Goal: Information Seeking & Learning: Learn about a topic

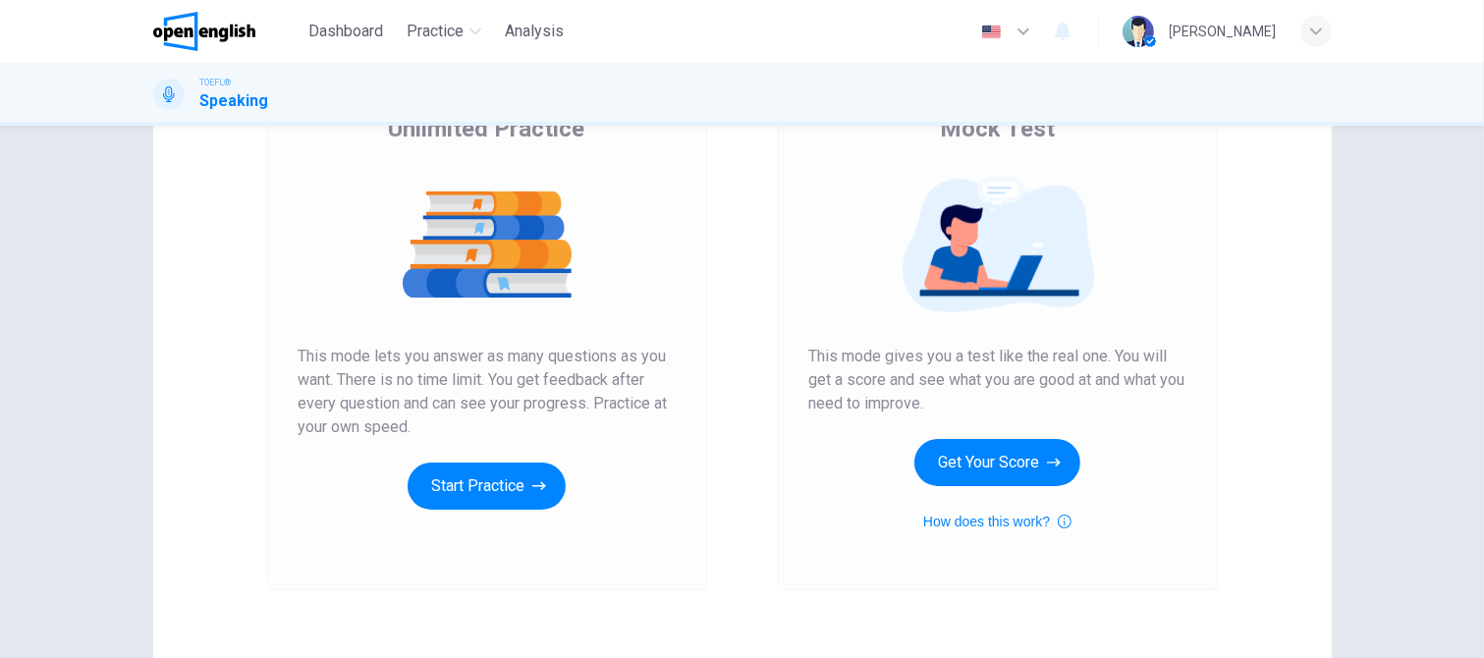
scroll to position [196, 0]
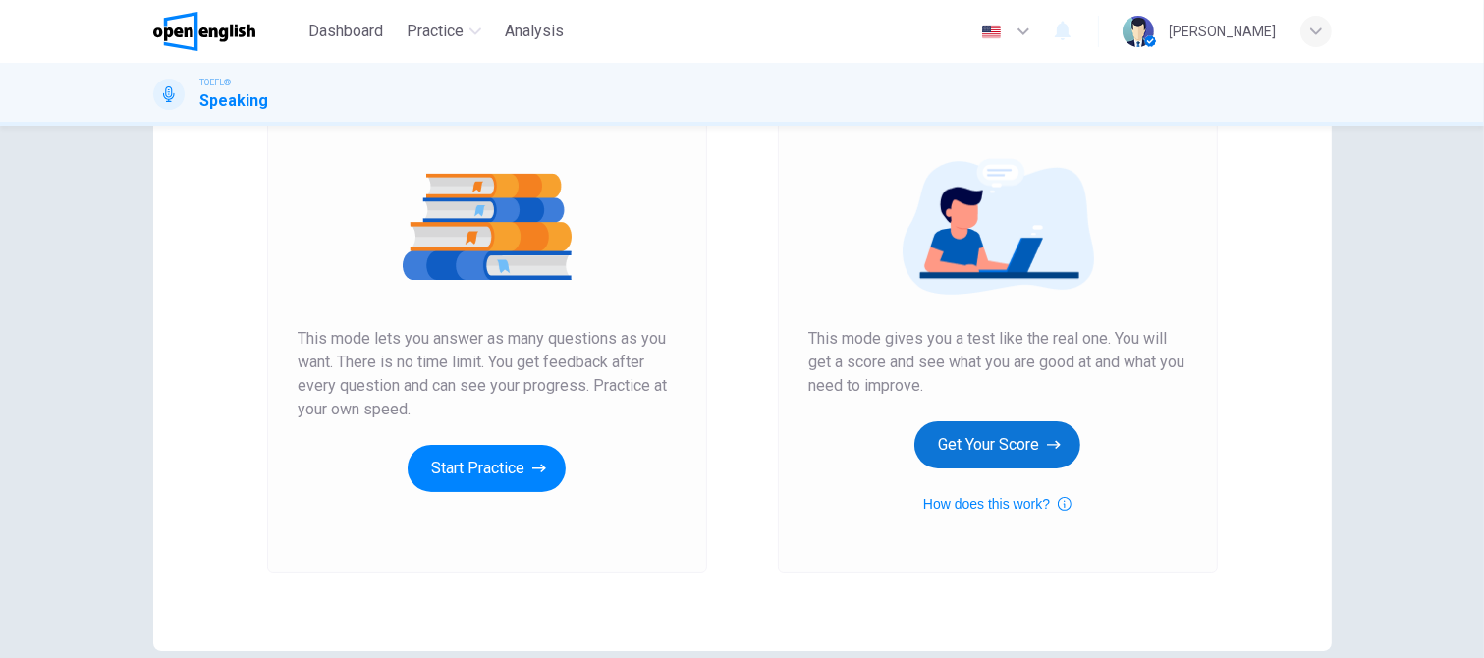
click at [985, 448] on button "Get Your Score" at bounding box center [997, 444] width 166 height 47
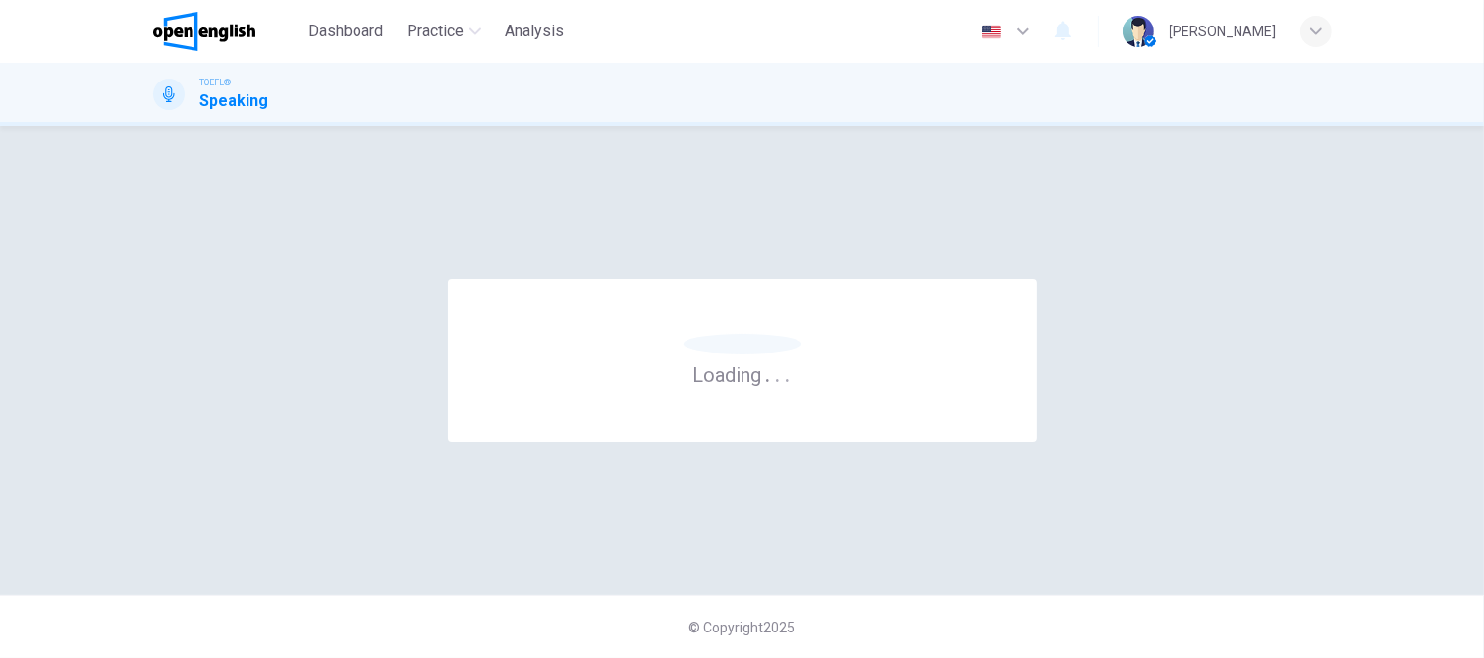
scroll to position [0, 0]
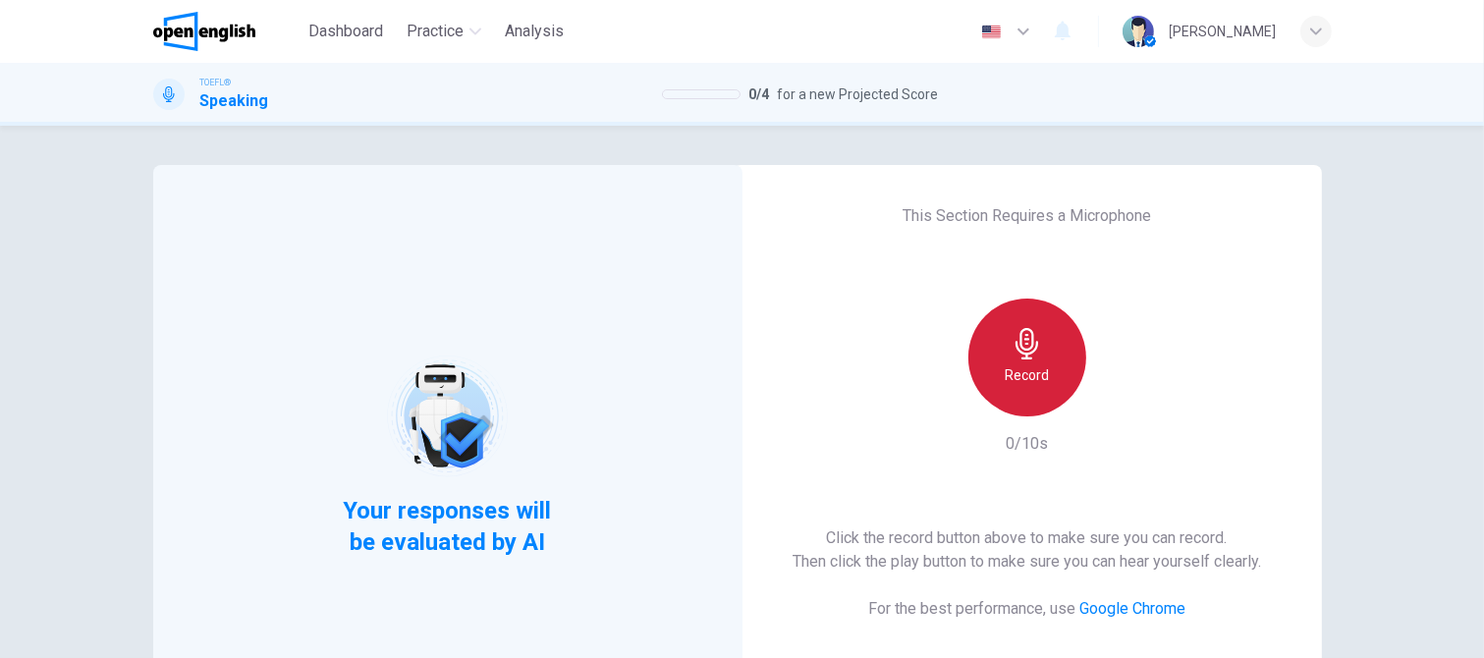
click at [982, 363] on div "Record" at bounding box center [1027, 358] width 118 height 118
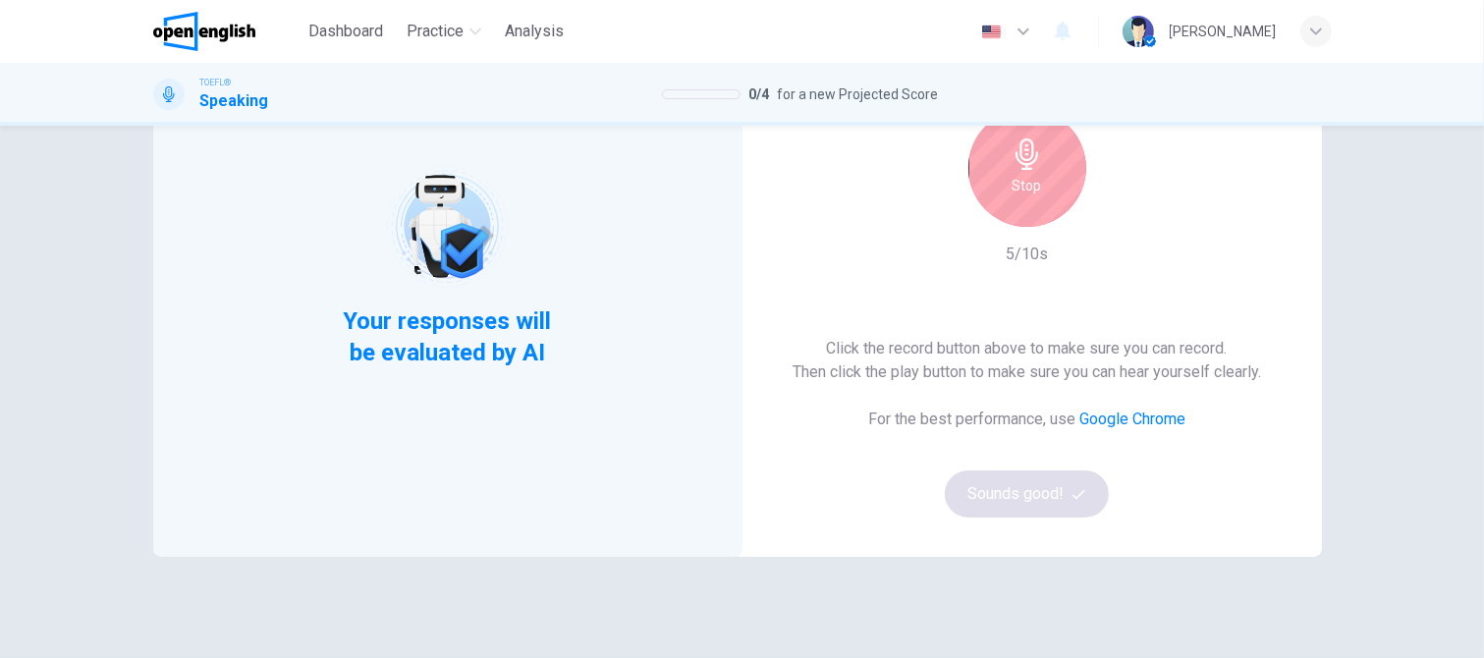
scroll to position [196, 0]
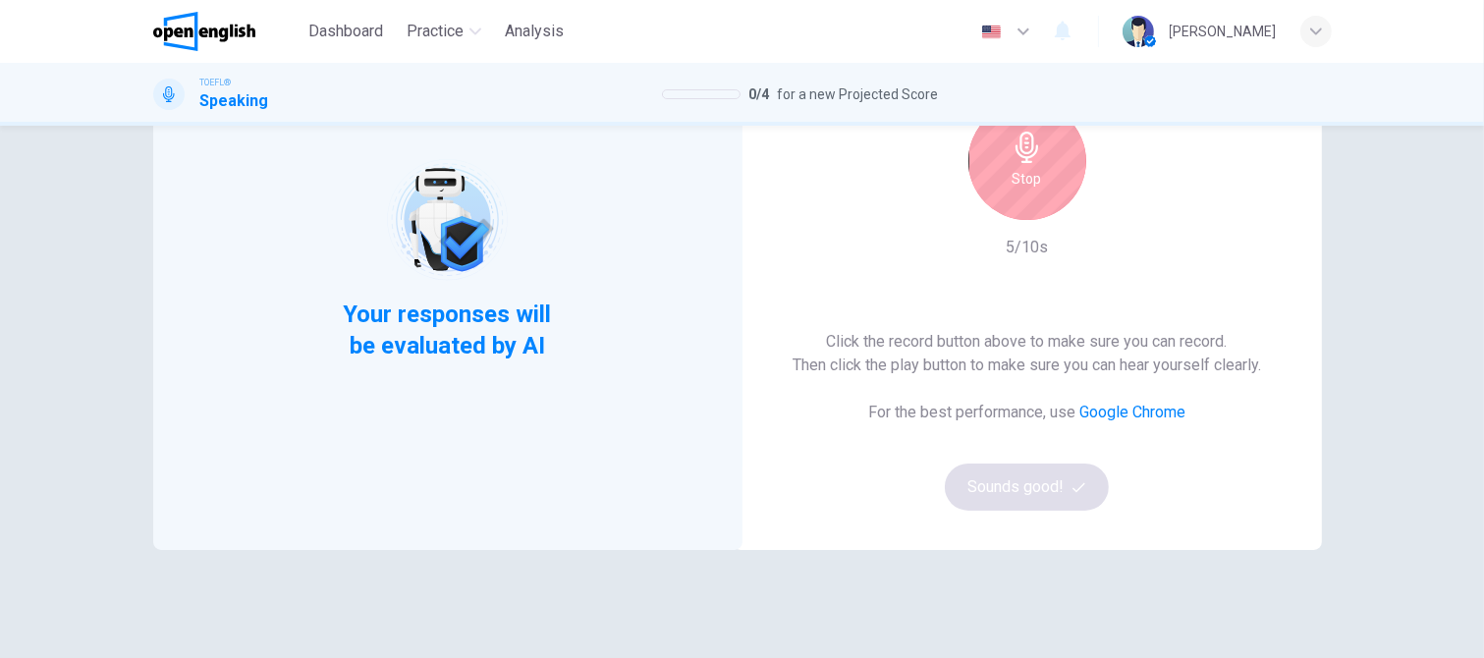
click at [1041, 156] on div "Stop" at bounding box center [1027, 161] width 118 height 118
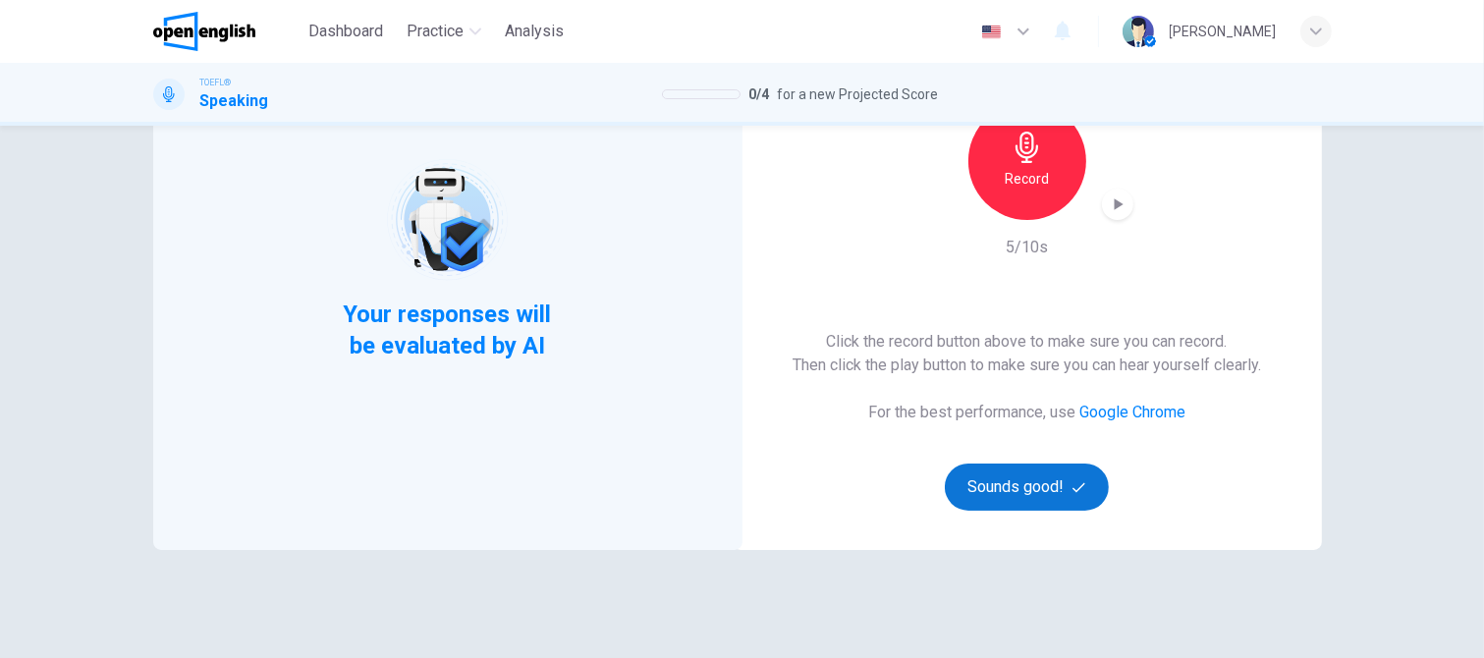
click at [1019, 489] on button "Sounds good!" at bounding box center [1027, 486] width 165 height 47
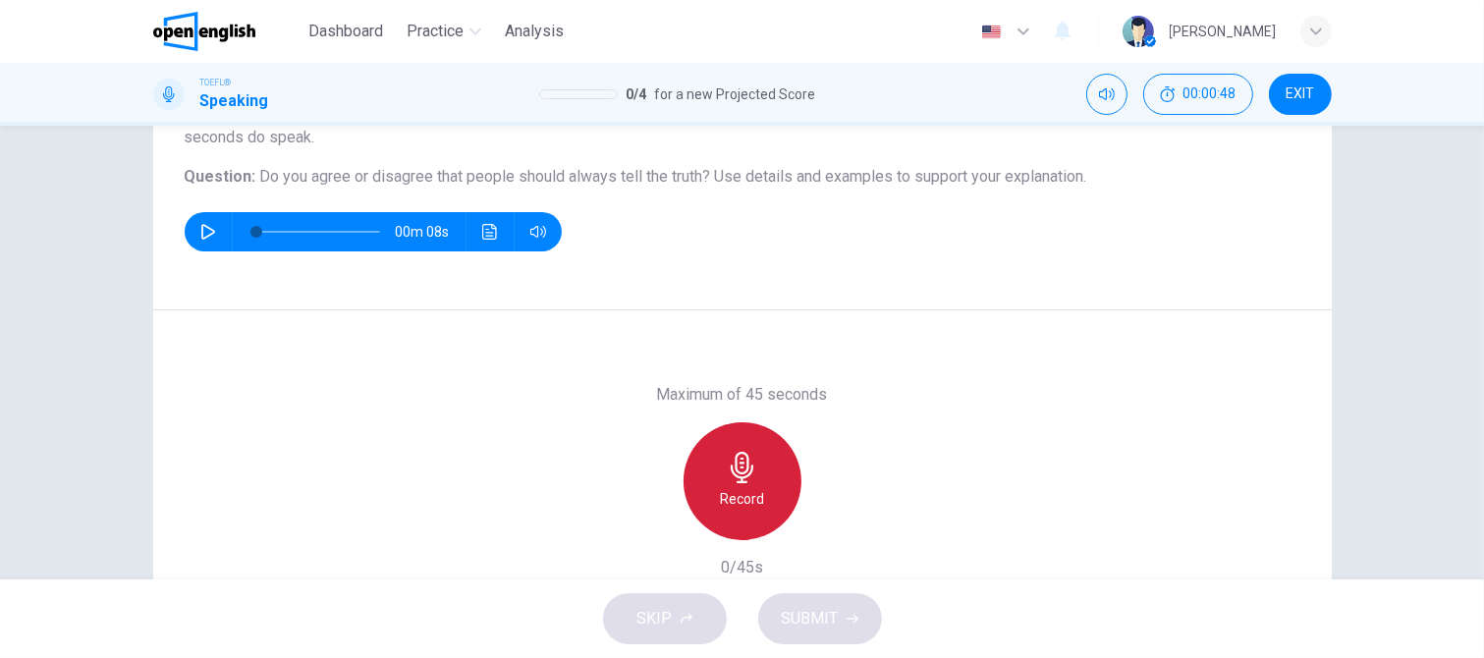
click at [737, 453] on icon "button" at bounding box center [742, 467] width 23 height 31
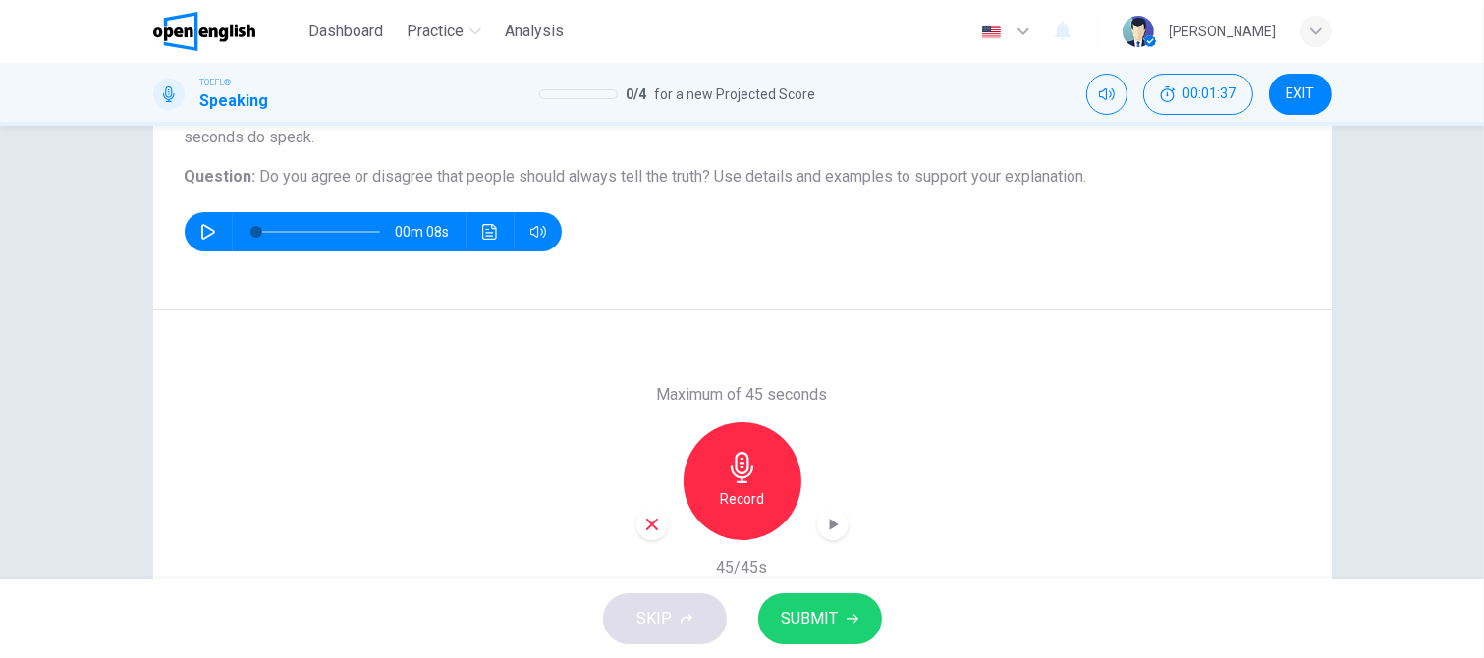
click at [842, 606] on button "SUBMIT" at bounding box center [820, 618] width 124 height 51
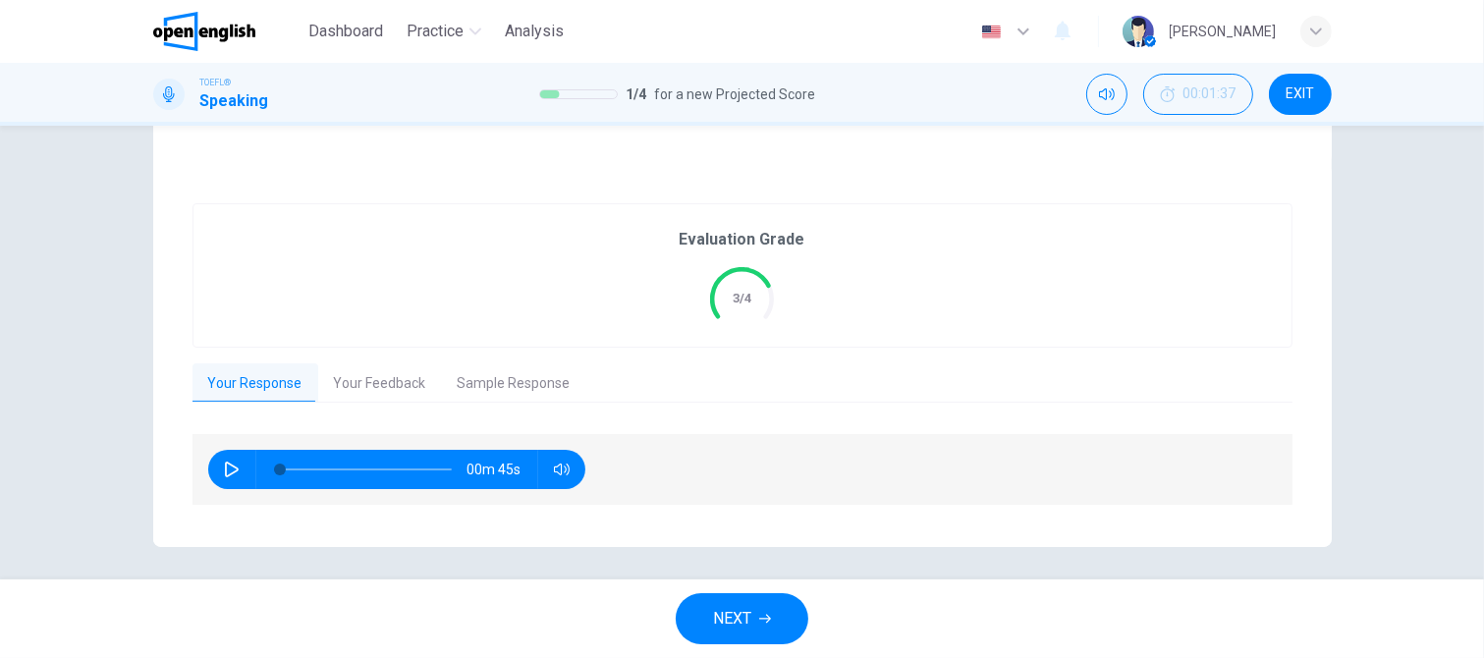
scroll to position [328, 0]
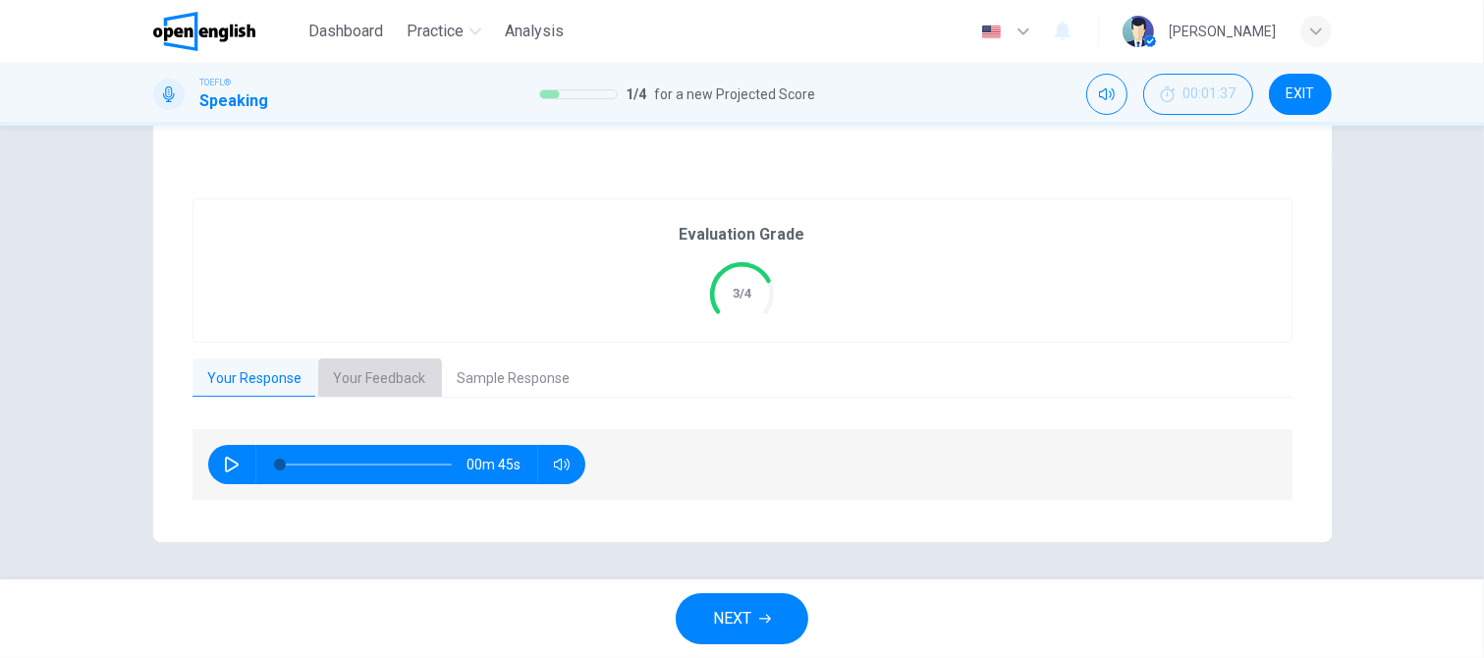
click at [364, 380] on button "Your Feedback" at bounding box center [380, 378] width 124 height 41
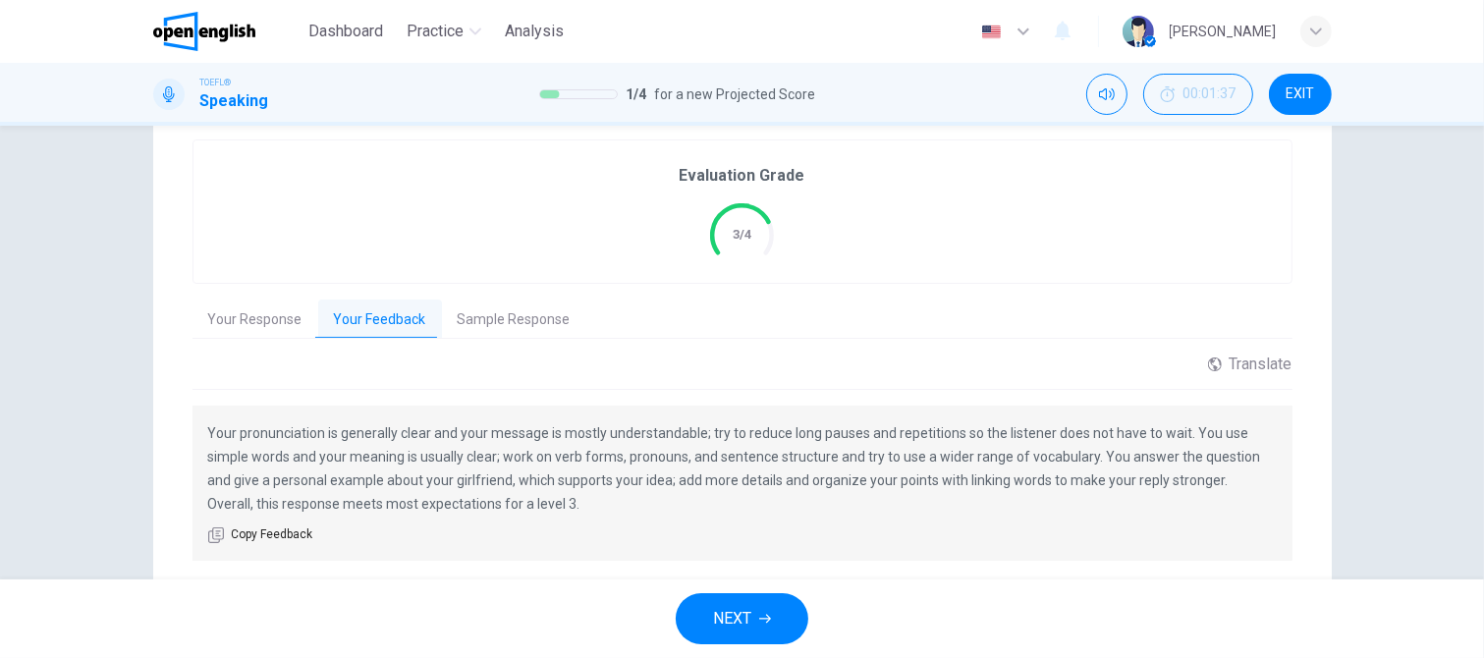
scroll to position [448, 0]
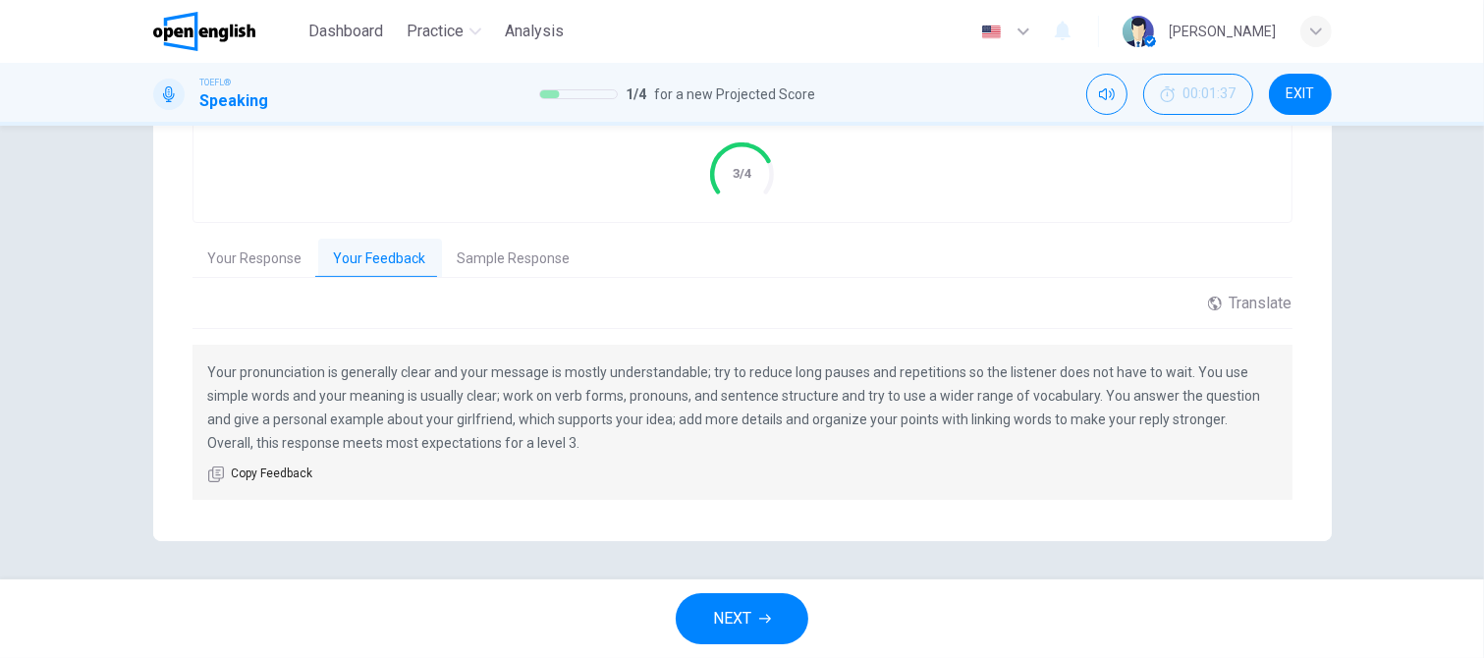
click at [535, 267] on button "Sample Response" at bounding box center [514, 259] width 144 height 41
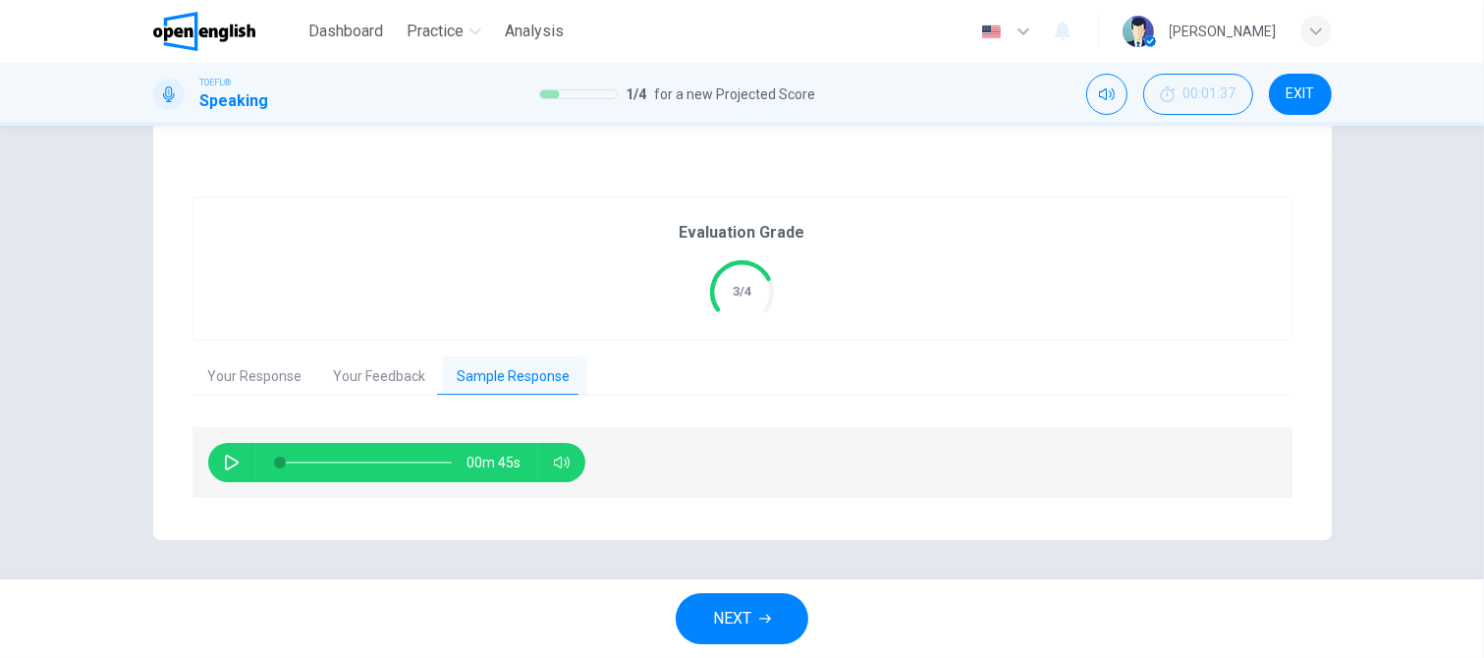
scroll to position [328, 0]
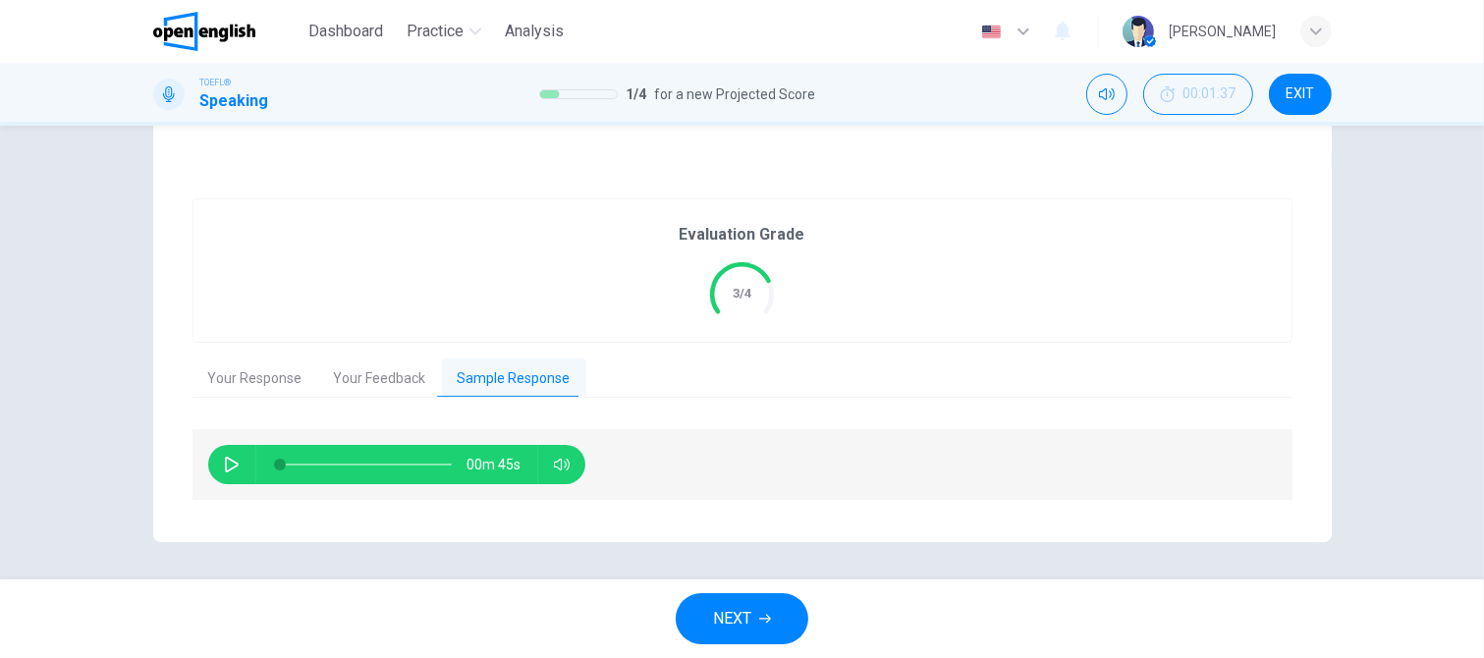
click at [224, 460] on icon "button" at bounding box center [232, 465] width 16 height 16
type input "*"
click at [746, 616] on span "NEXT" at bounding box center [732, 618] width 38 height 27
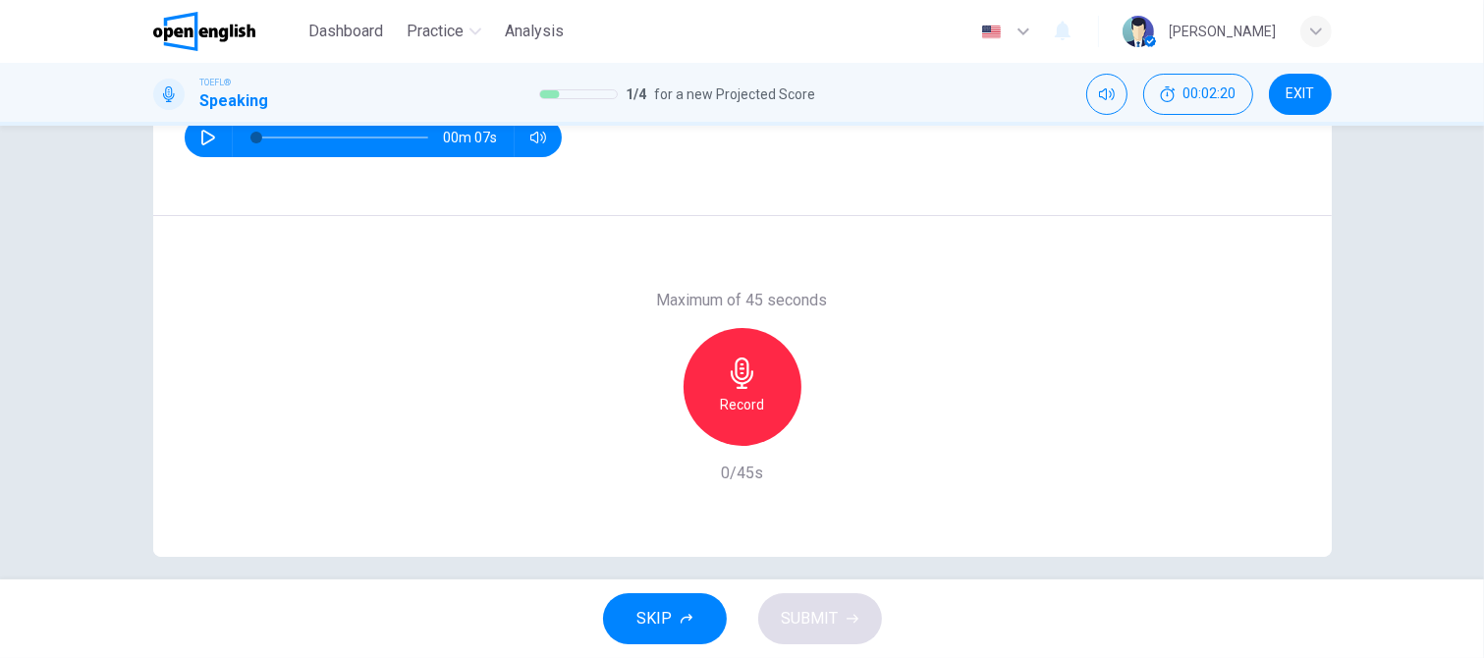
scroll to position [306, 0]
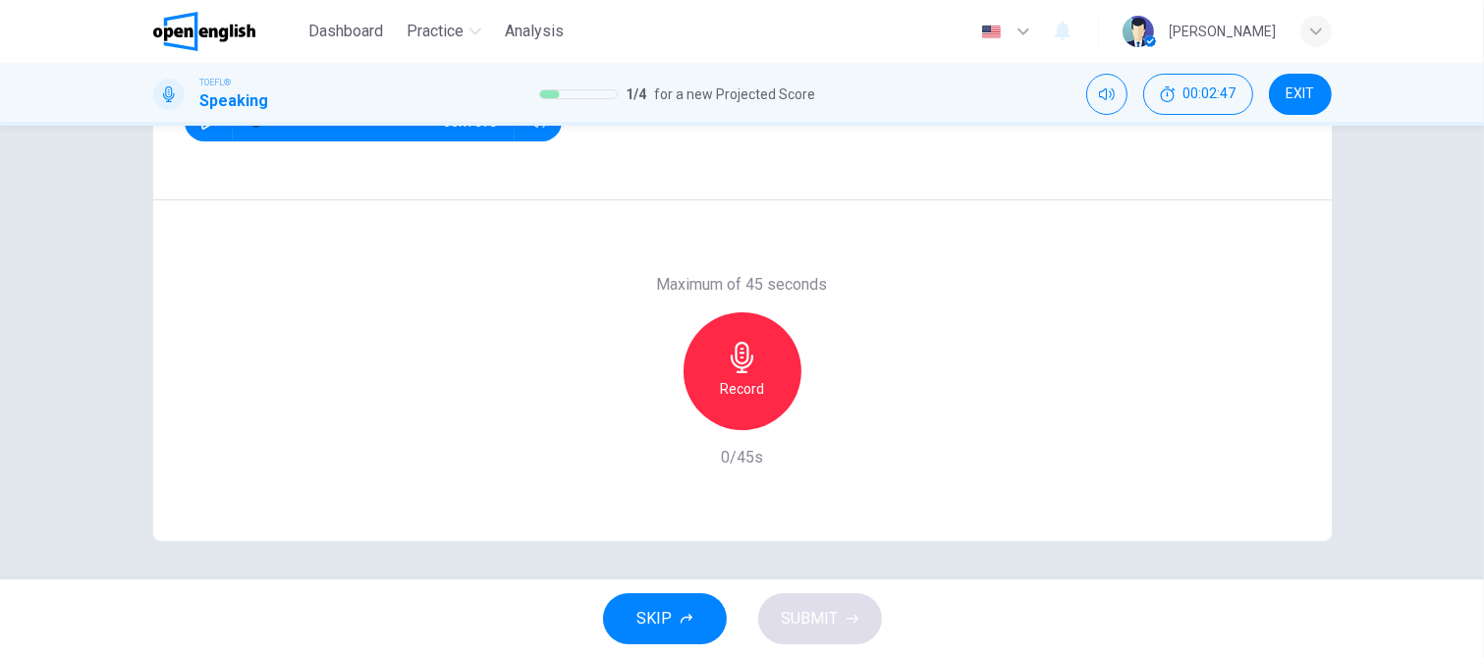
click at [735, 371] on icon "button" at bounding box center [742, 357] width 23 height 31
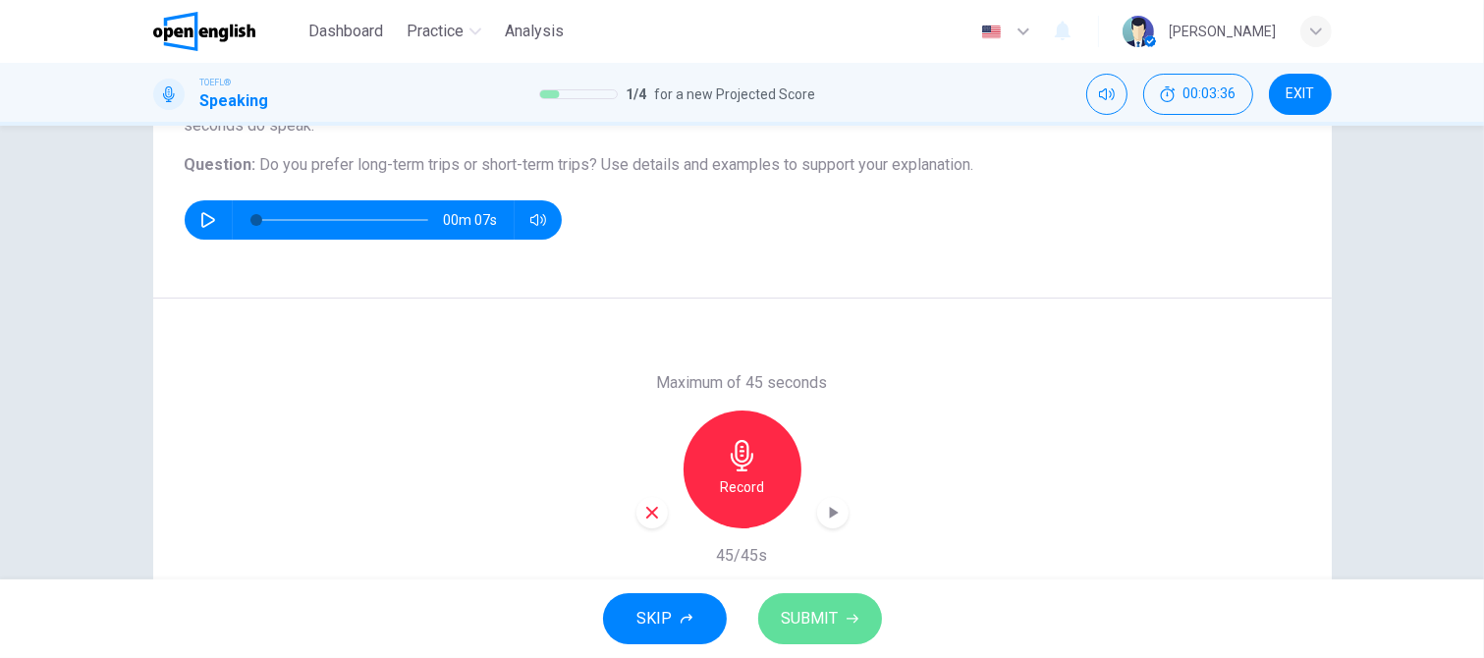
click at [854, 621] on icon "button" at bounding box center [852, 619] width 12 height 12
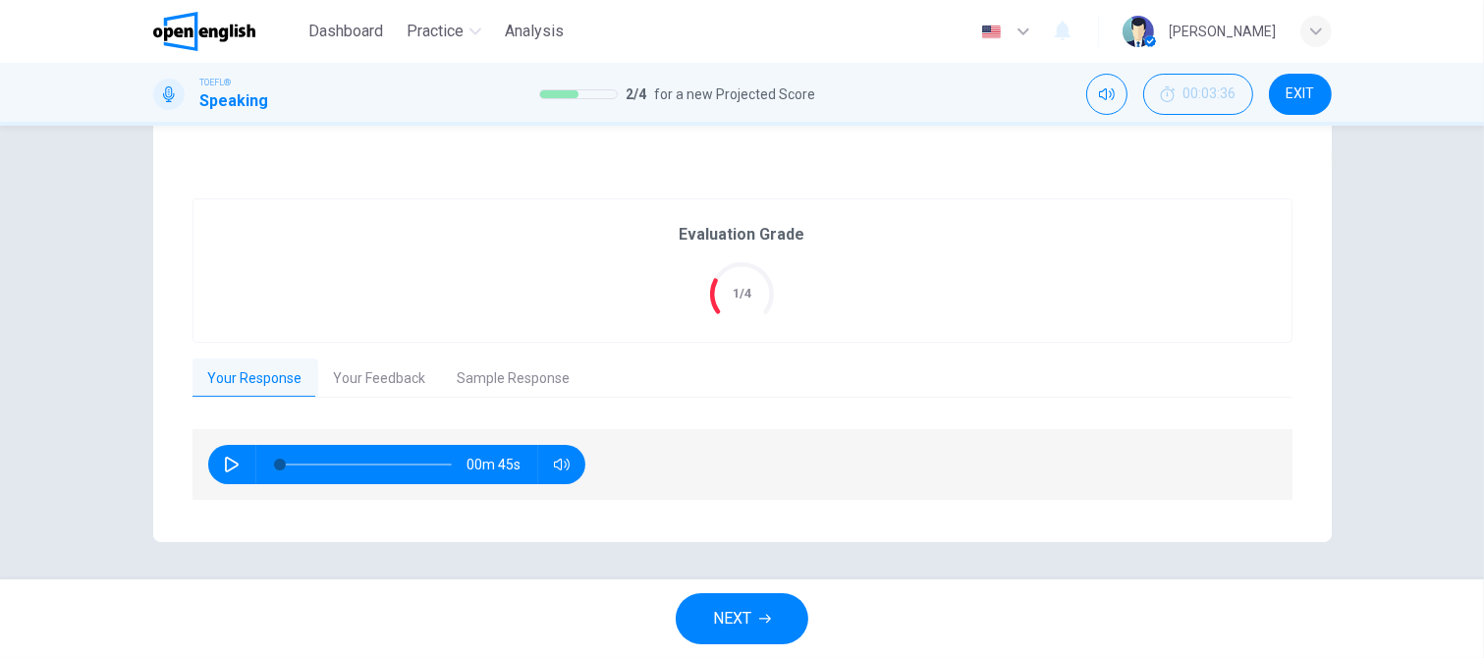
scroll to position [328, 0]
click at [348, 378] on button "Your Feedback" at bounding box center [380, 378] width 124 height 41
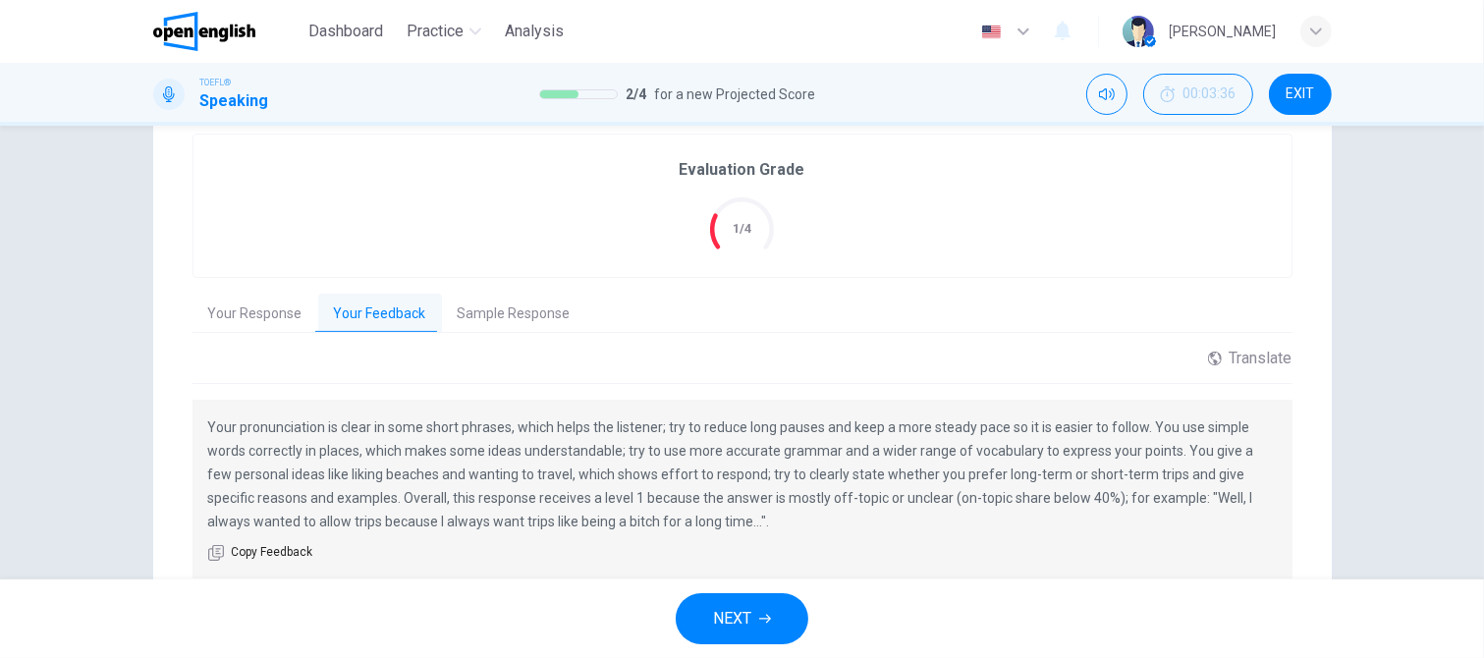
scroll to position [426, 0]
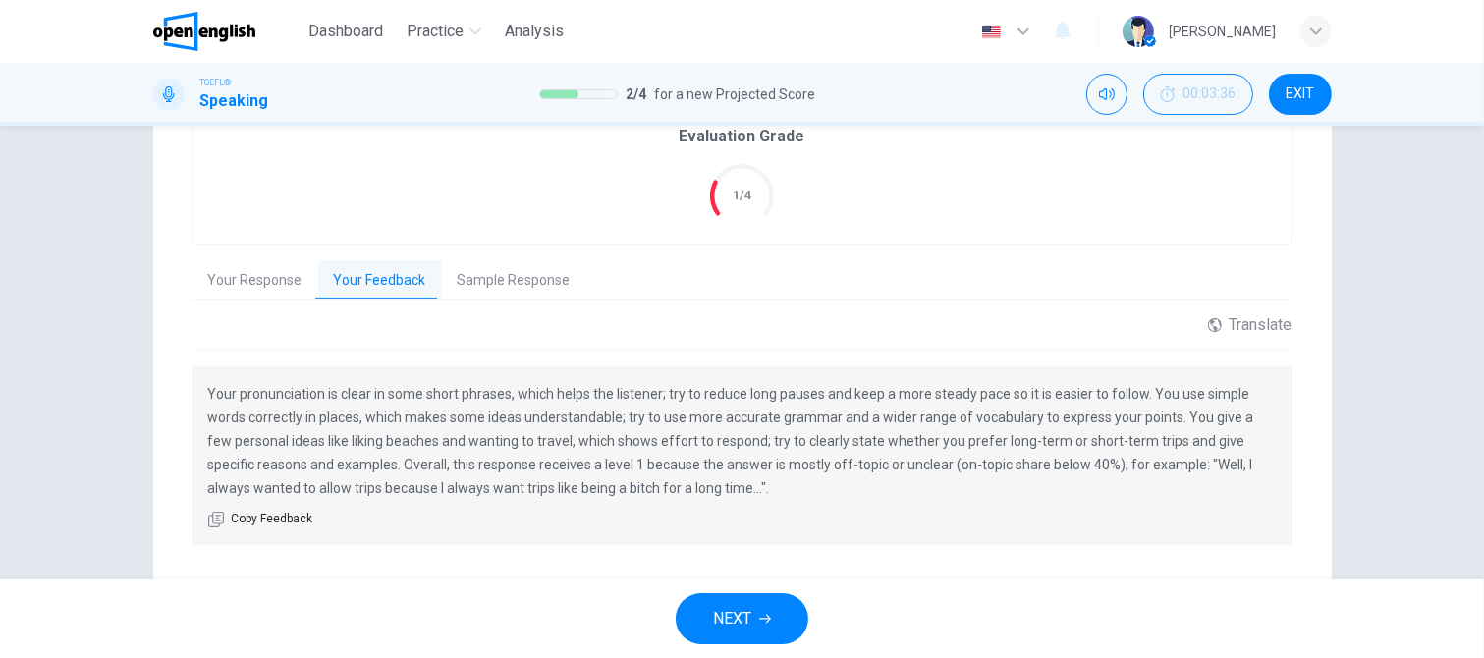
click at [735, 612] on span "NEXT" at bounding box center [732, 618] width 38 height 27
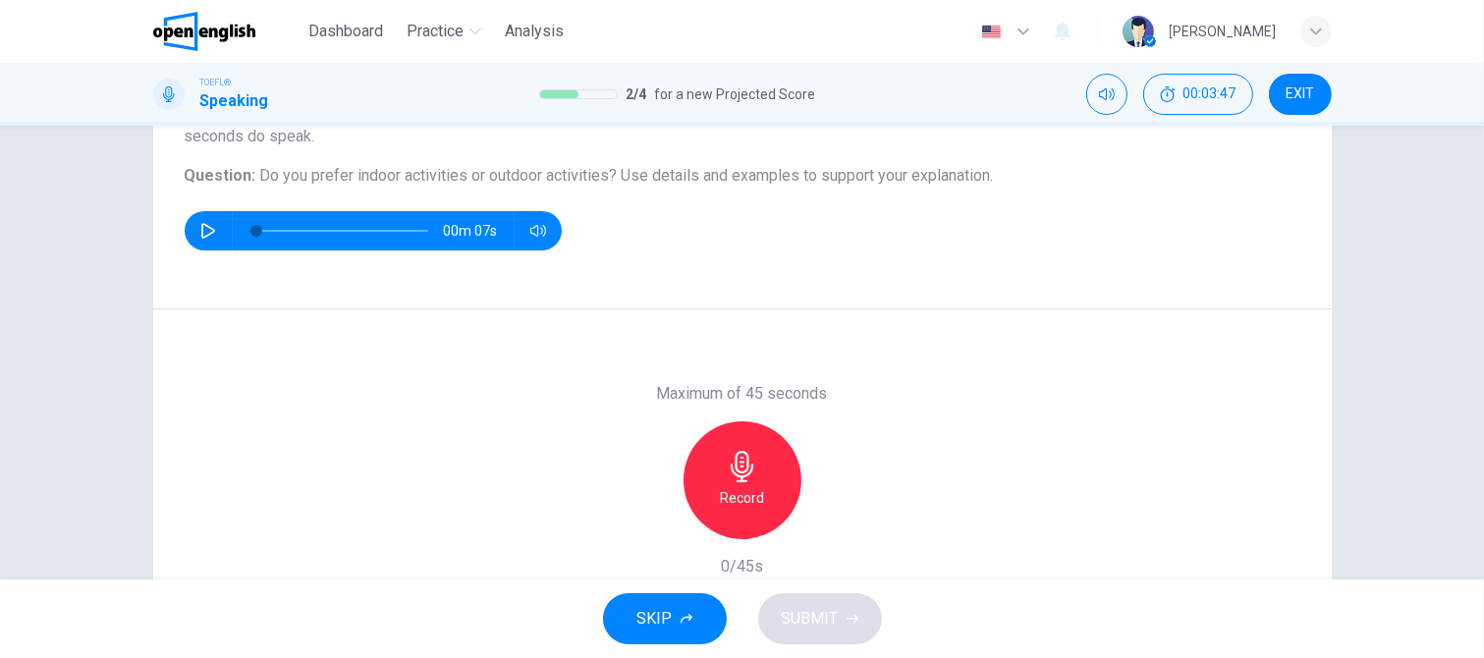
scroll to position [196, 0]
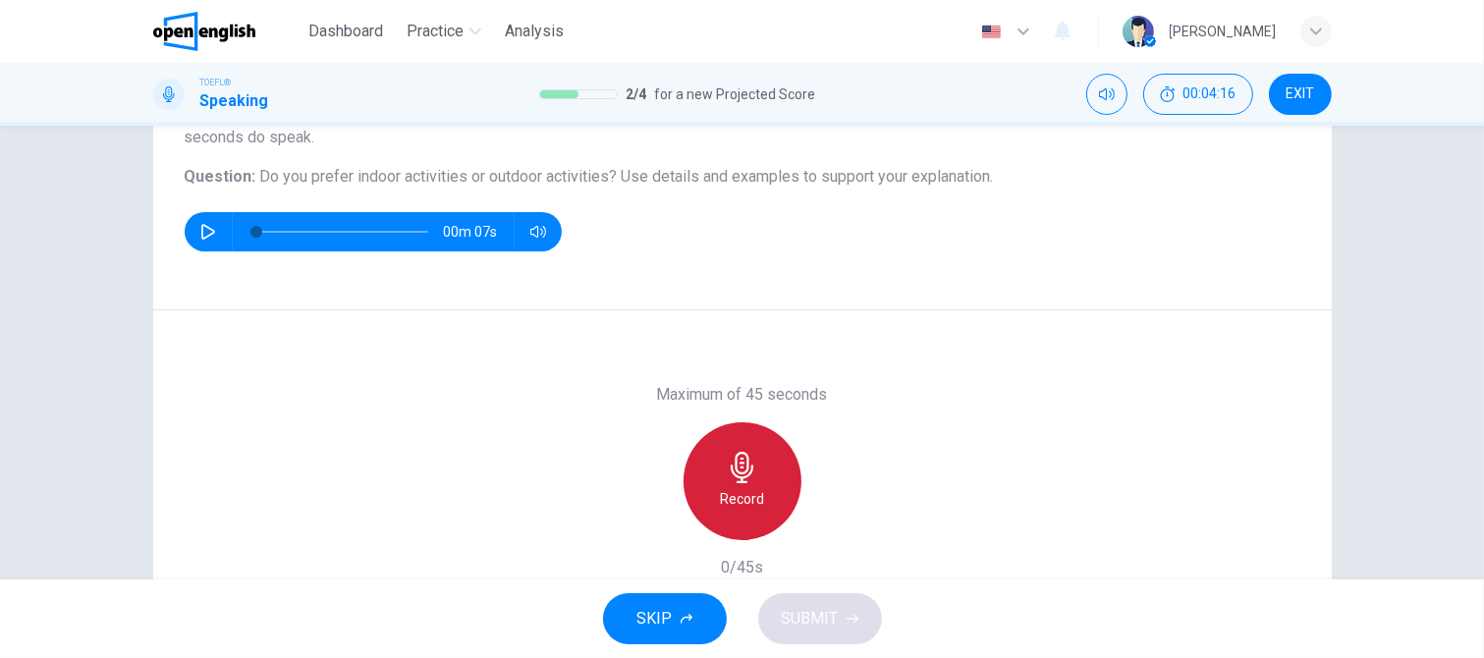
click at [746, 470] on icon "button" at bounding box center [742, 467] width 23 height 31
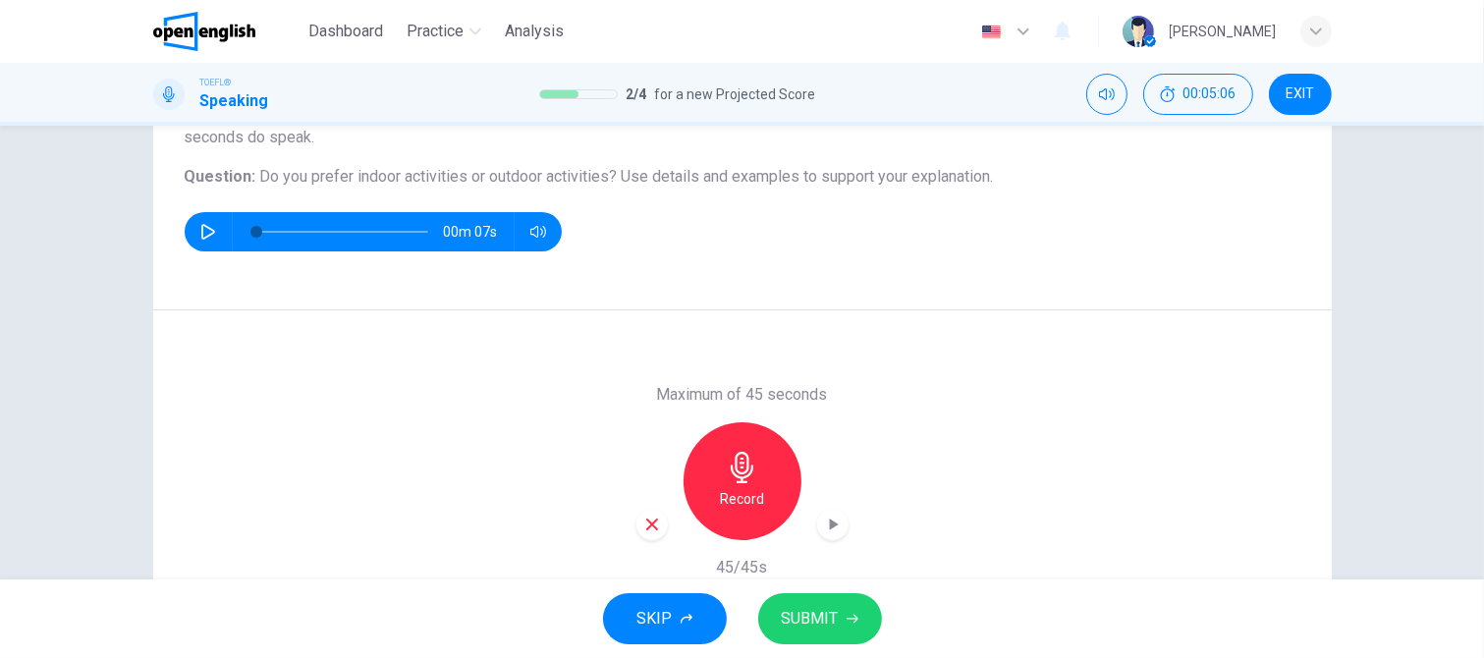
click at [804, 618] on span "SUBMIT" at bounding box center [810, 618] width 57 height 27
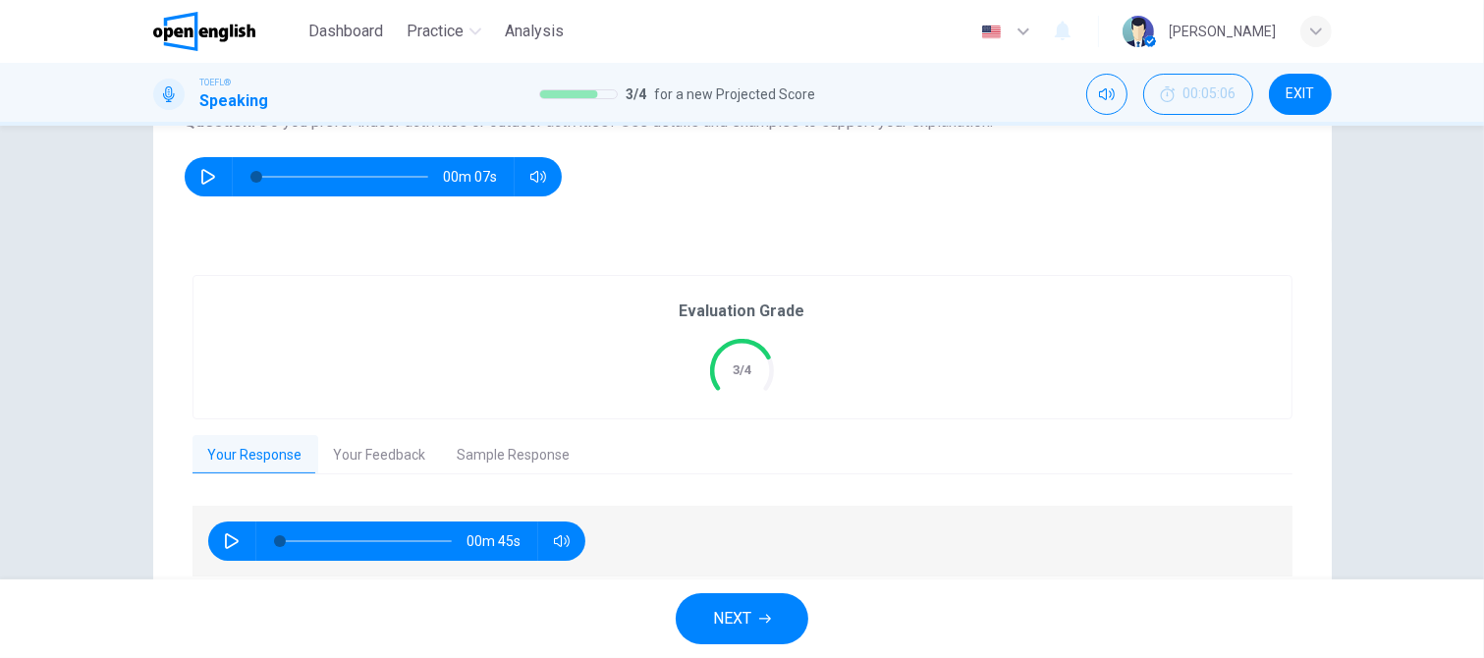
scroll to position [295, 0]
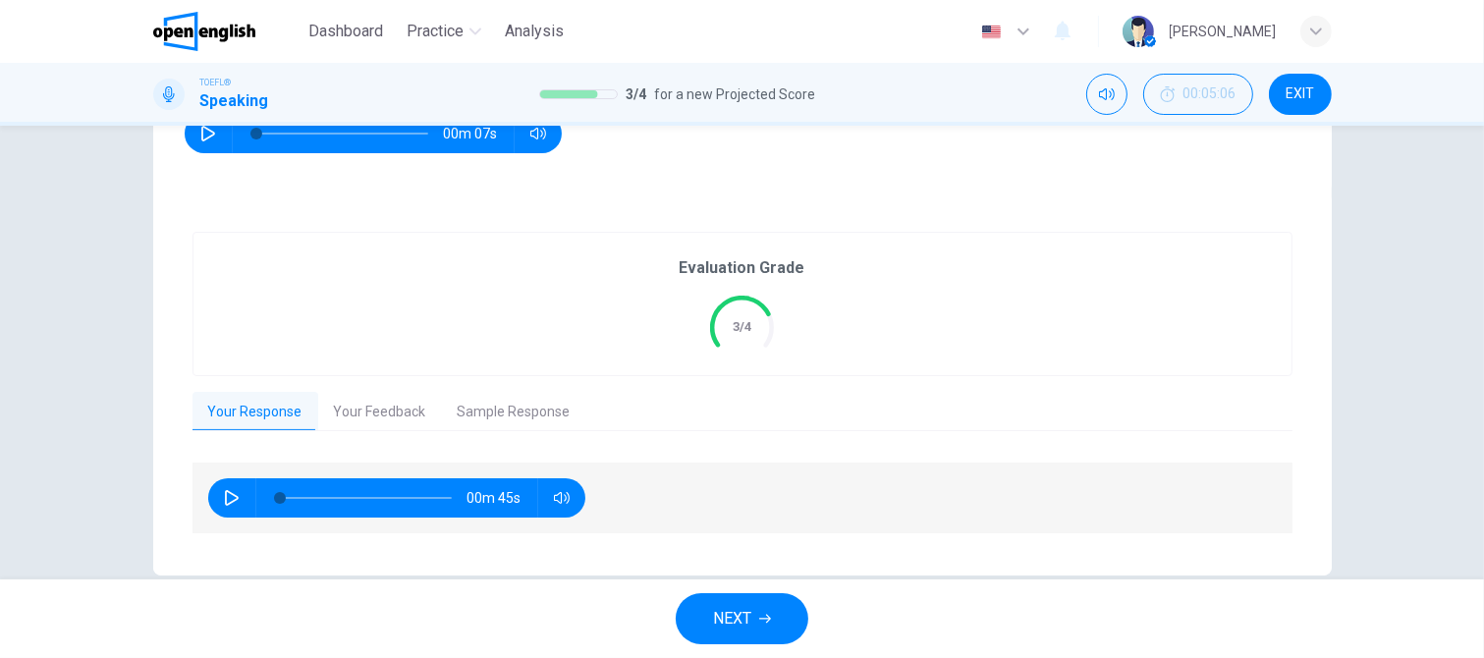
click at [349, 413] on button "Your Feedback" at bounding box center [380, 412] width 124 height 41
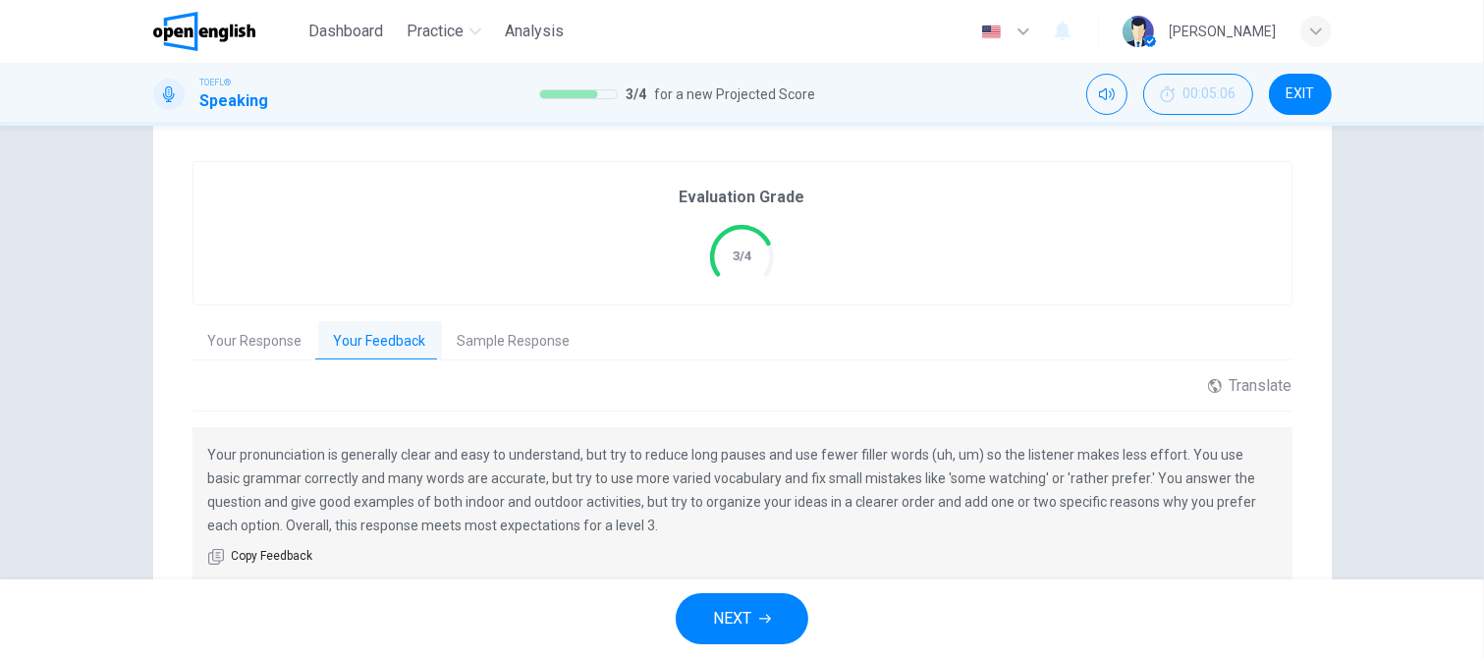
scroll to position [448, 0]
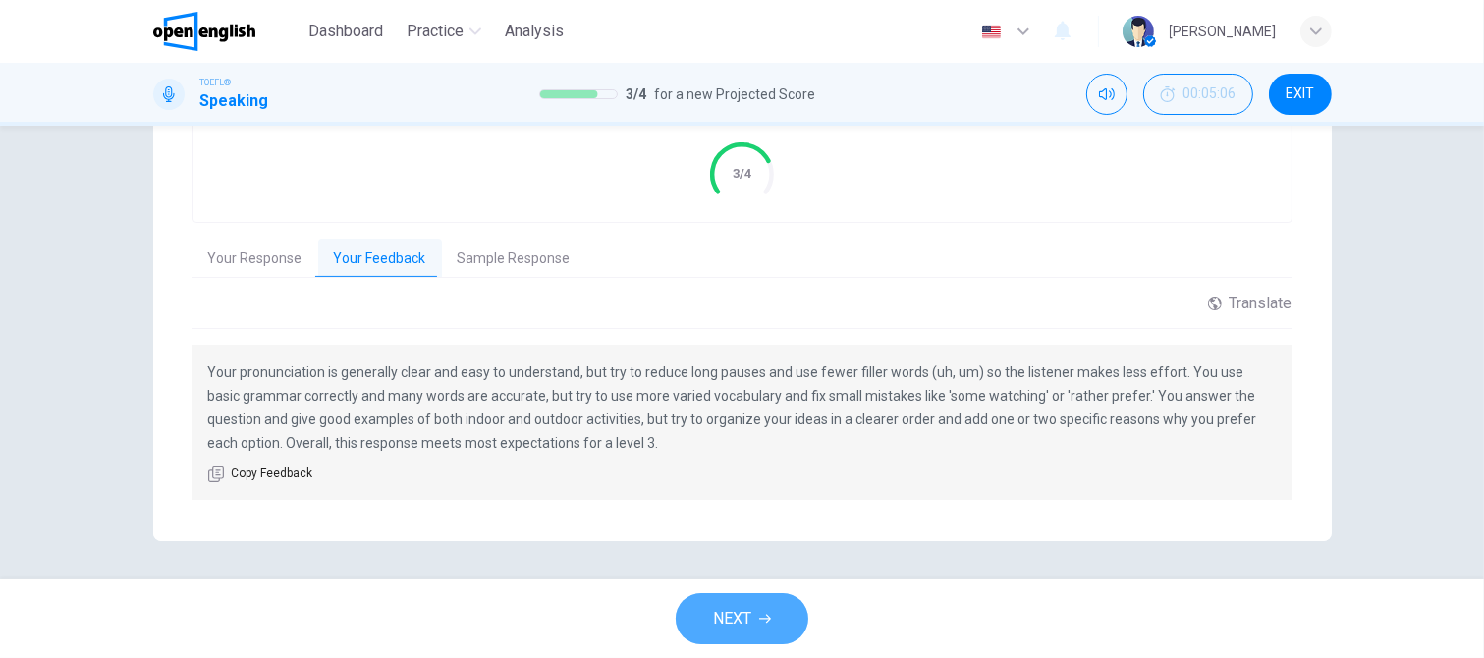
click at [768, 613] on icon "button" at bounding box center [765, 619] width 12 height 12
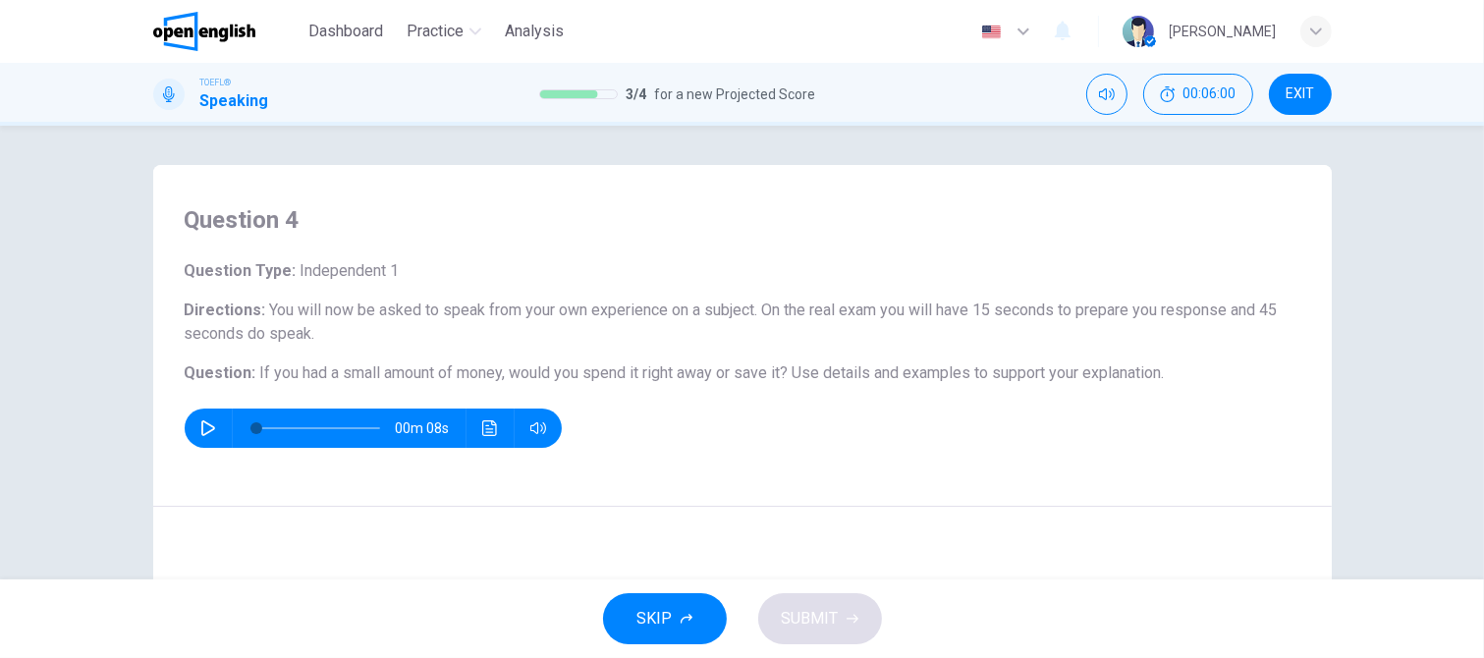
scroll to position [295, 0]
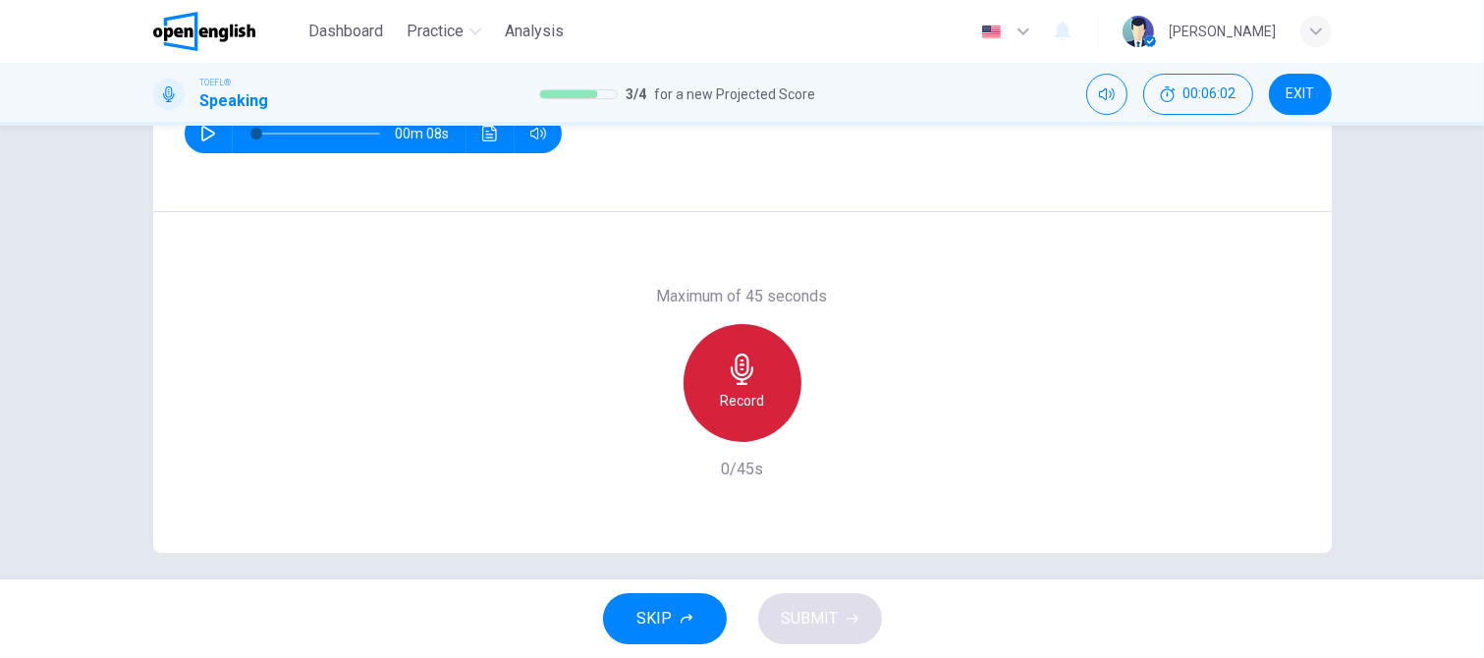
click at [736, 384] on icon "button" at bounding box center [742, 369] width 23 height 31
click at [740, 396] on h6 "Stop" at bounding box center [742, 401] width 29 height 24
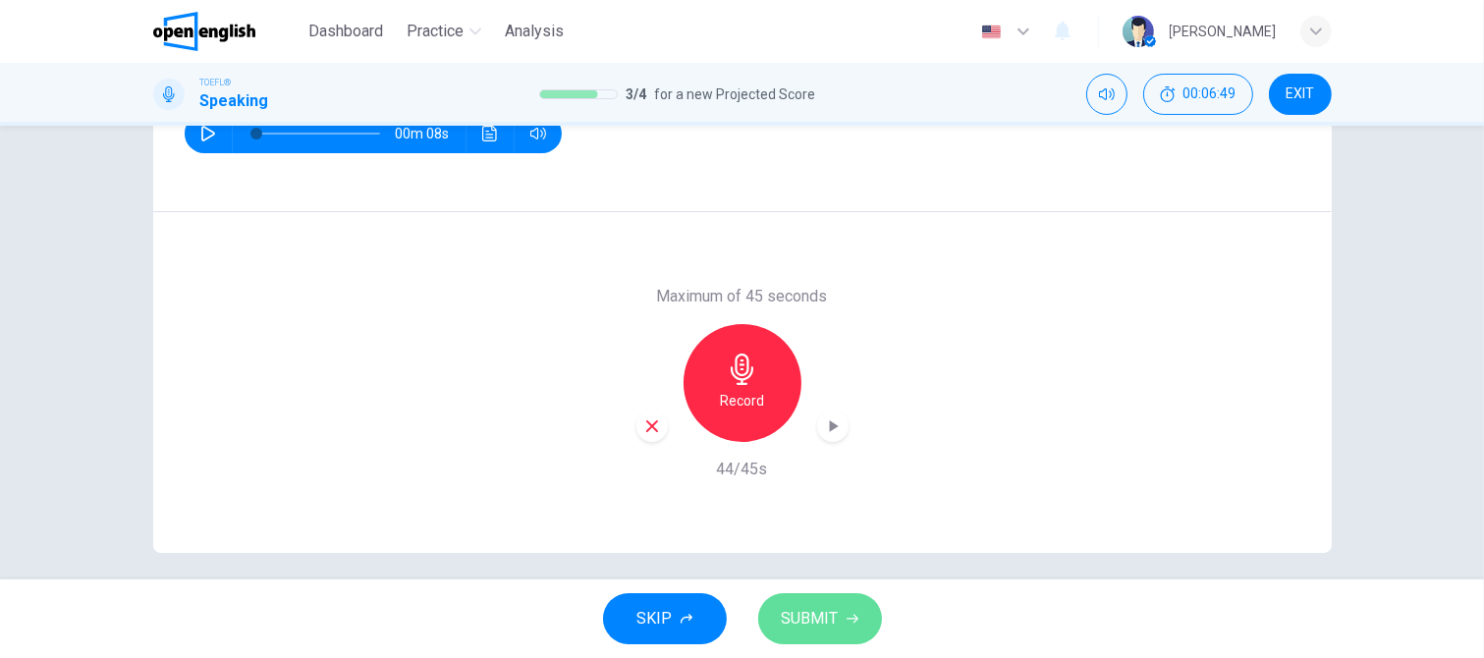
click at [793, 621] on span "SUBMIT" at bounding box center [810, 618] width 57 height 27
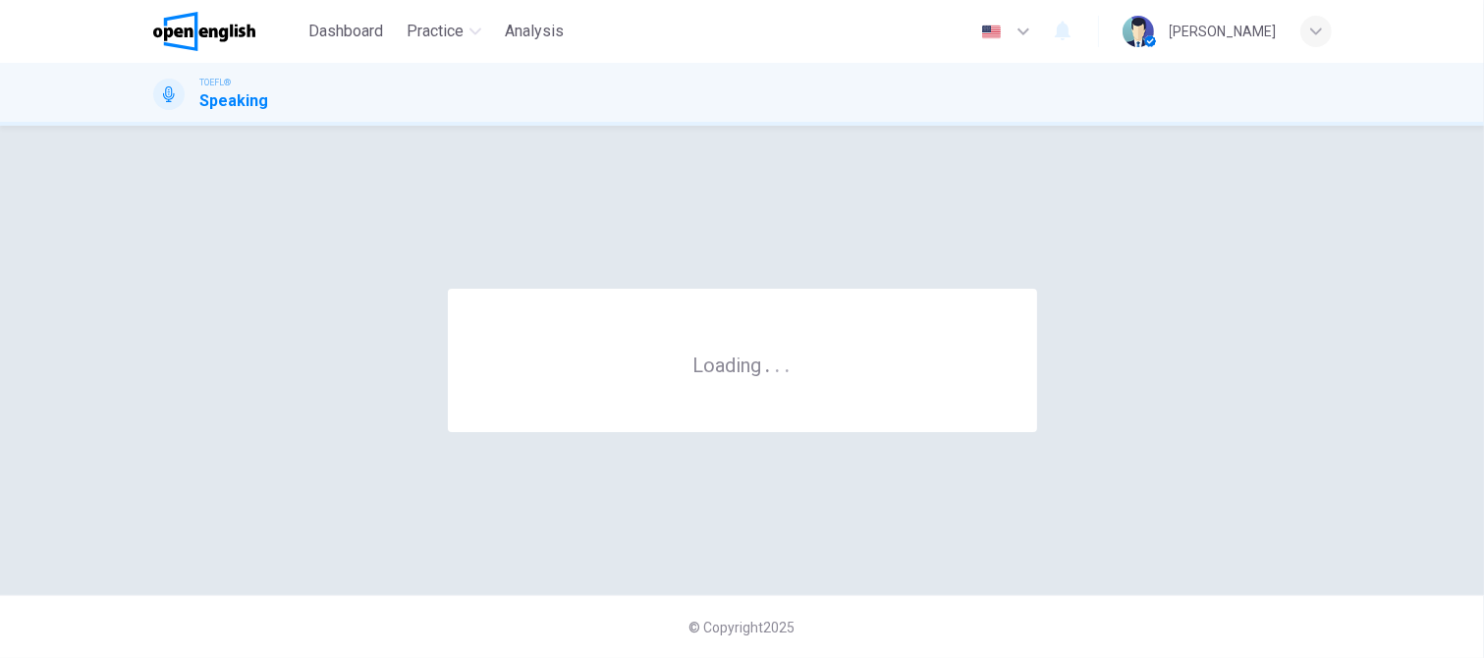
scroll to position [0, 0]
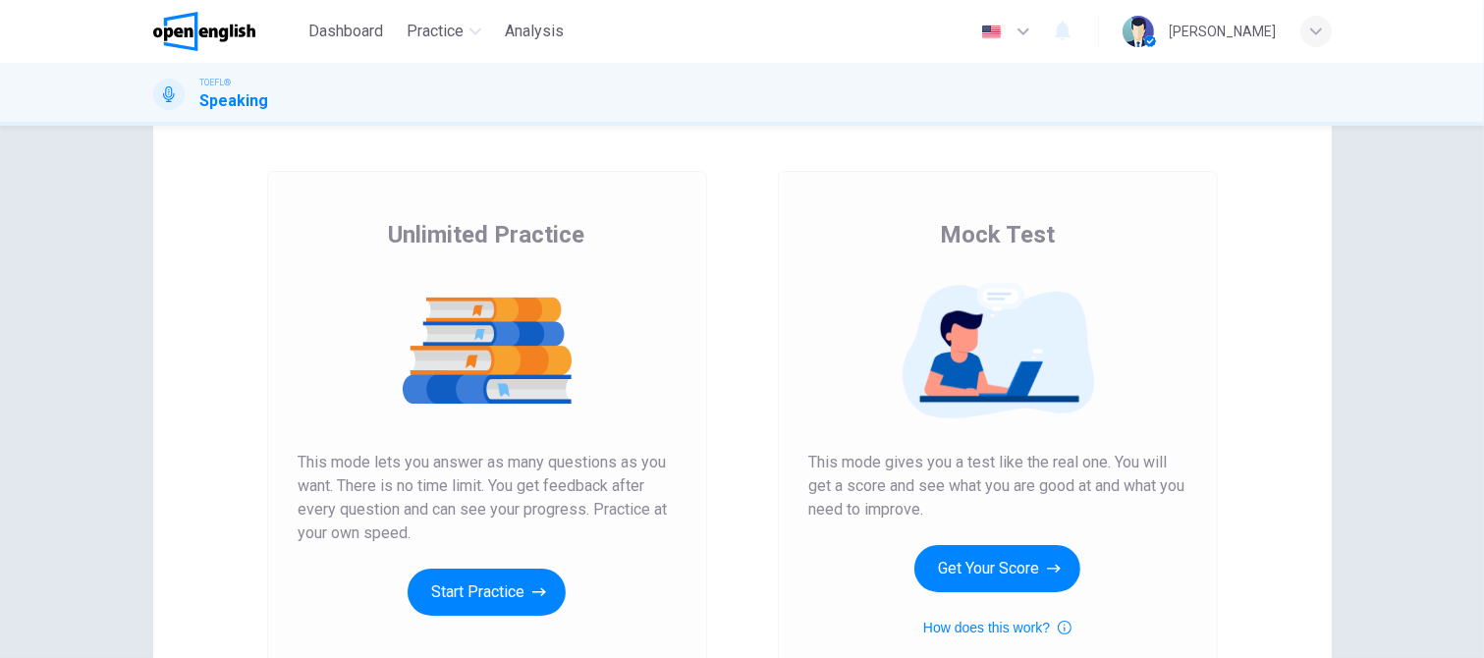
scroll to position [196, 0]
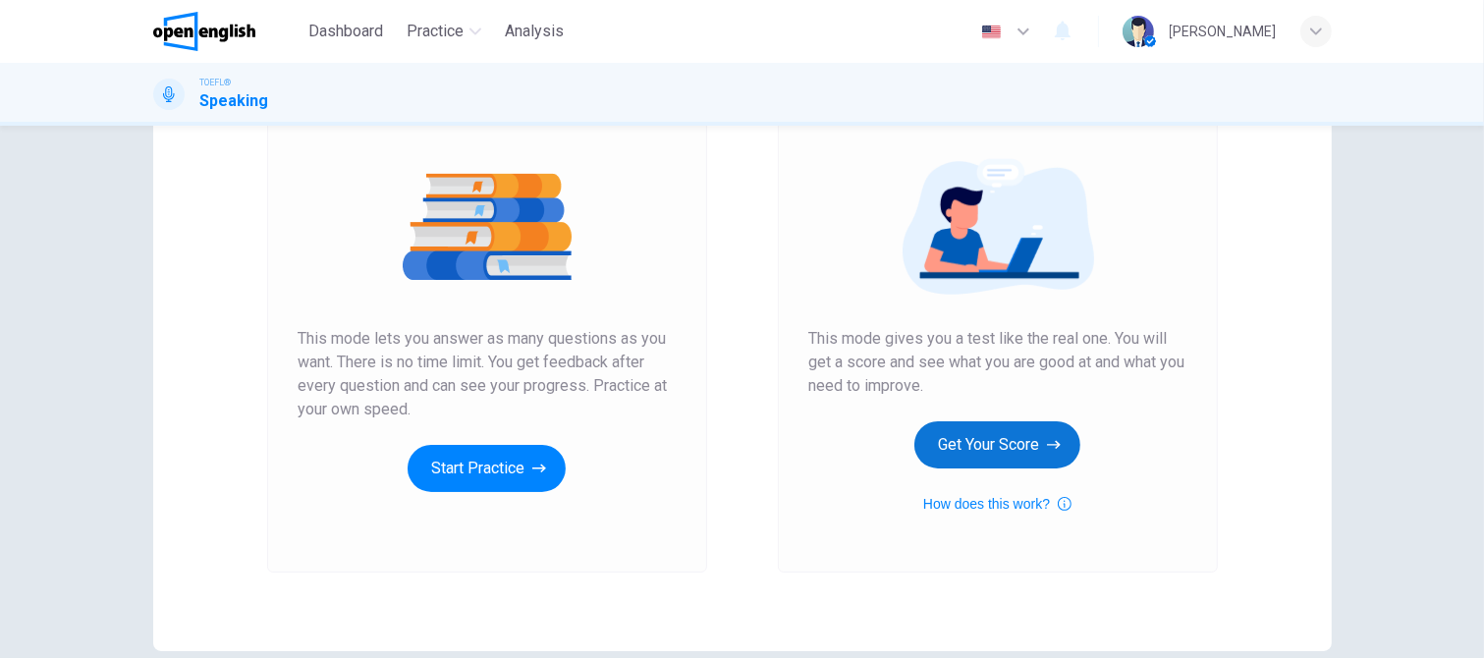
click at [971, 442] on button "Get Your Score" at bounding box center [997, 444] width 166 height 47
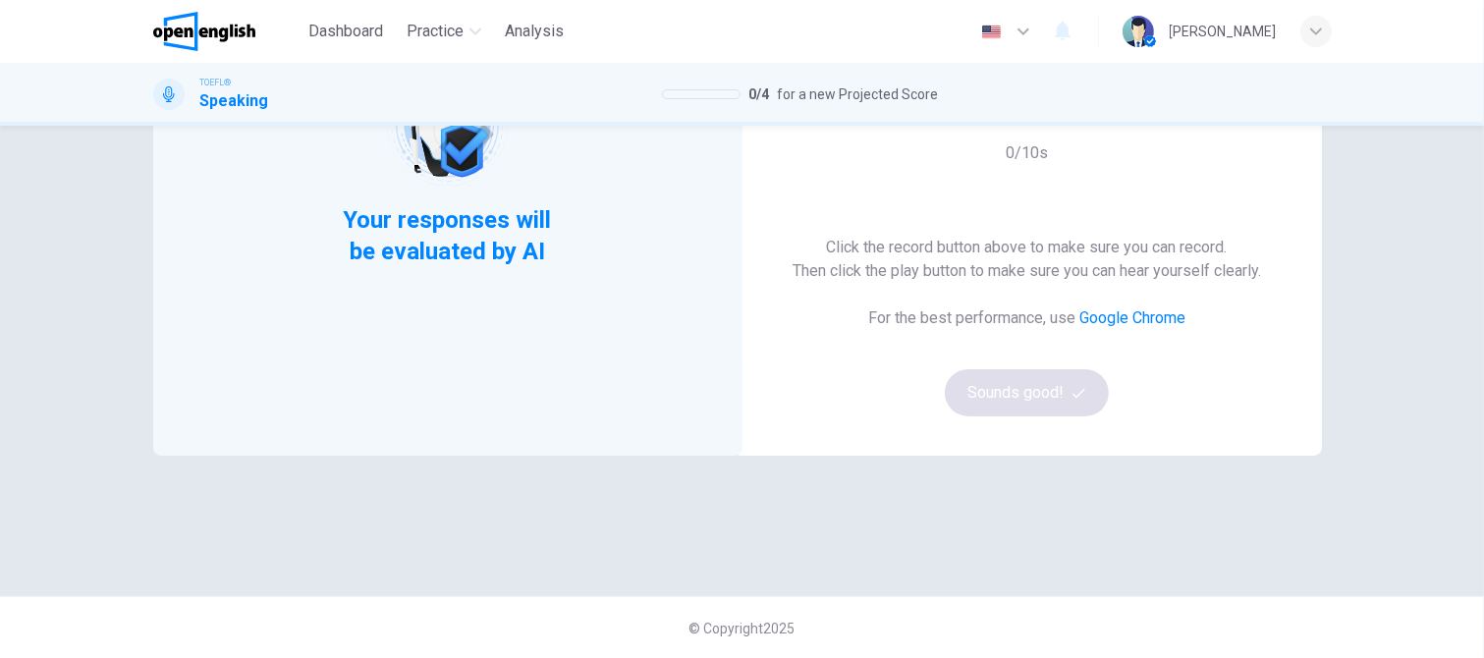
scroll to position [94, 0]
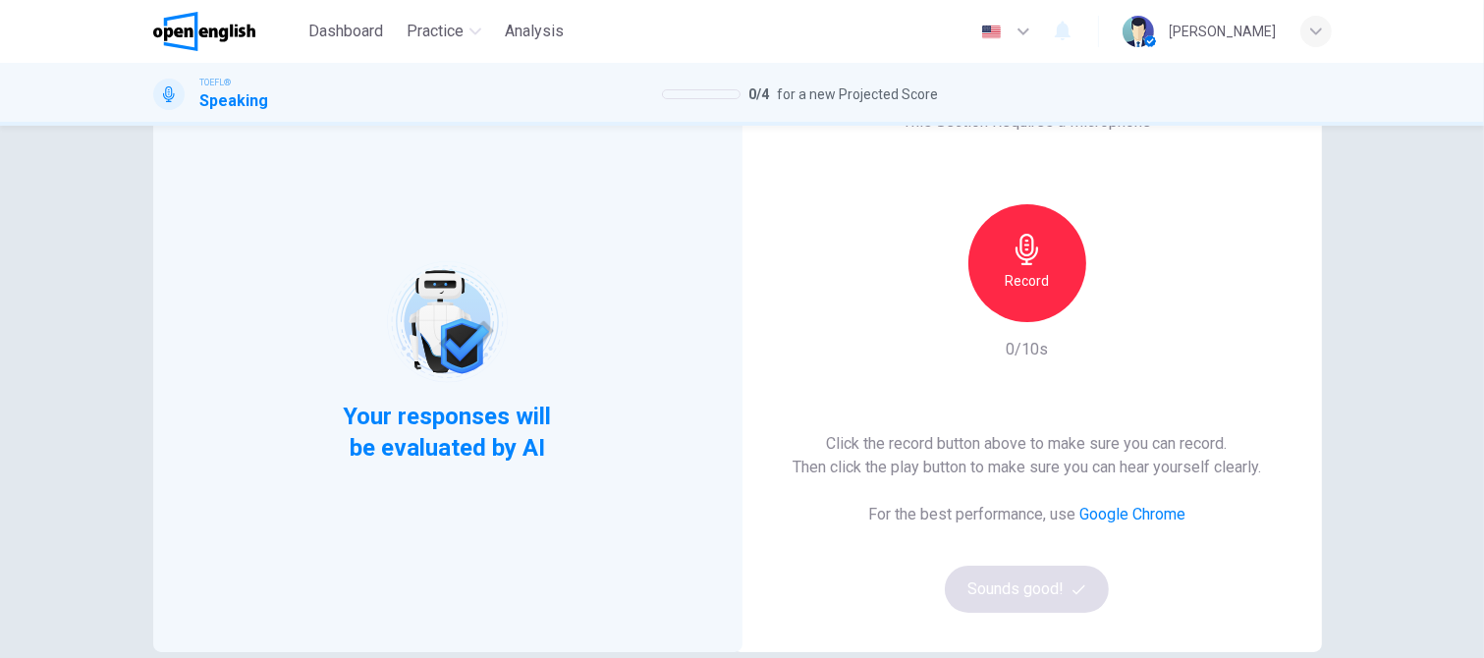
click at [1043, 262] on div "Record" at bounding box center [1027, 263] width 118 height 118
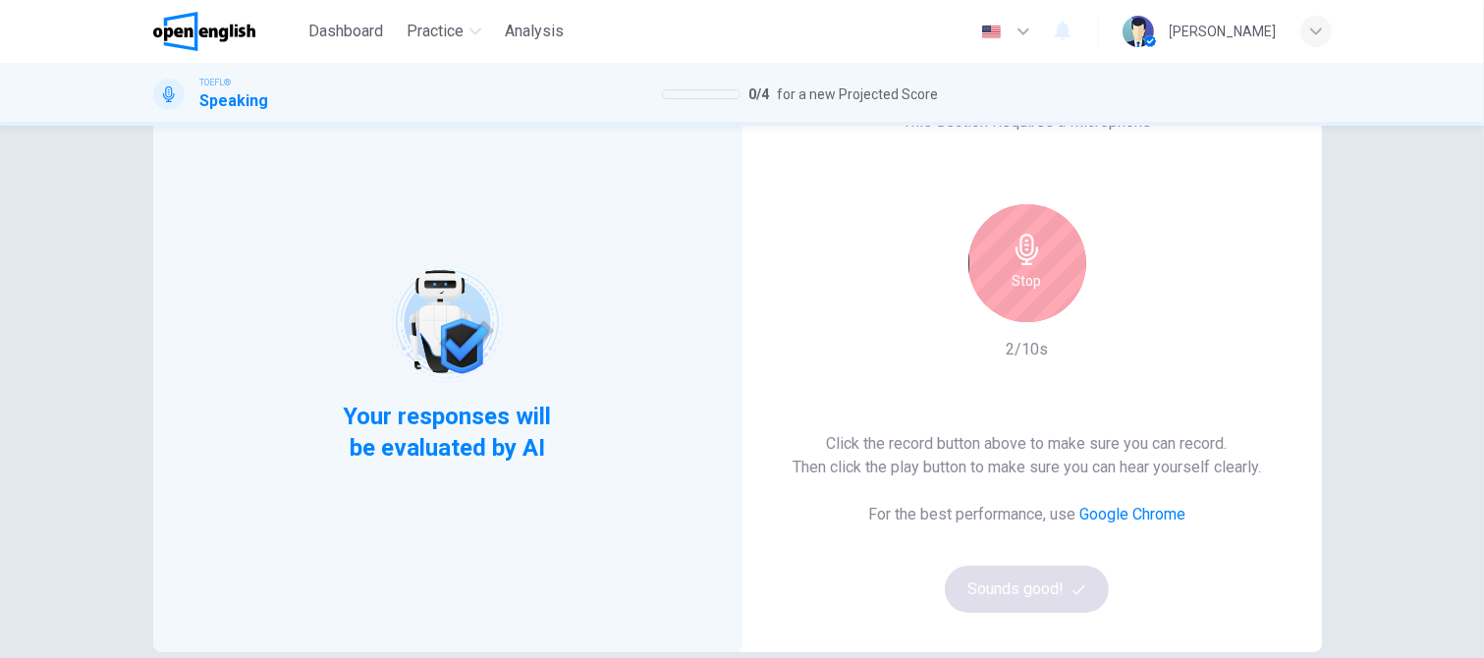
click at [1049, 294] on div "Stop" at bounding box center [1027, 263] width 118 height 118
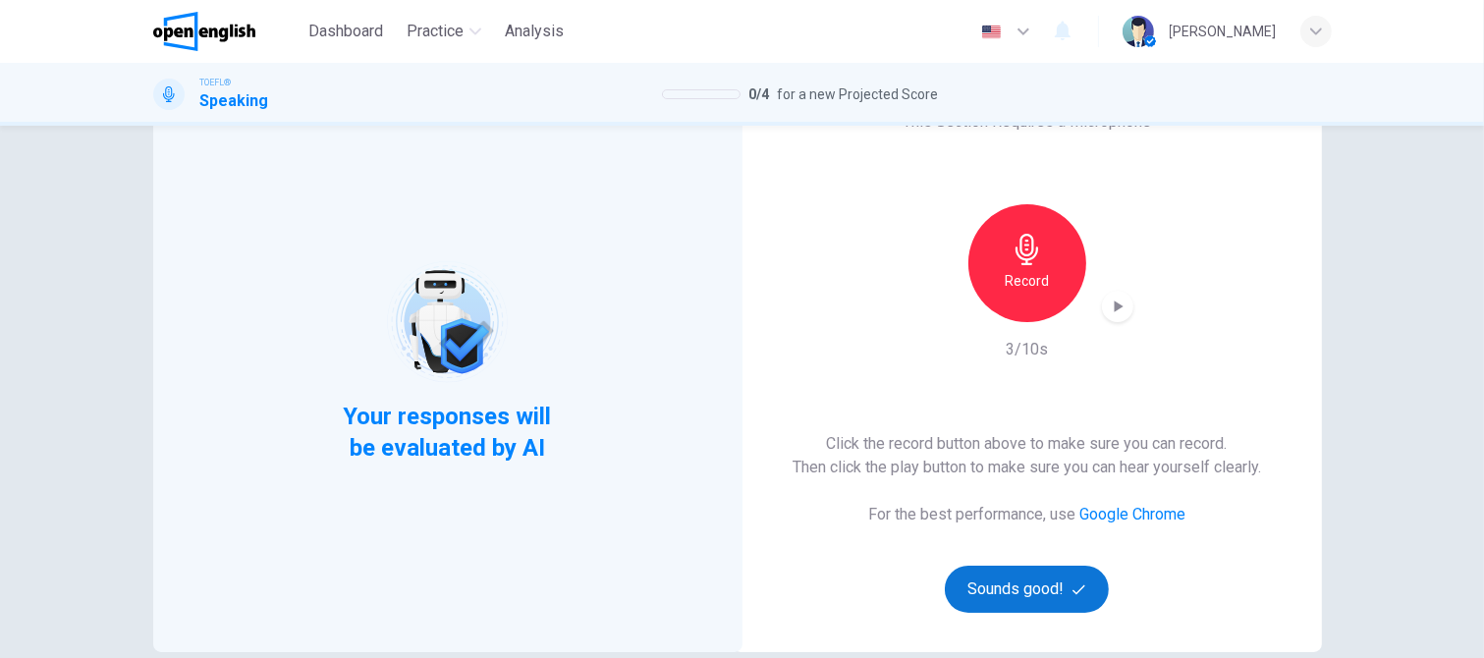
click at [995, 596] on button "Sounds good!" at bounding box center [1027, 589] width 165 height 47
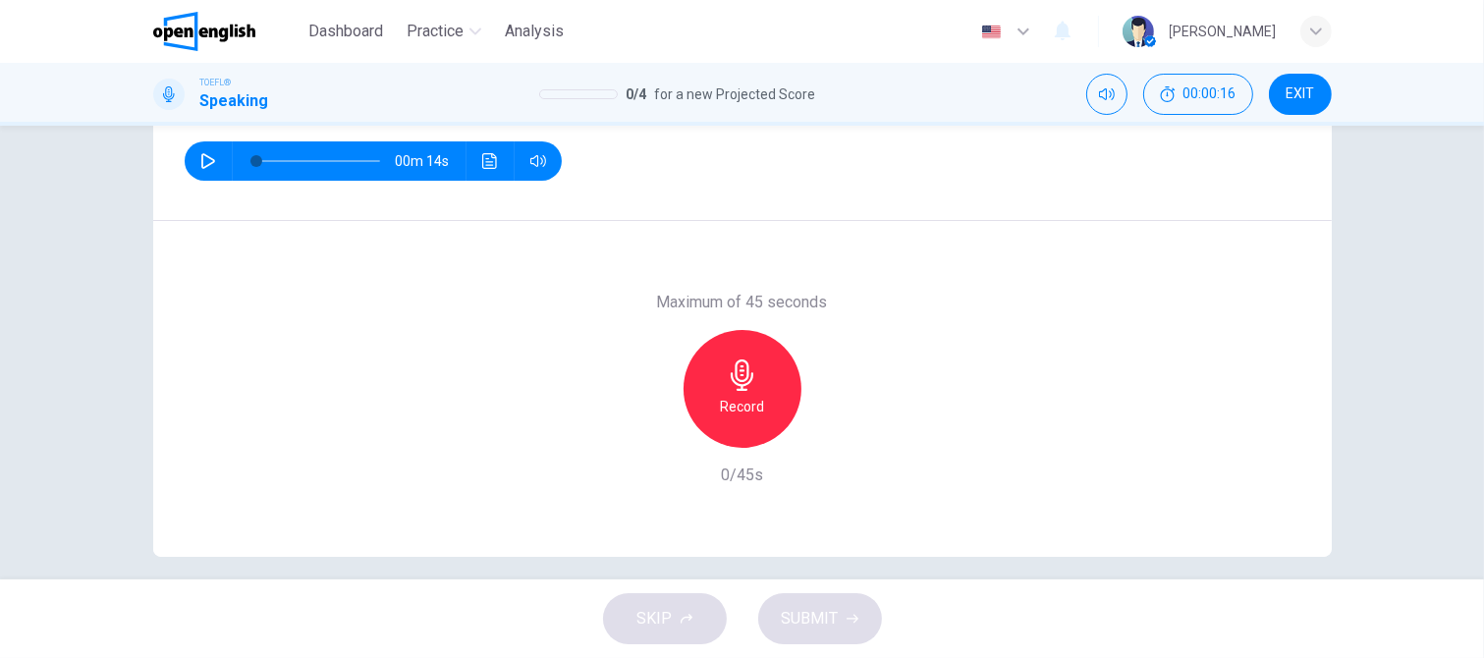
scroll to position [192, 0]
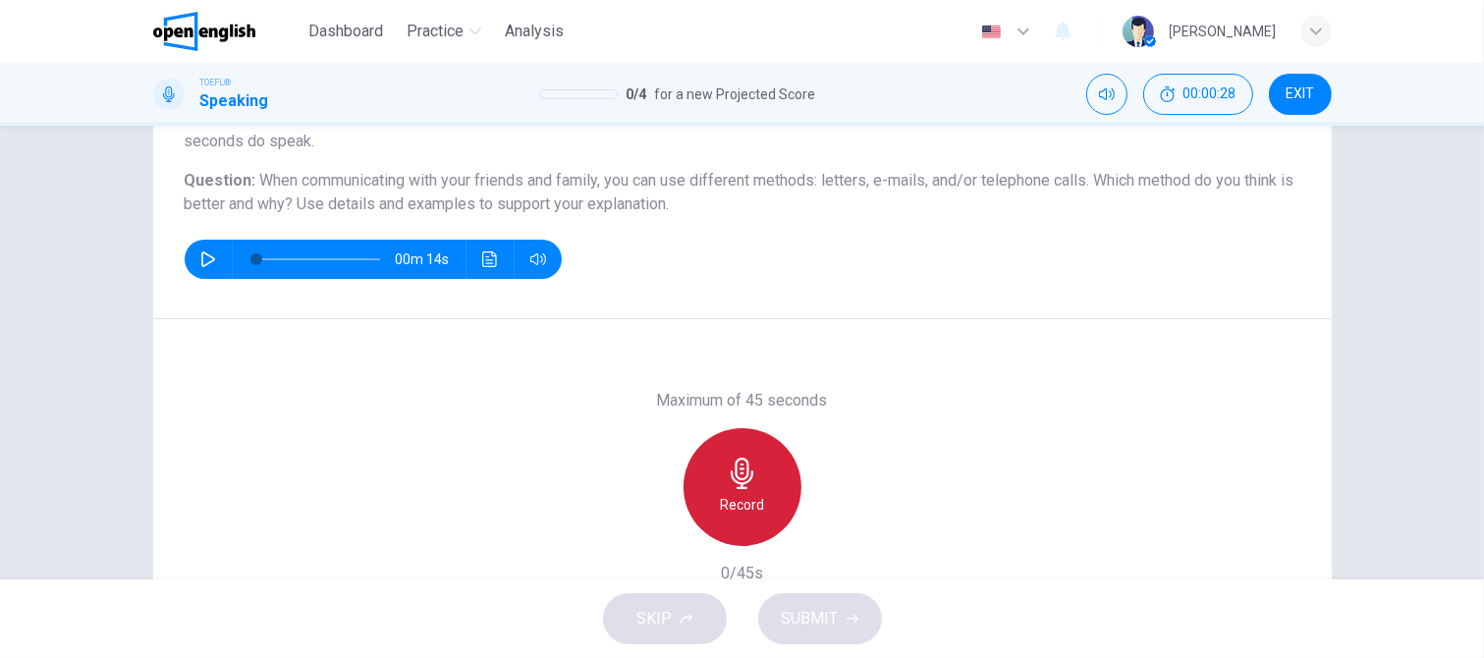
click at [727, 481] on icon "button" at bounding box center [742, 473] width 31 height 31
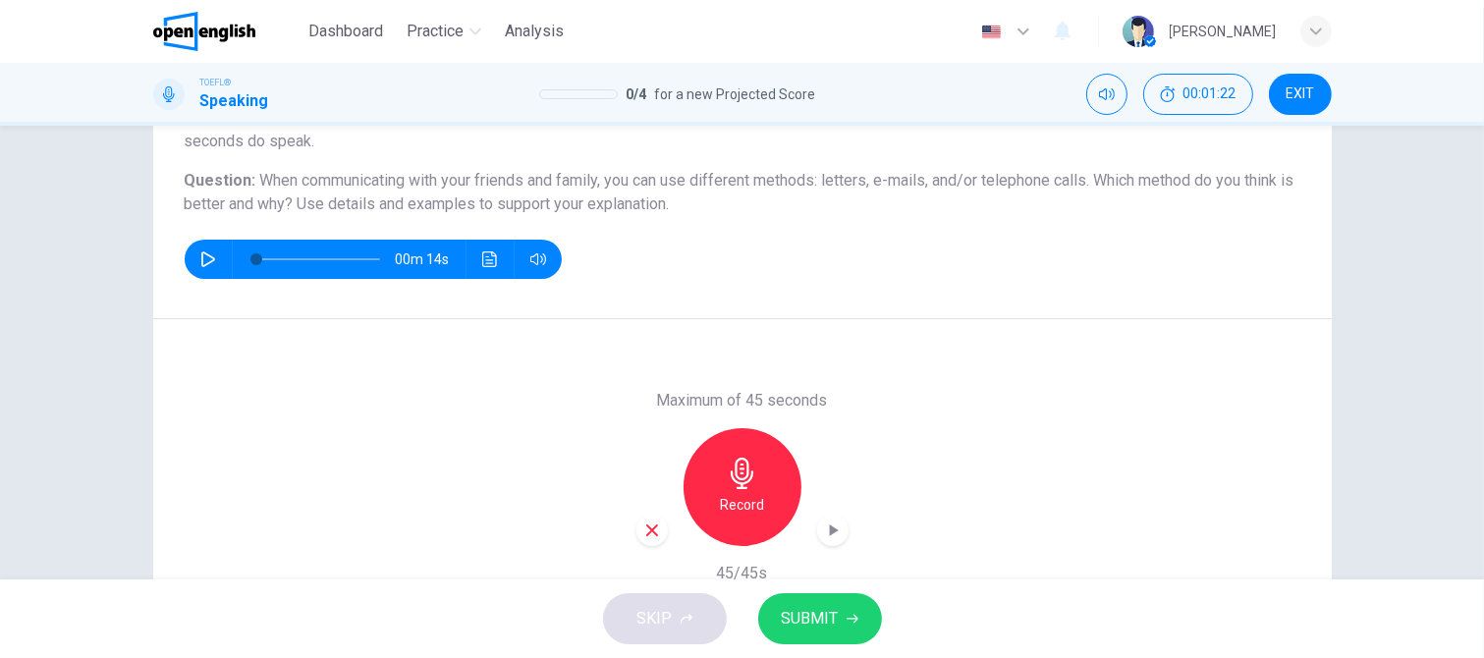
drag, startPoint x: 811, startPoint y: 624, endPoint x: 891, endPoint y: 452, distance: 189.4
click at [811, 625] on span "SUBMIT" at bounding box center [810, 618] width 57 height 27
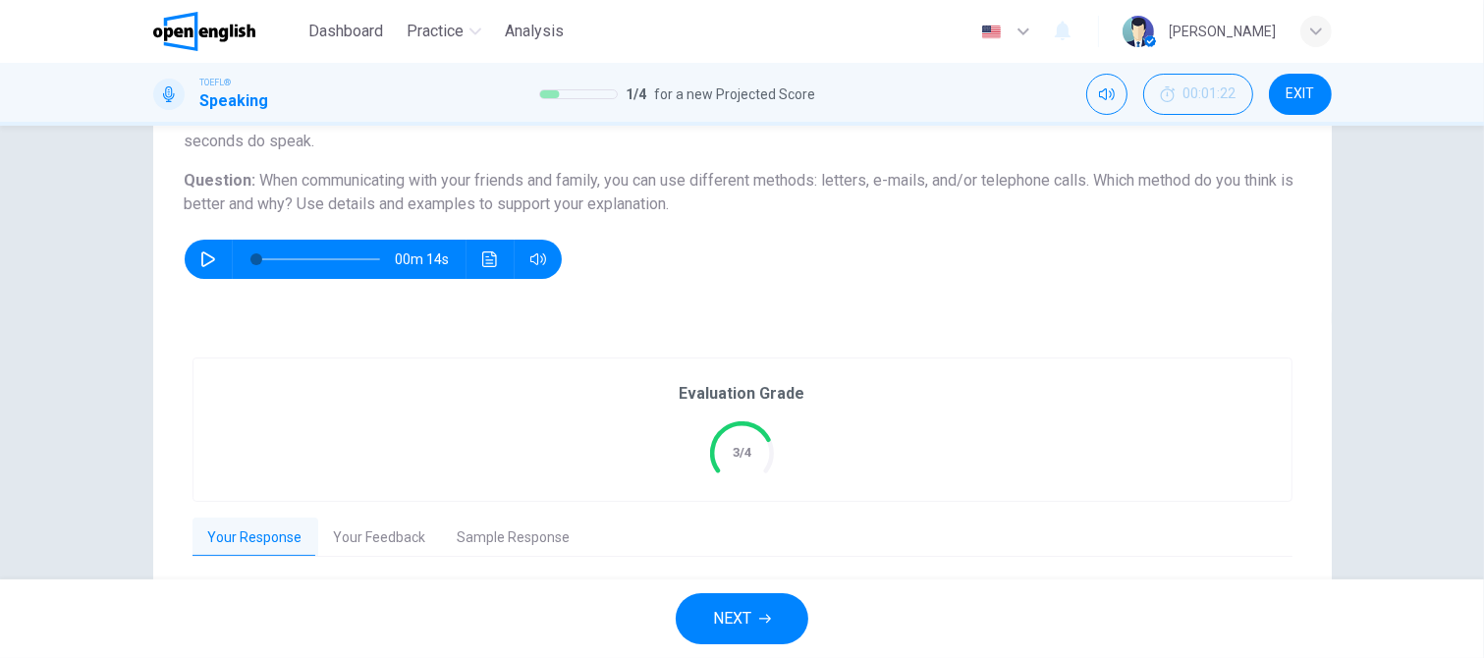
scroll to position [352, 0]
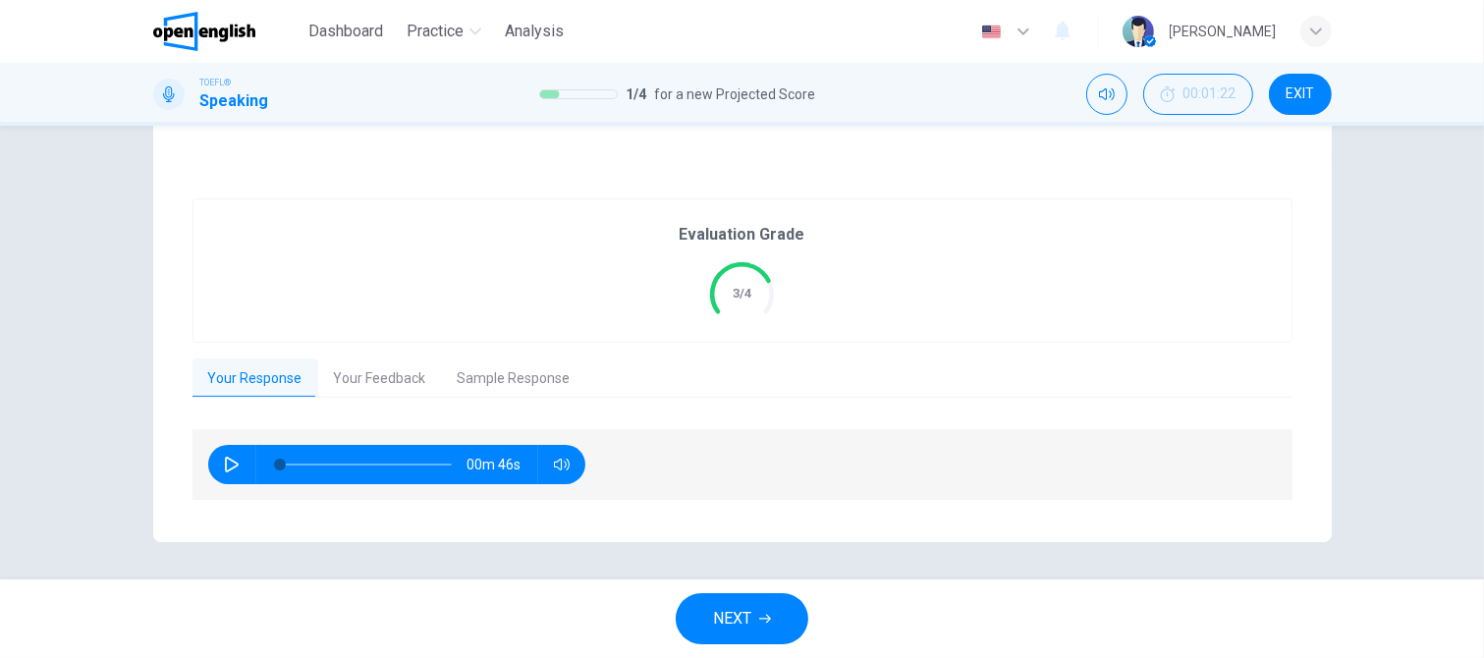
click at [347, 380] on button "Your Feedback" at bounding box center [380, 378] width 124 height 41
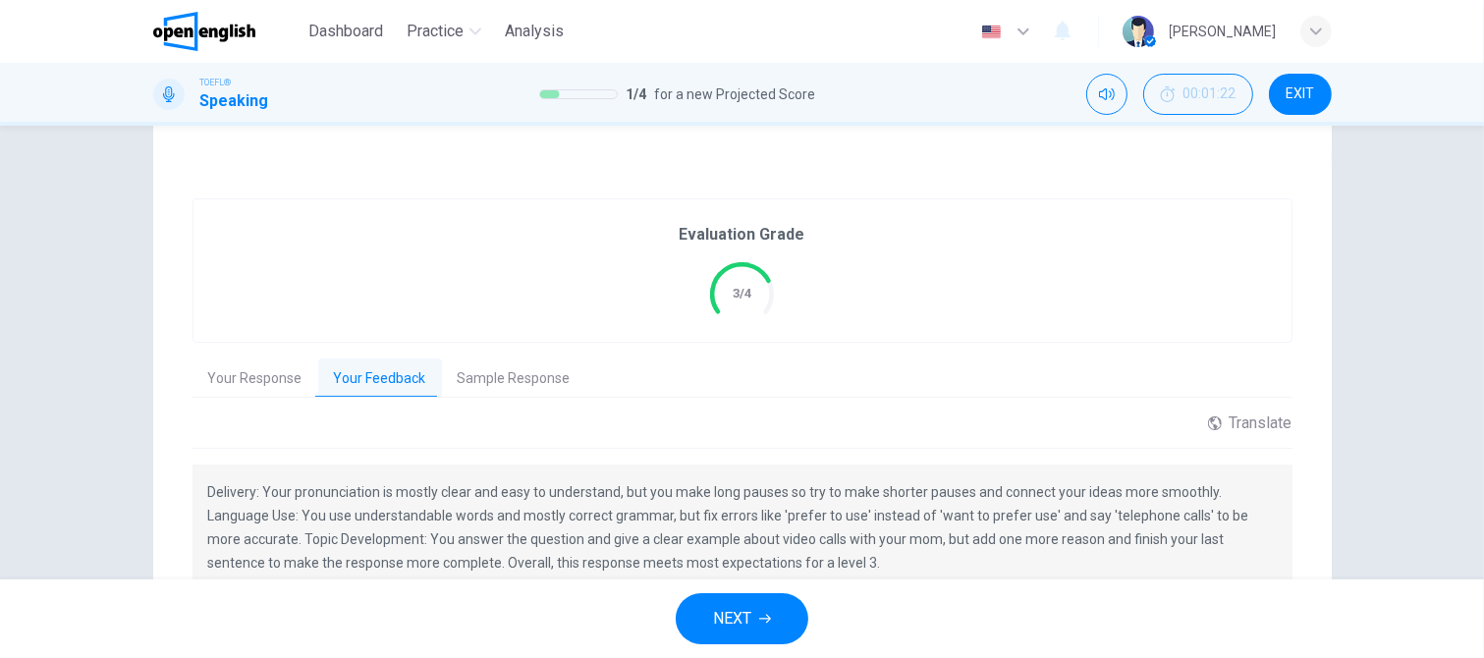
scroll to position [450, 0]
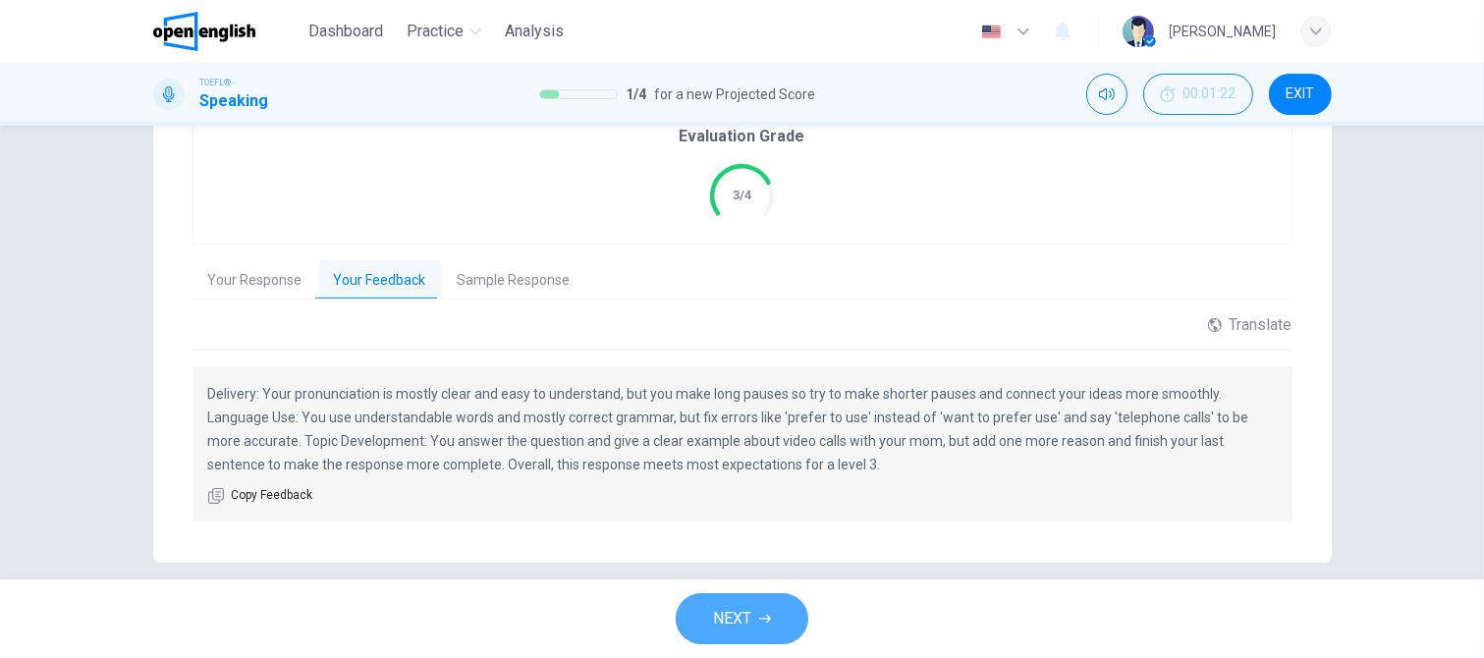
click at [732, 622] on span "NEXT" at bounding box center [732, 618] width 38 height 27
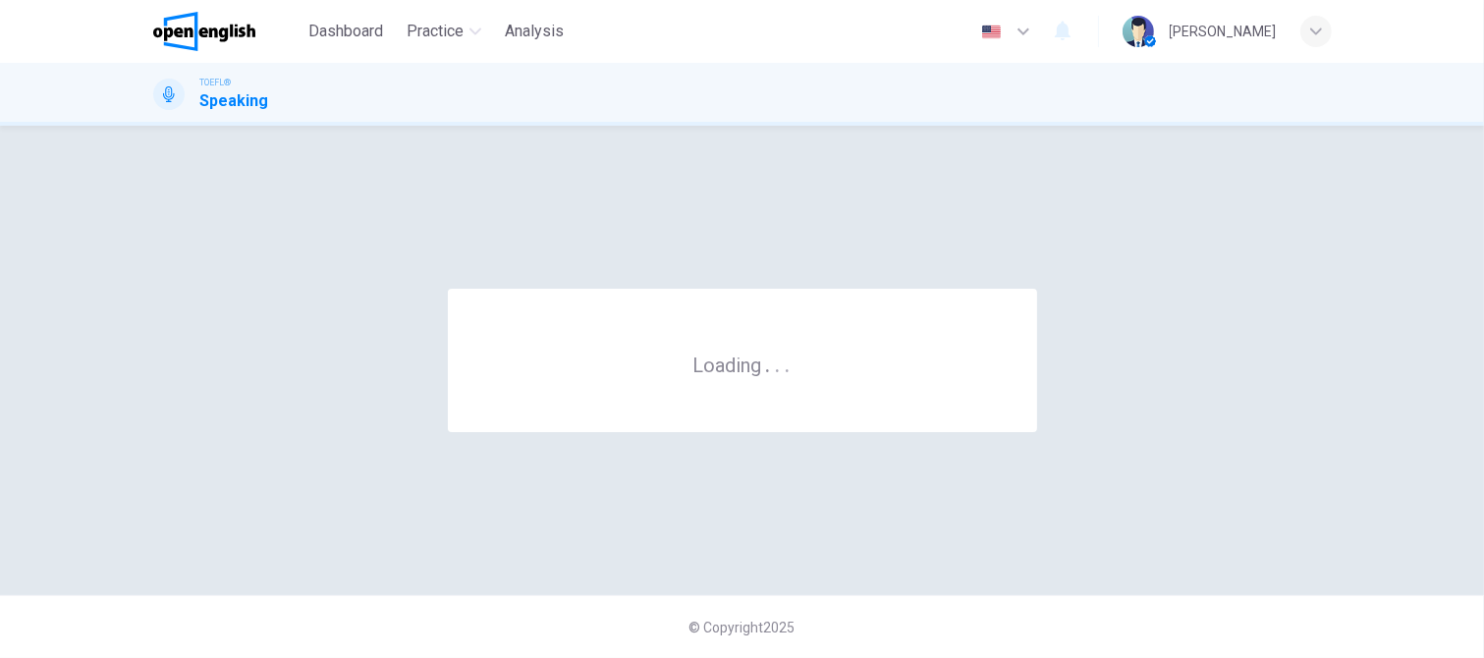
scroll to position [0, 0]
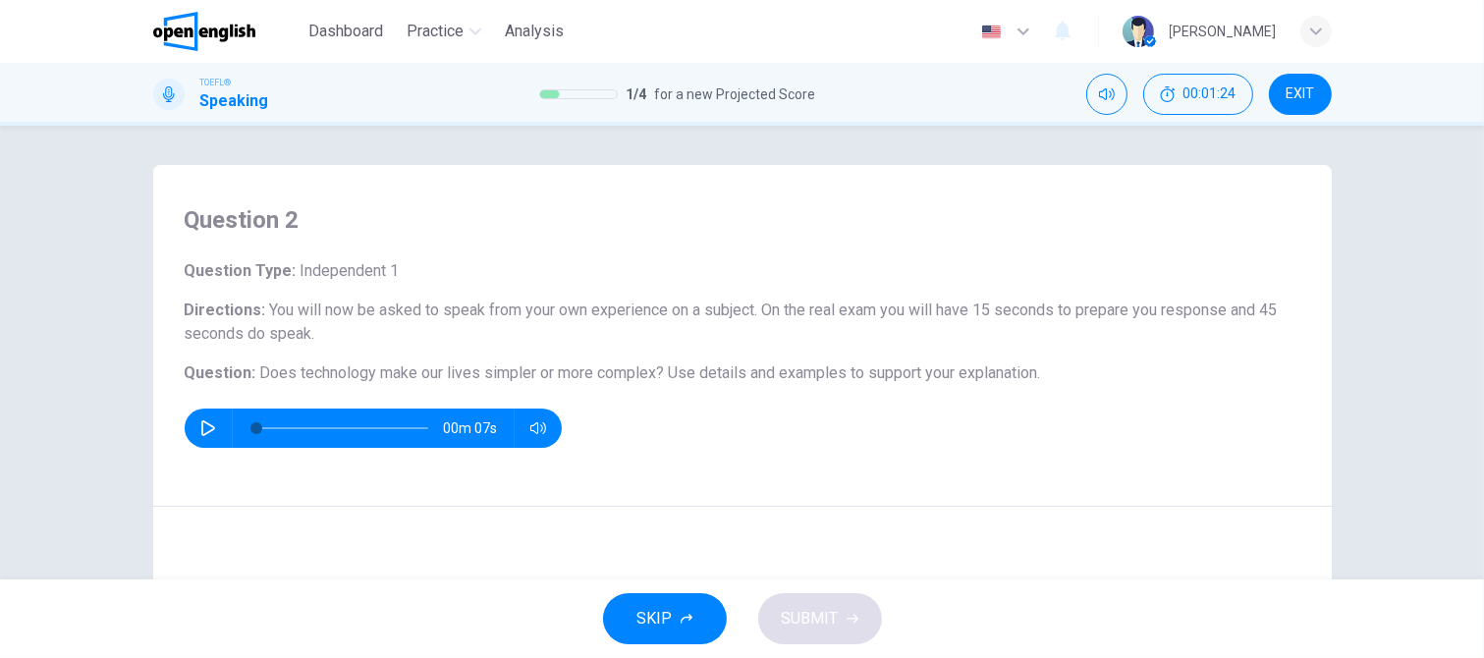
click at [200, 427] on icon "button" at bounding box center [208, 428] width 16 height 16
type input "*"
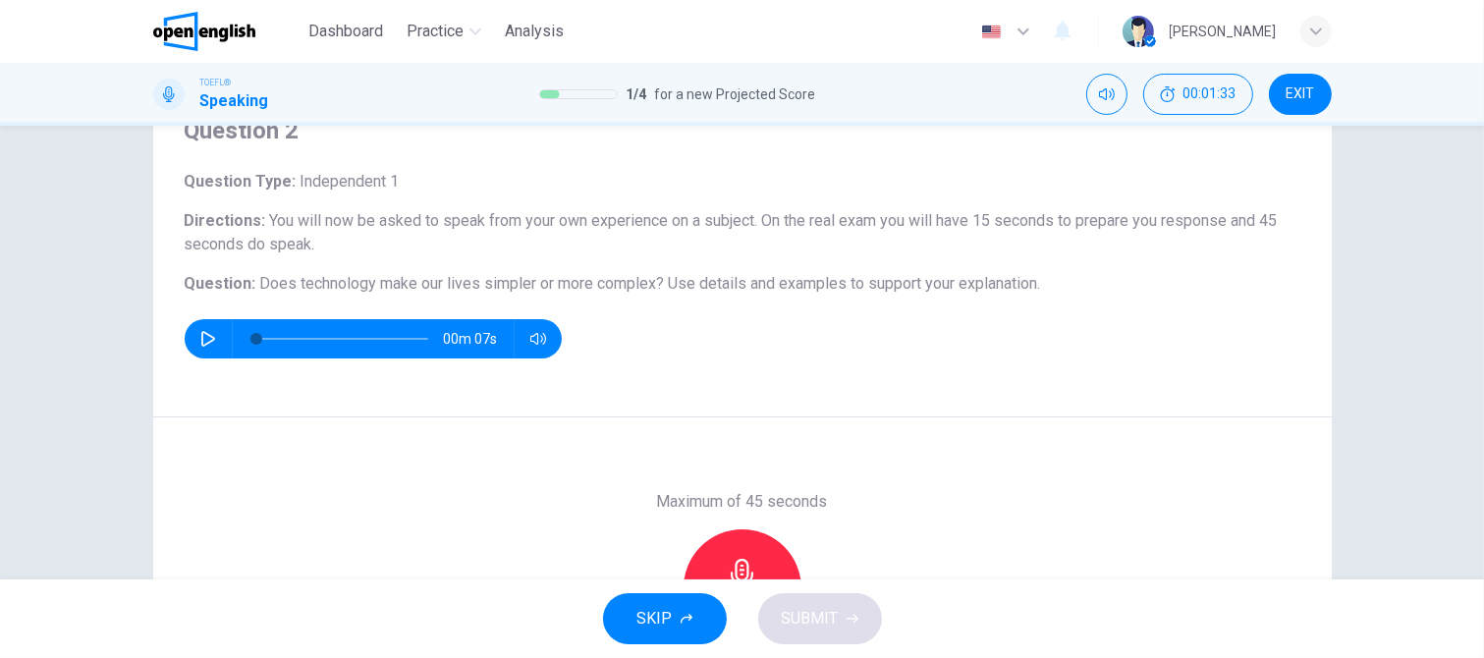
scroll to position [196, 0]
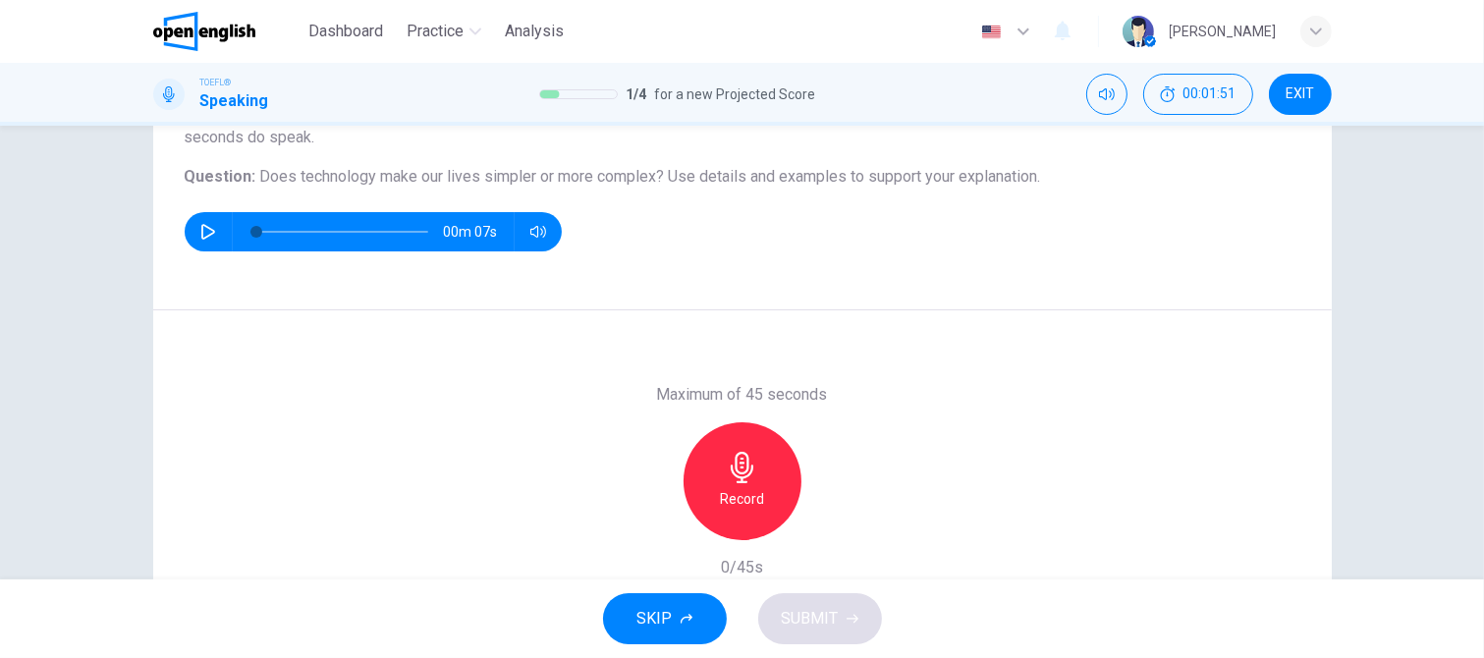
click at [739, 482] on div "Record" at bounding box center [742, 481] width 118 height 118
click at [790, 622] on span "SUBMIT" at bounding box center [810, 618] width 57 height 27
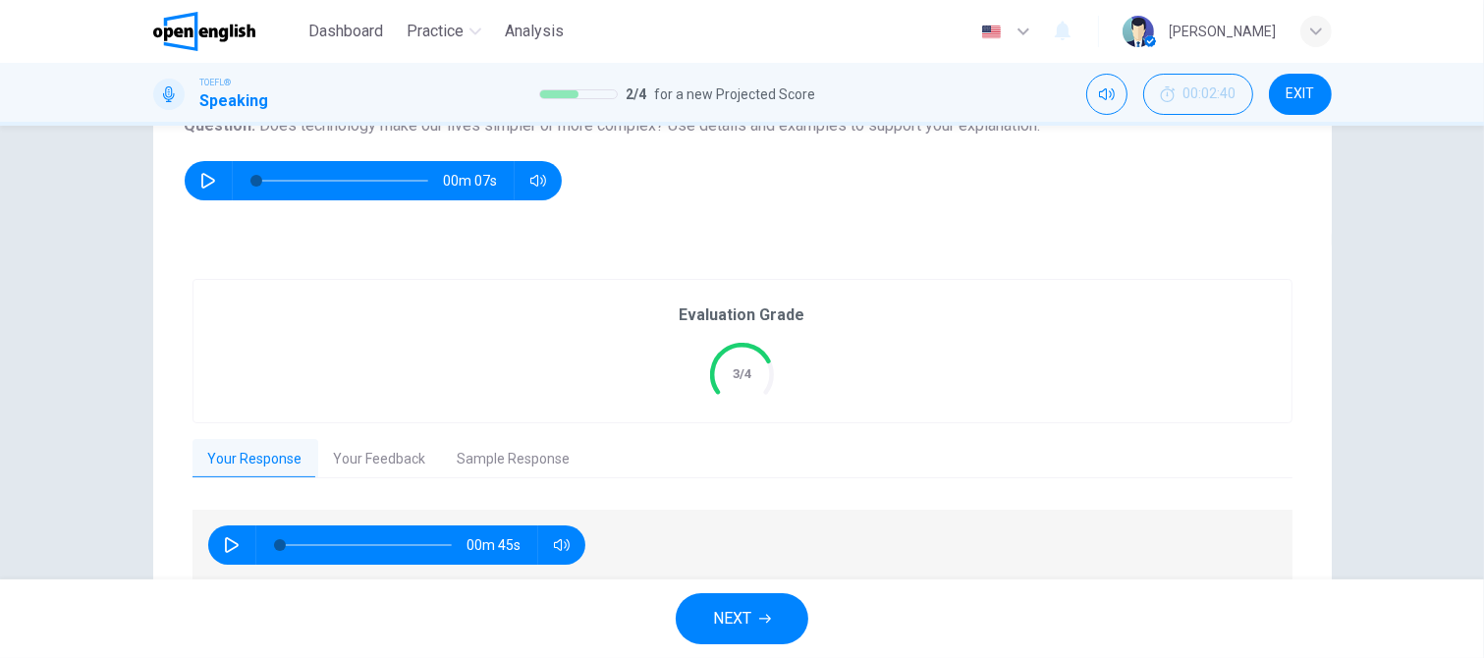
scroll to position [328, 0]
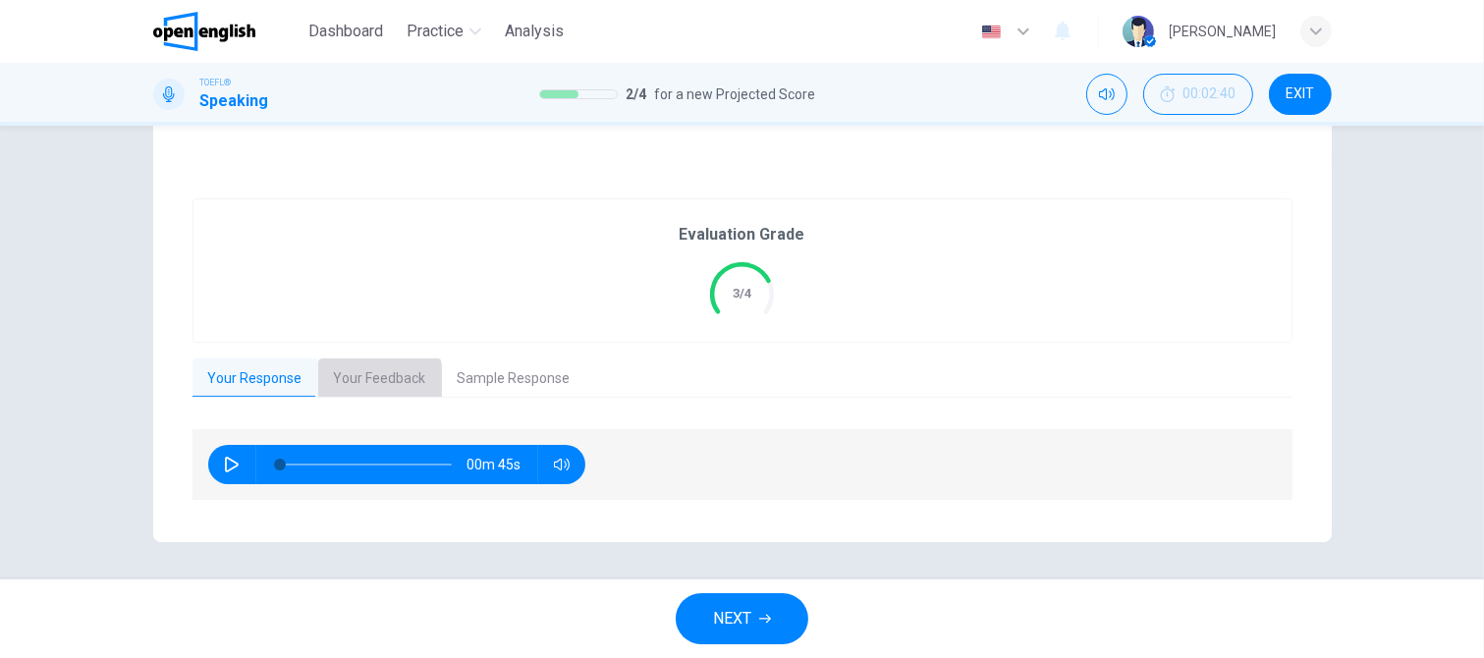
click at [338, 384] on button "Your Feedback" at bounding box center [380, 378] width 124 height 41
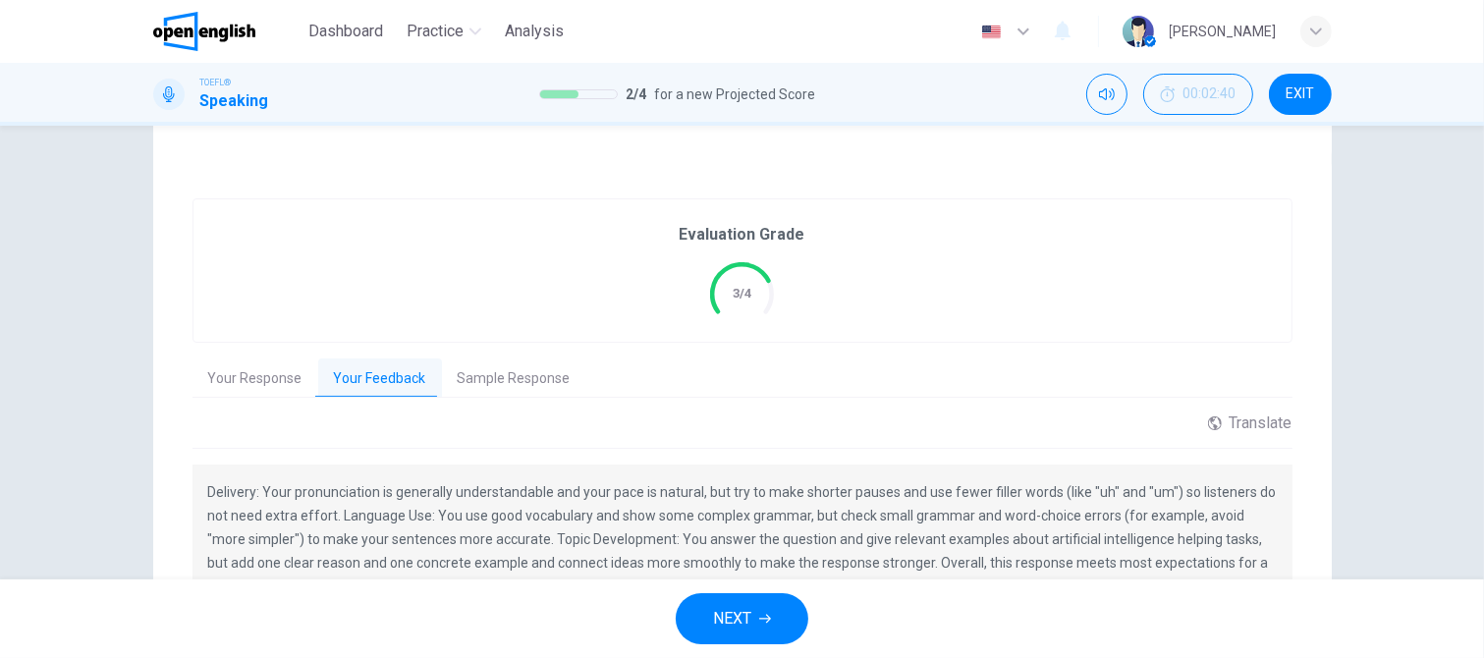
scroll to position [426, 0]
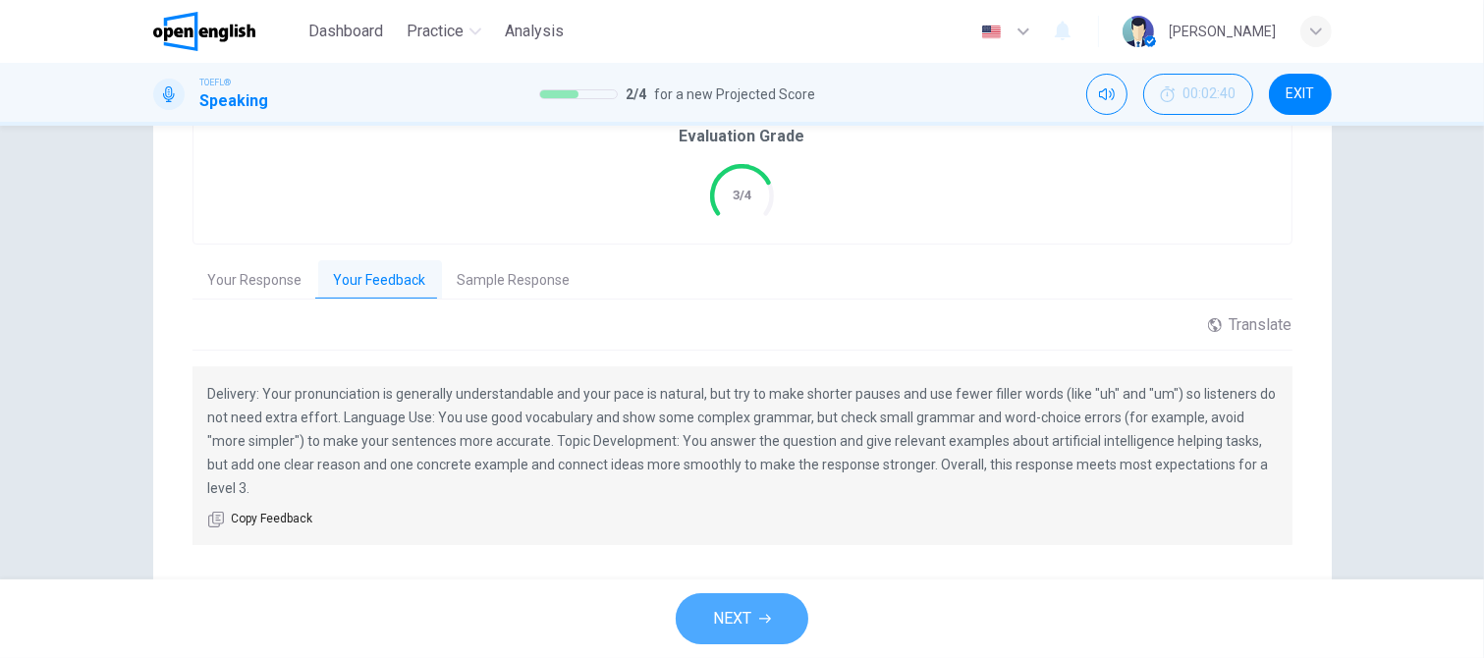
click at [731, 616] on span "NEXT" at bounding box center [732, 618] width 38 height 27
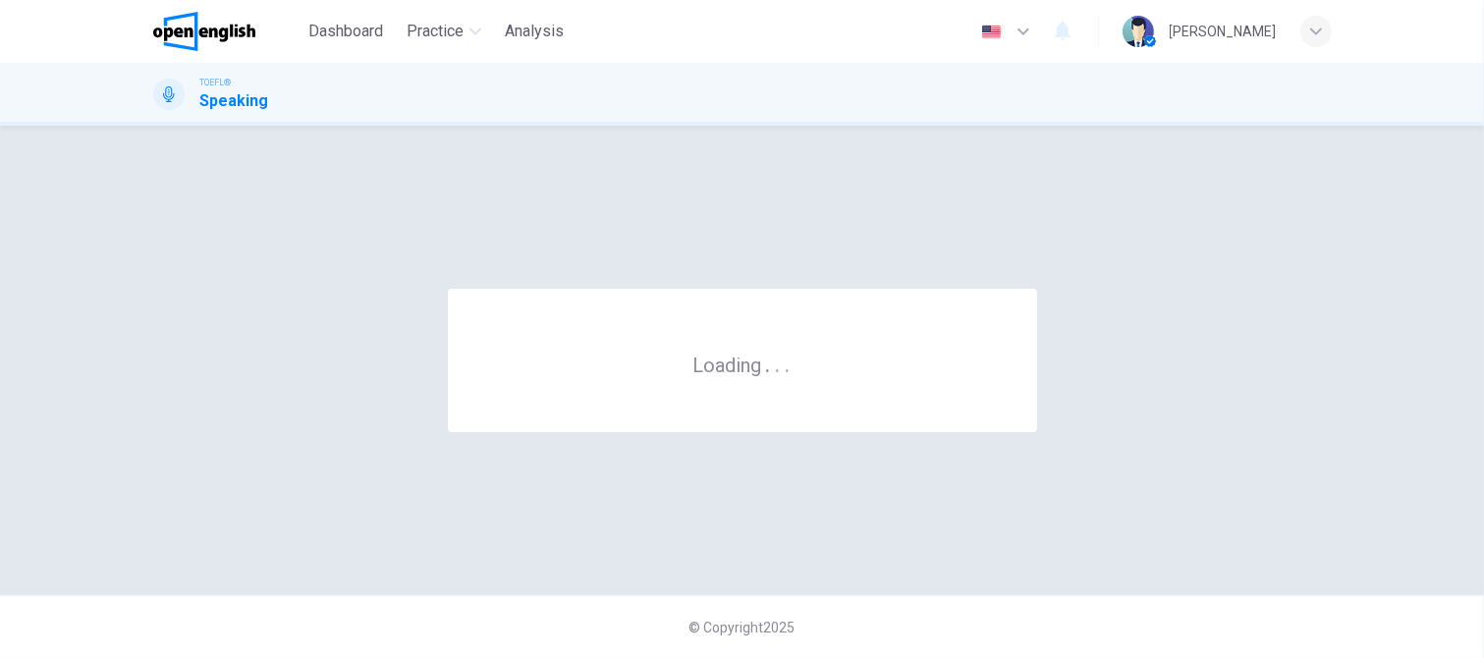
scroll to position [0, 0]
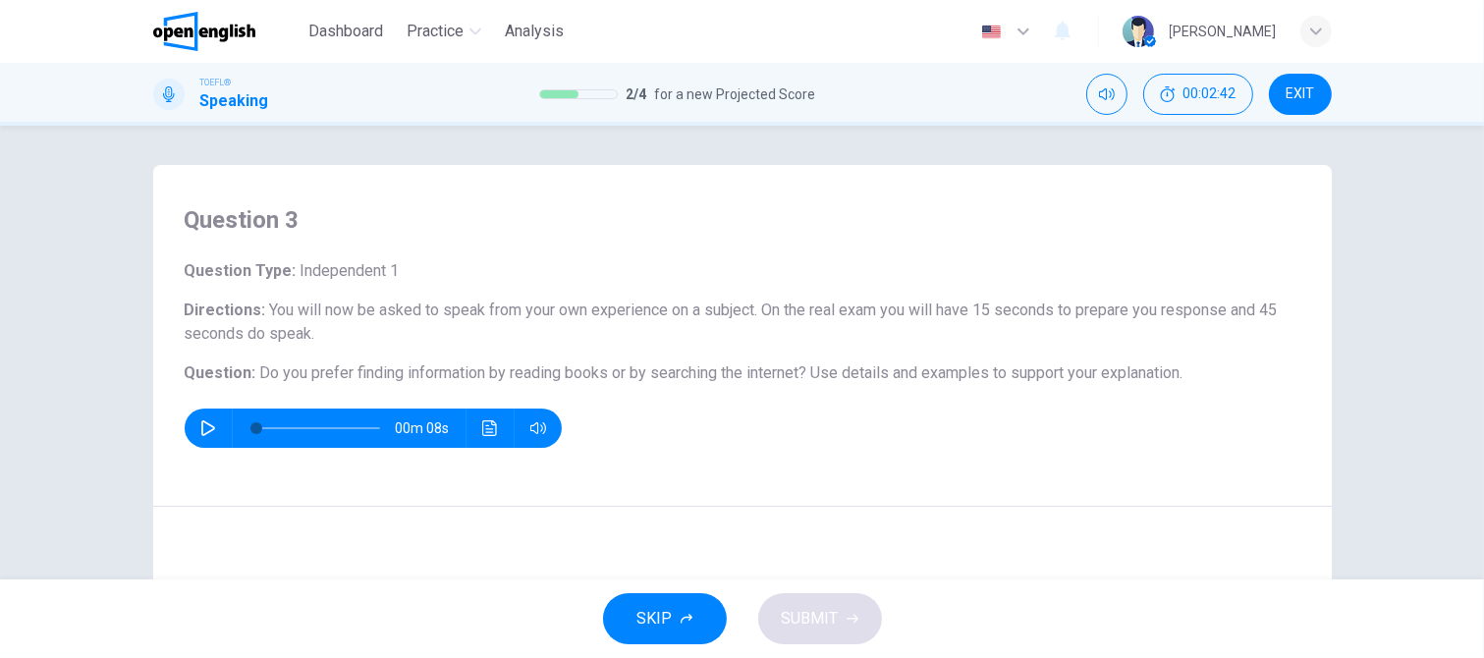
click at [200, 431] on icon "button" at bounding box center [208, 428] width 16 height 16
type input "*"
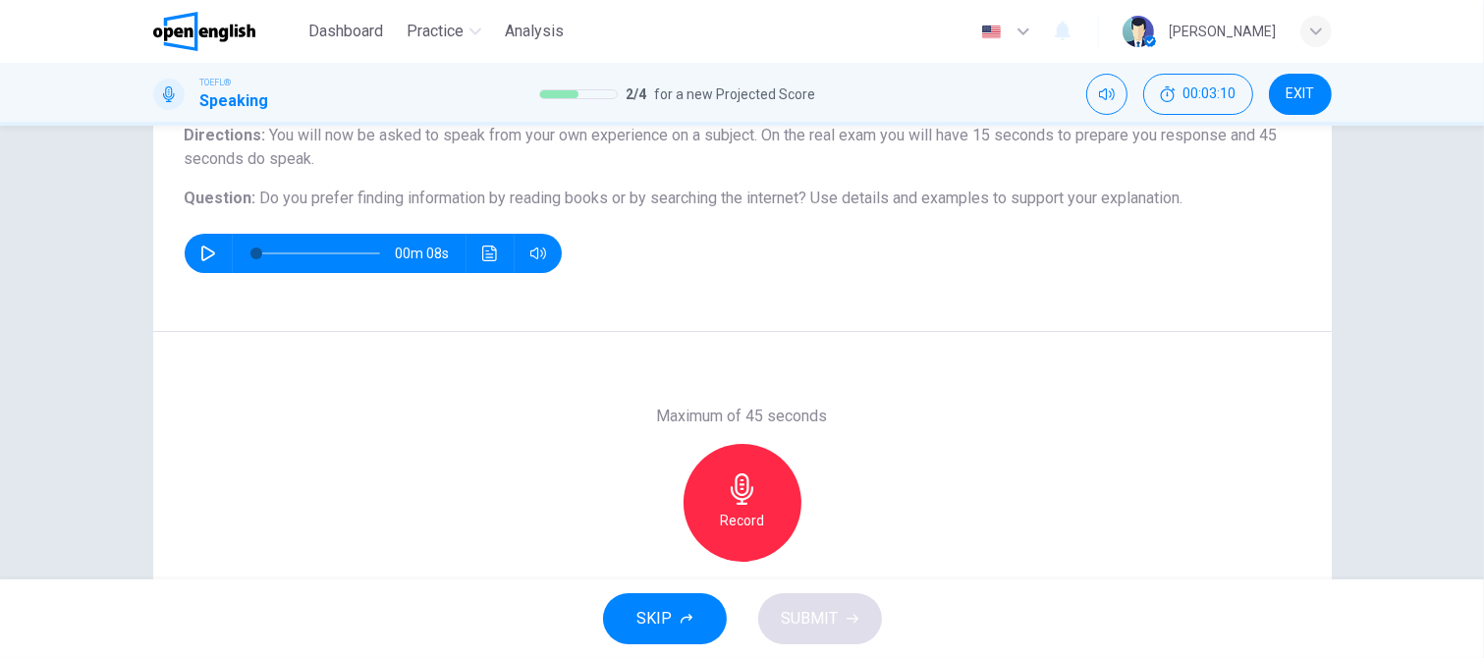
scroll to position [208, 0]
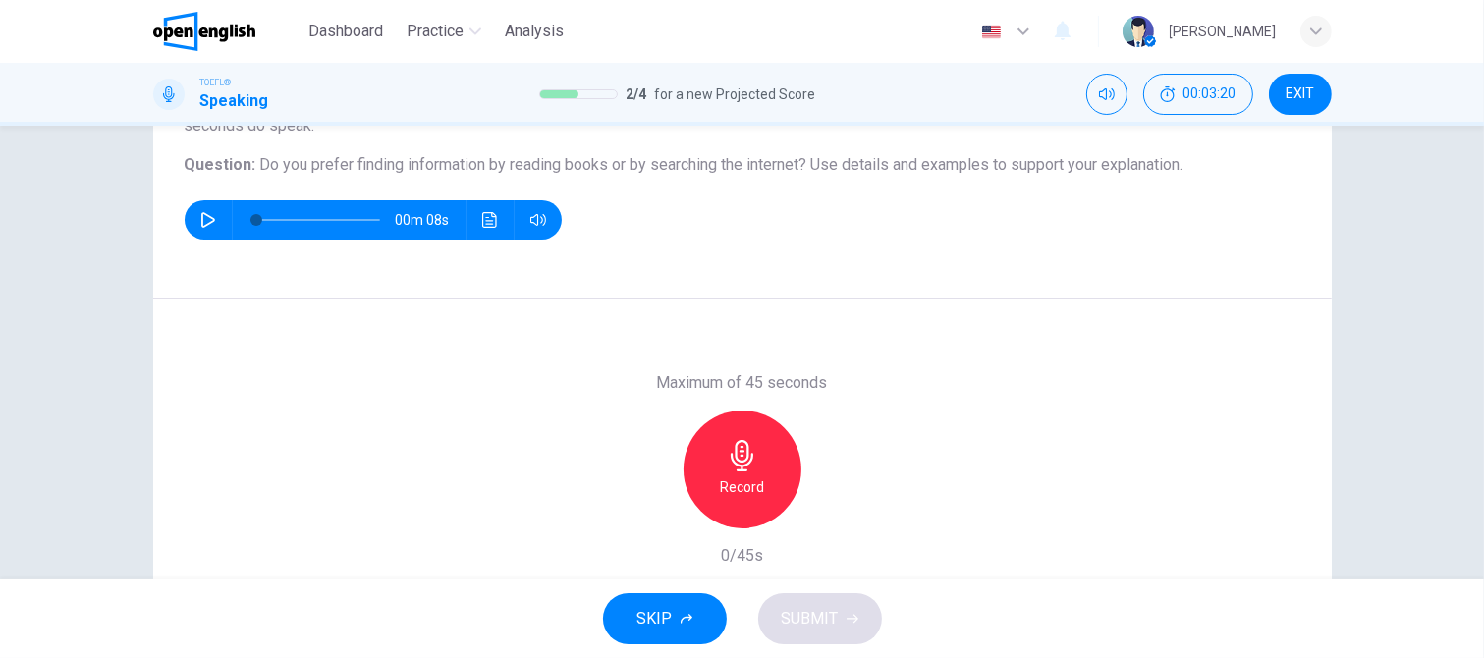
click at [731, 454] on icon "button" at bounding box center [742, 455] width 23 height 31
click at [825, 608] on span "SUBMIT" at bounding box center [810, 618] width 57 height 27
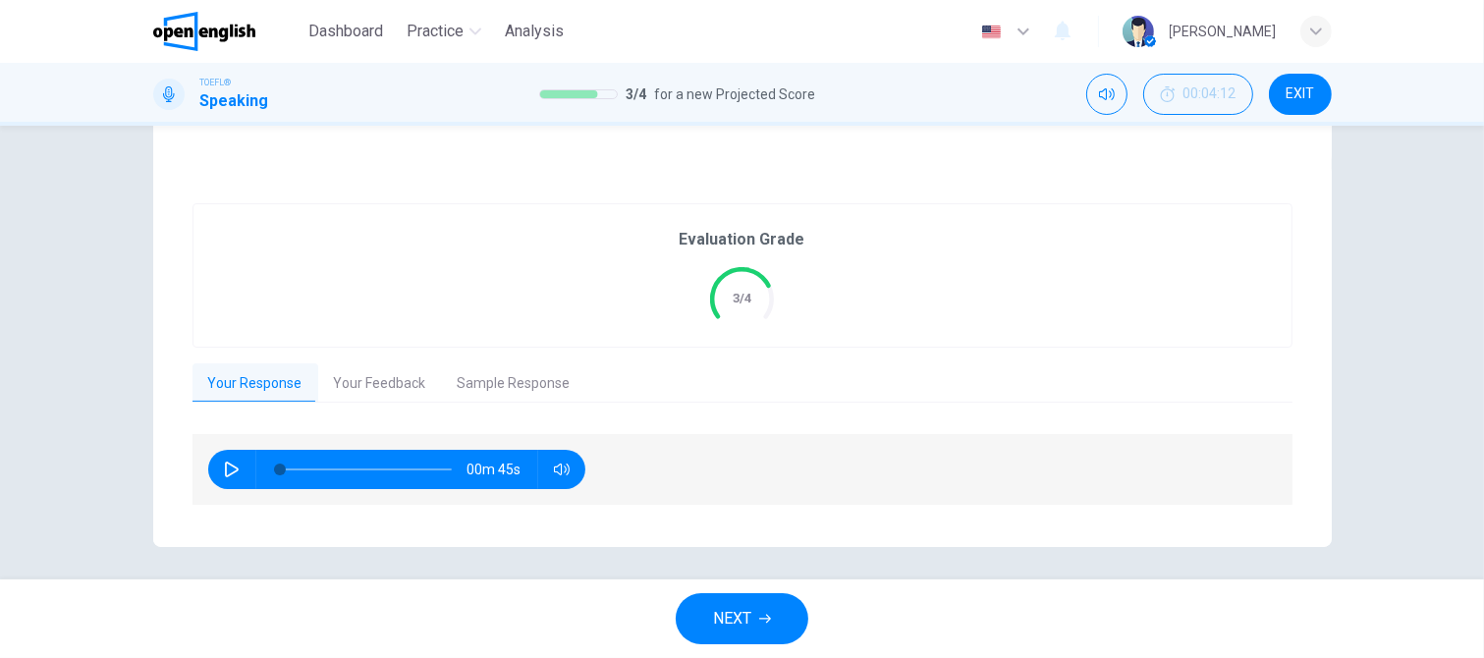
scroll to position [328, 0]
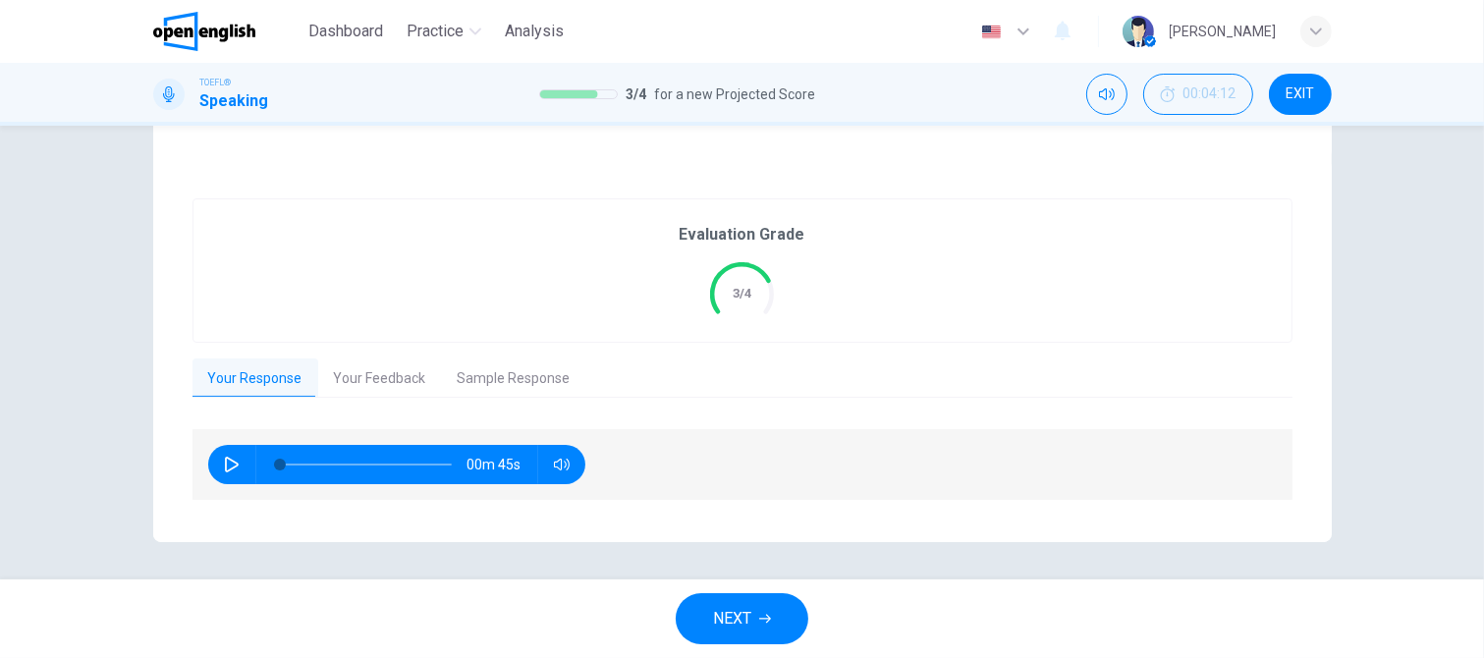
click at [347, 369] on button "Your Feedback" at bounding box center [380, 378] width 124 height 41
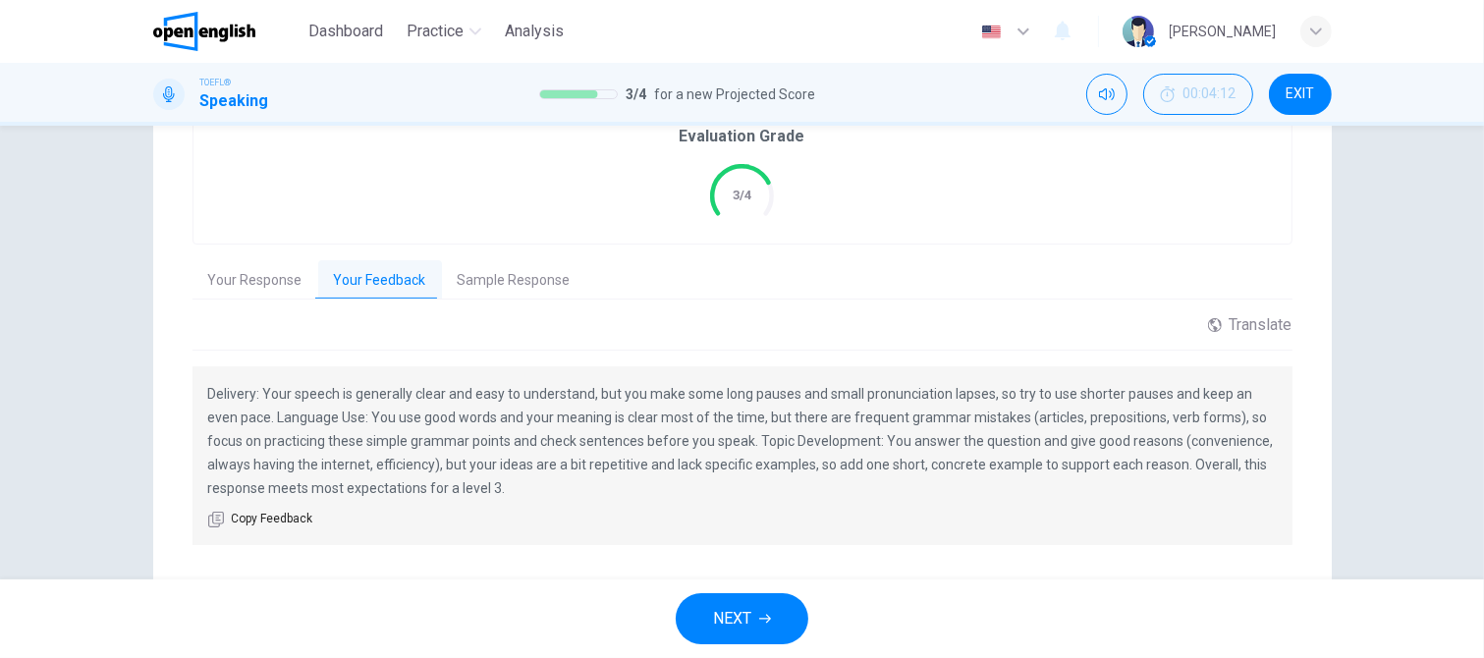
scroll to position [471, 0]
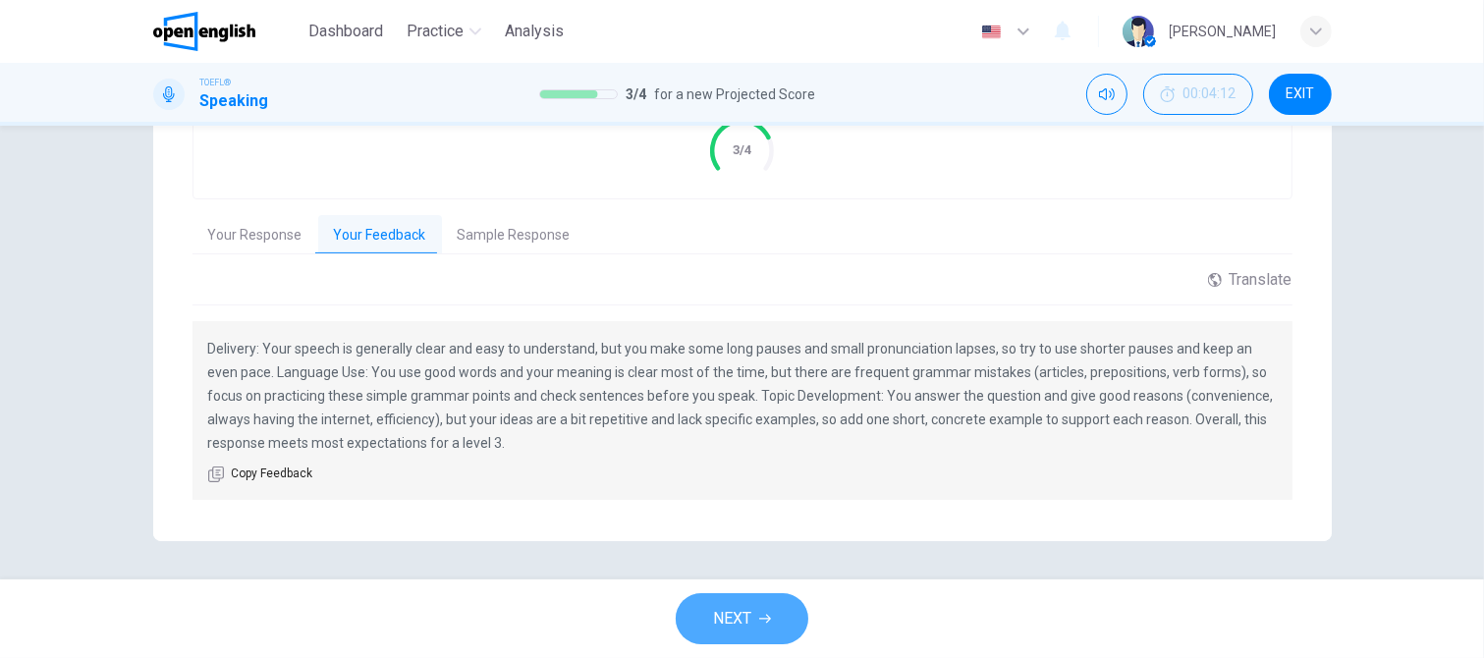
click at [719, 620] on span "NEXT" at bounding box center [732, 618] width 38 height 27
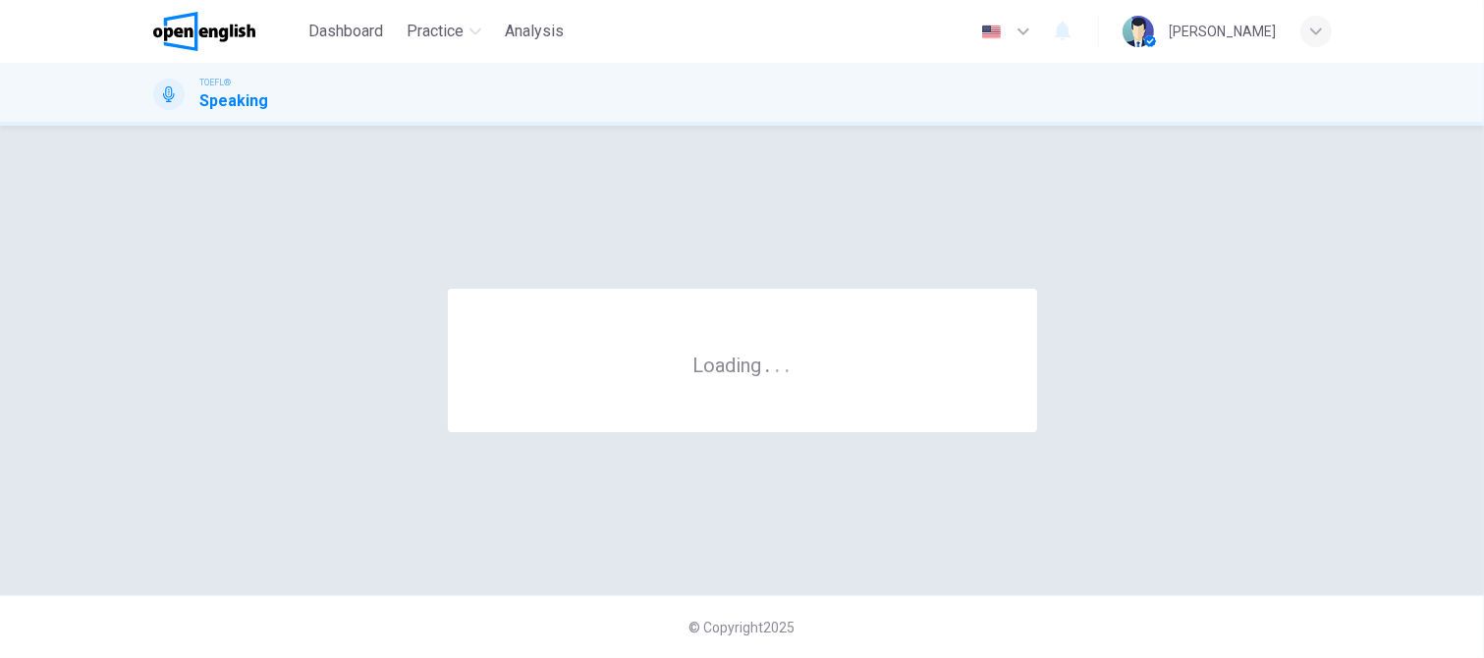
scroll to position [0, 0]
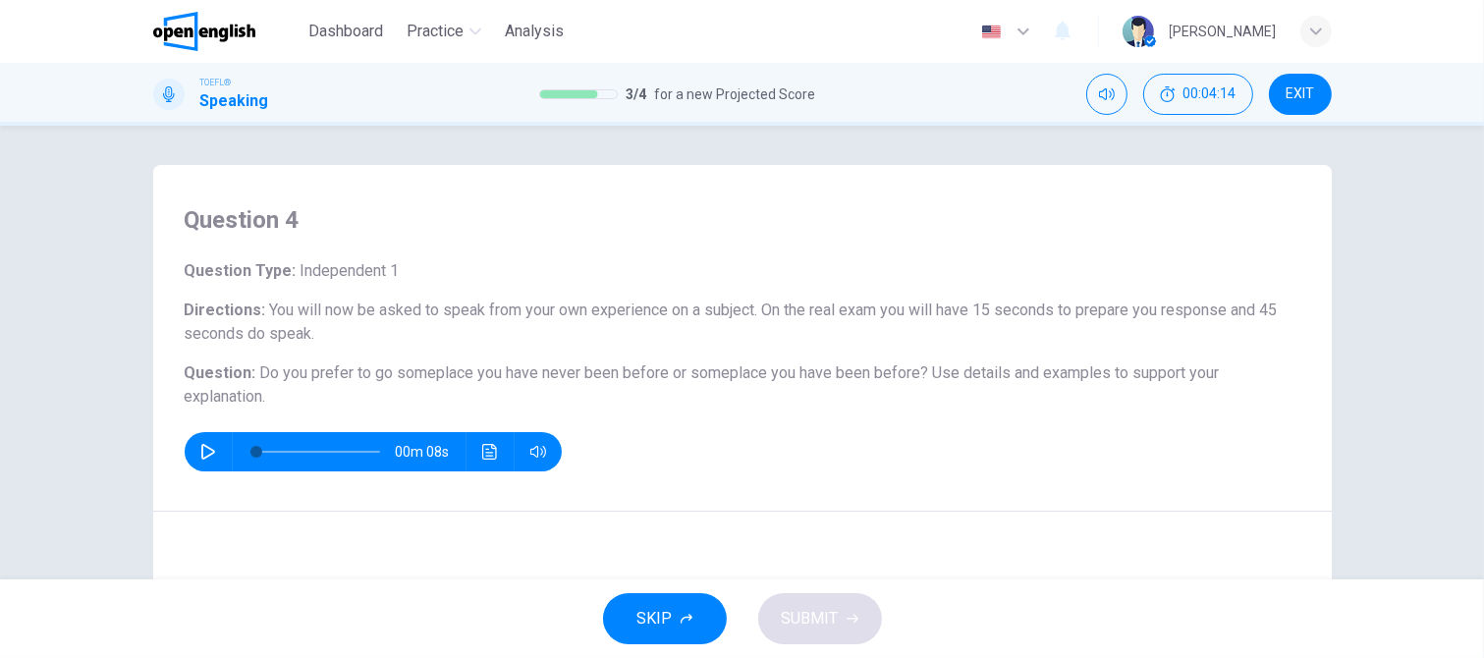
click at [202, 447] on icon "button" at bounding box center [208, 452] width 14 height 16
type input "*"
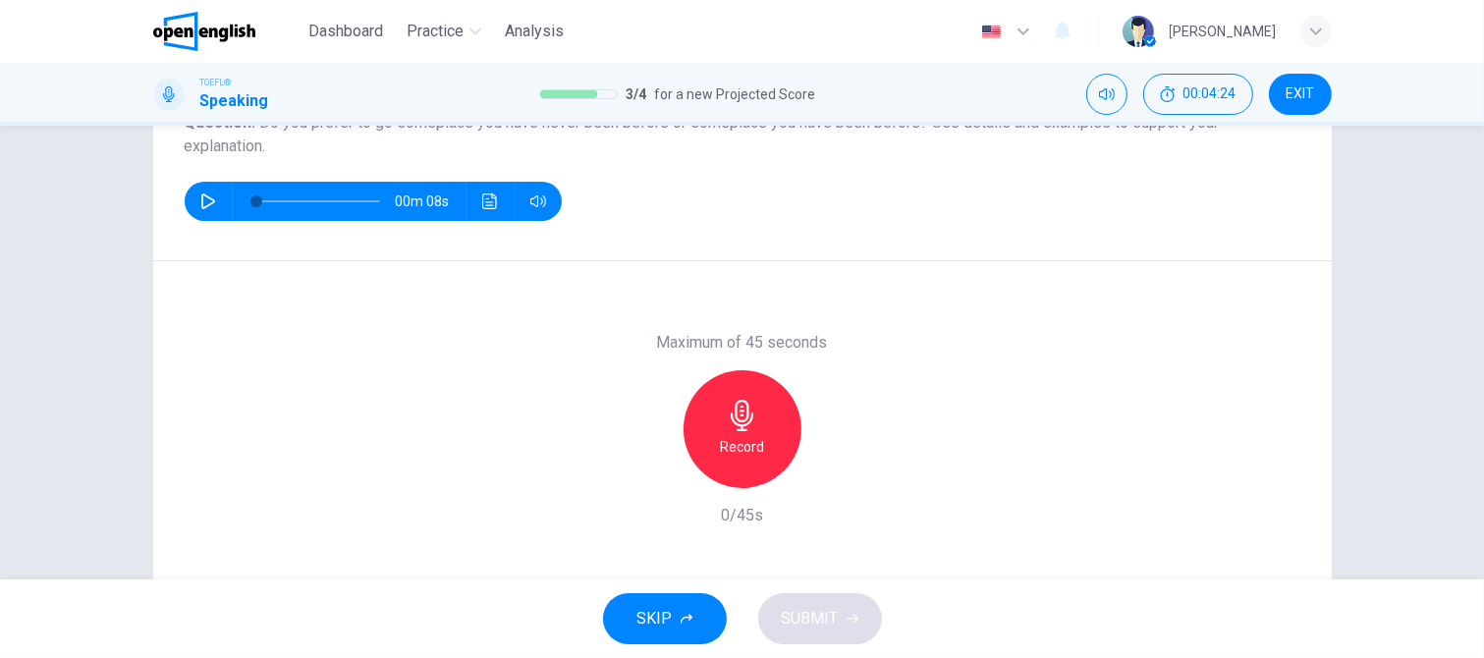
scroll to position [295, 0]
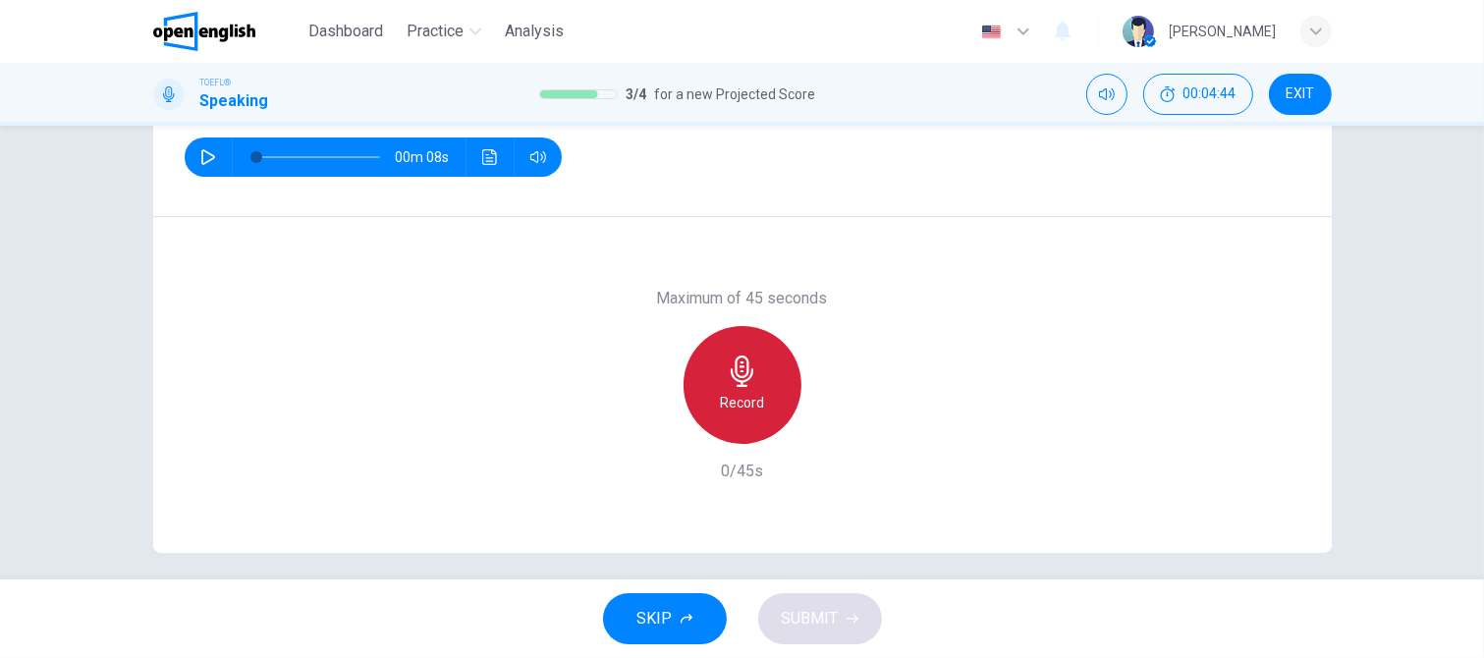
click at [717, 375] on div "Record" at bounding box center [742, 385] width 118 height 118
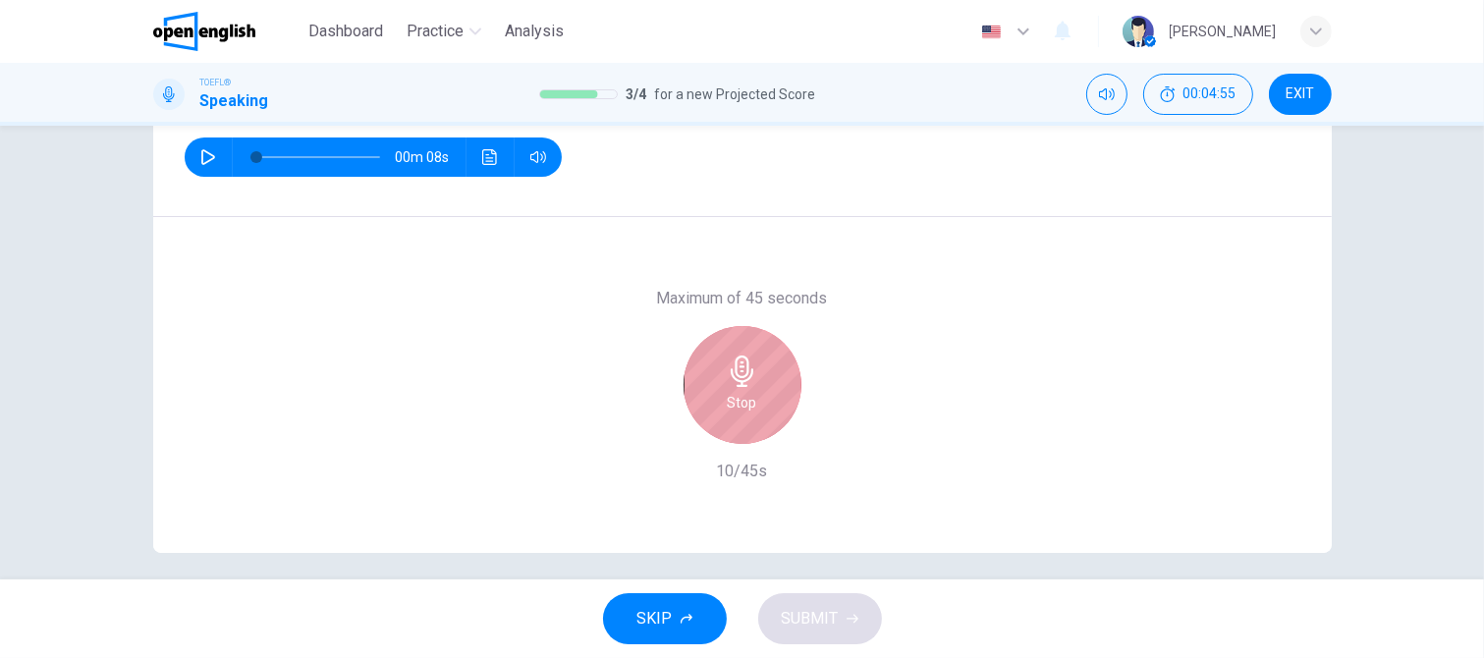
click at [751, 409] on div "Stop" at bounding box center [742, 385] width 118 height 118
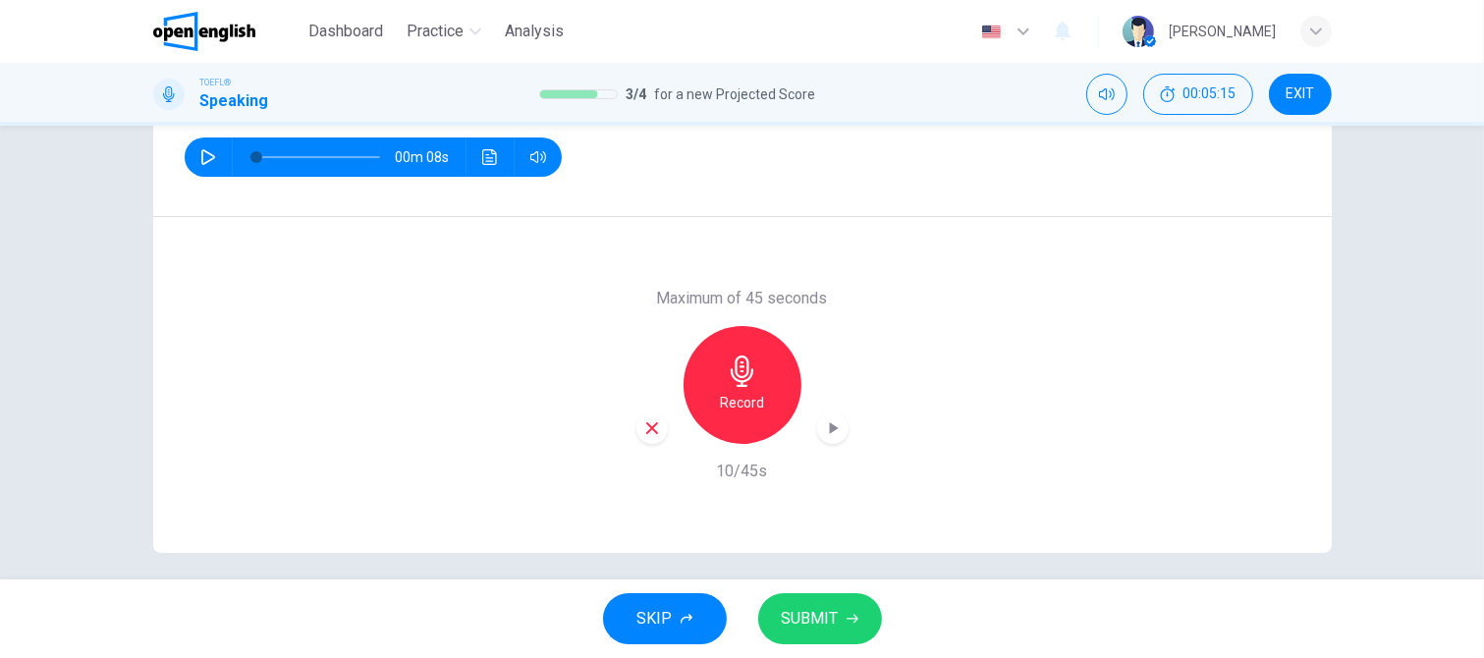
click at [738, 395] on h6 "Record" at bounding box center [742, 403] width 44 height 24
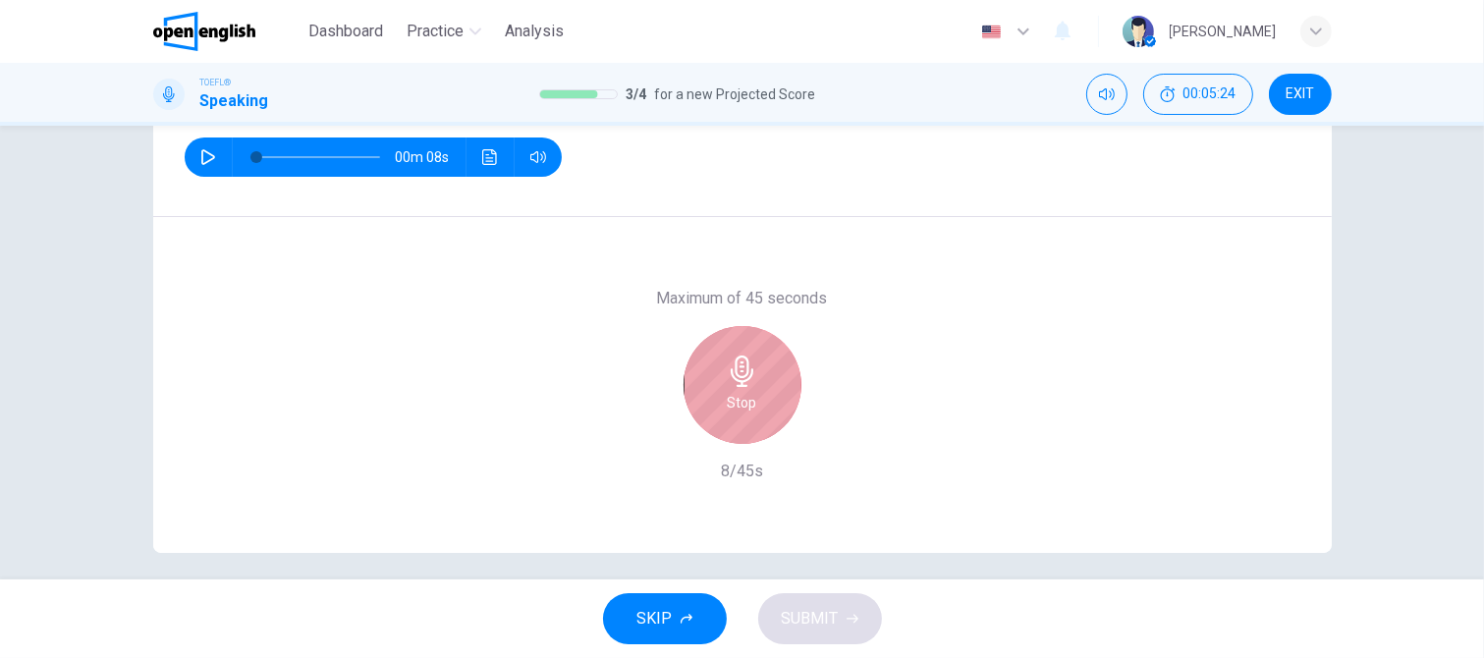
click at [754, 384] on div "Stop" at bounding box center [742, 385] width 118 height 118
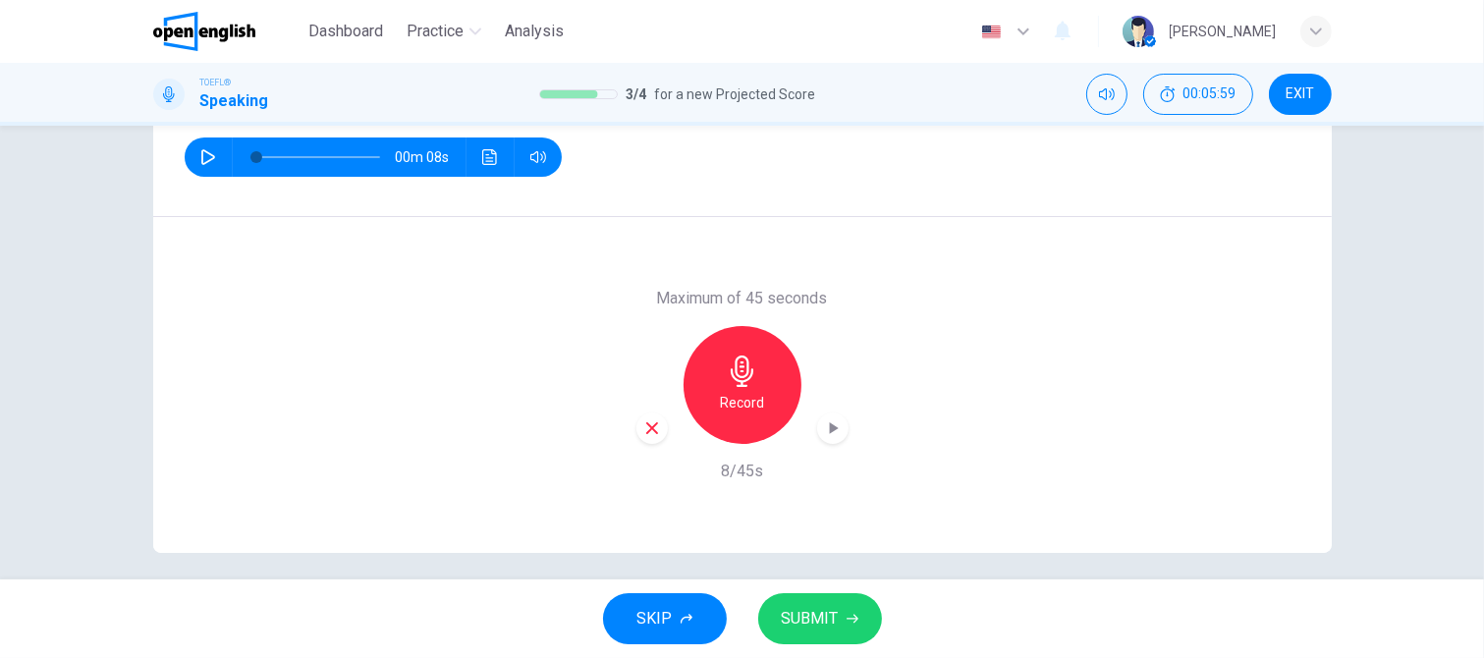
click at [733, 377] on icon "button" at bounding box center [742, 370] width 31 height 31
click at [817, 616] on span "SUBMIT" at bounding box center [810, 618] width 57 height 27
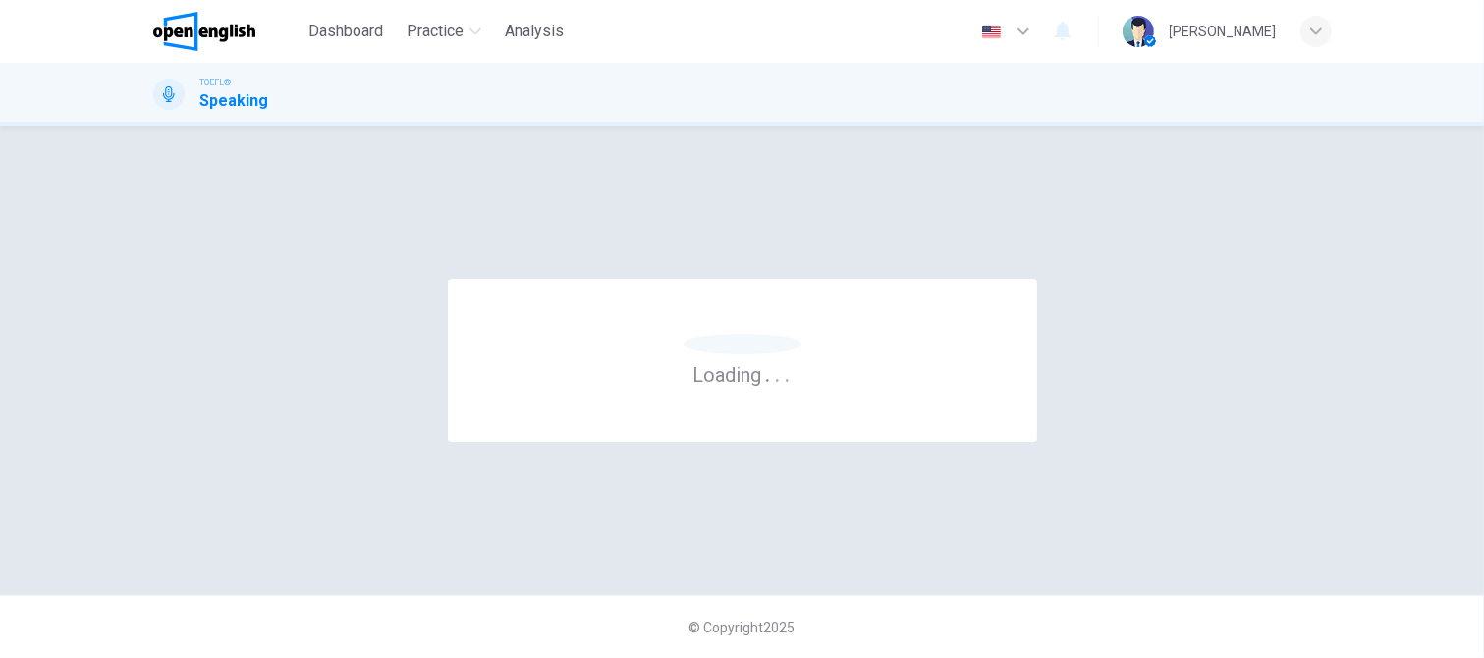
scroll to position [0, 0]
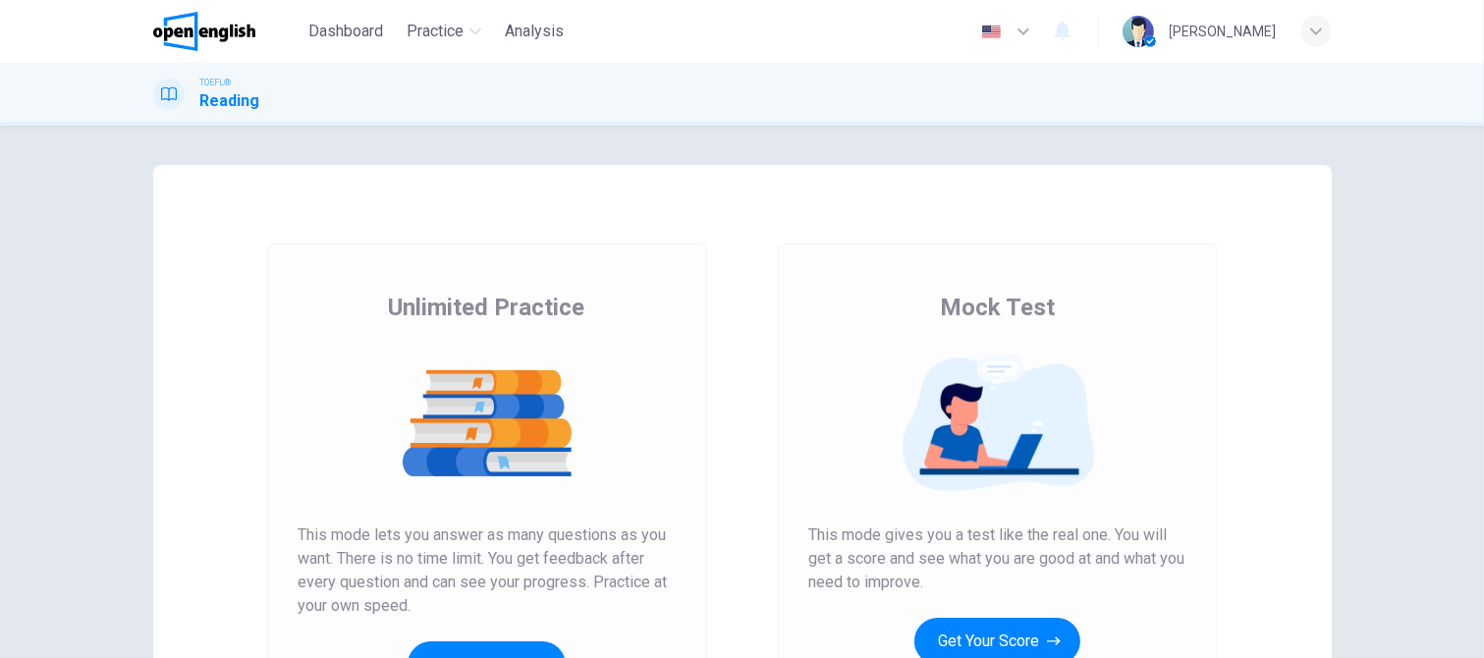
scroll to position [98, 0]
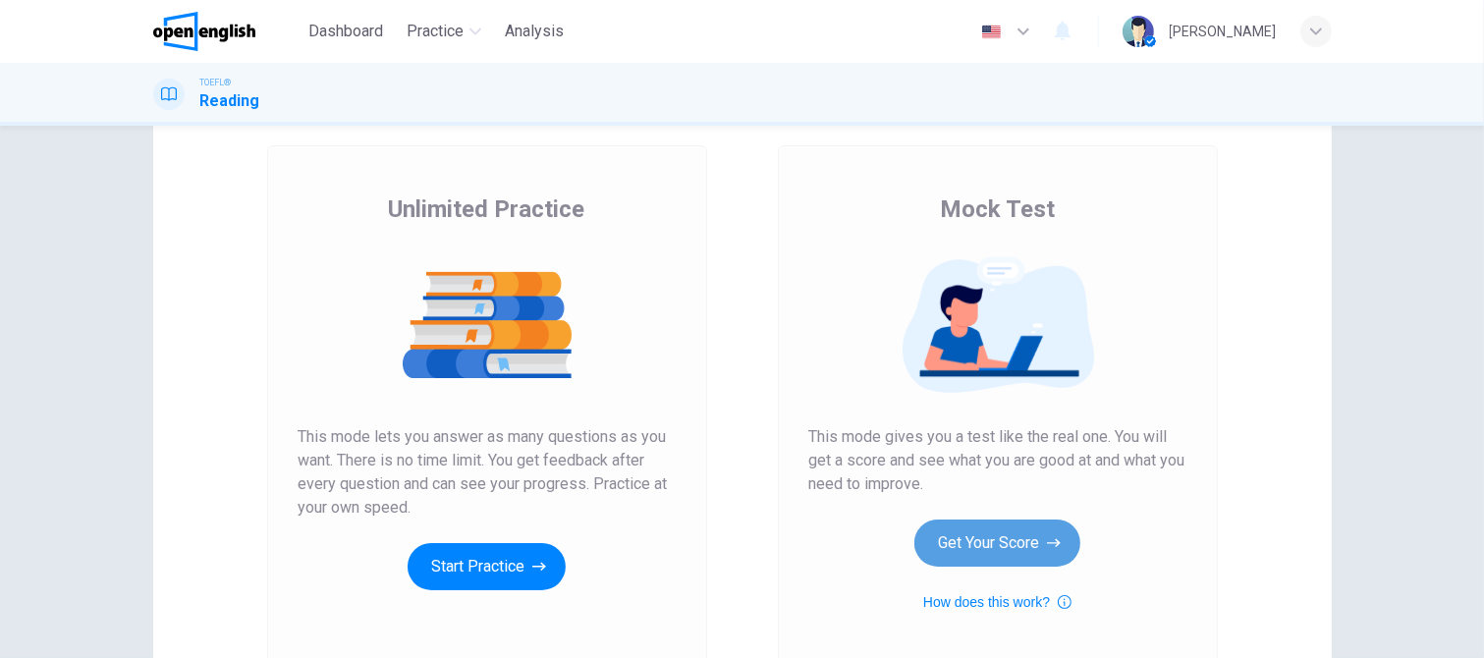
click at [942, 533] on button "Get Your Score" at bounding box center [997, 542] width 166 height 47
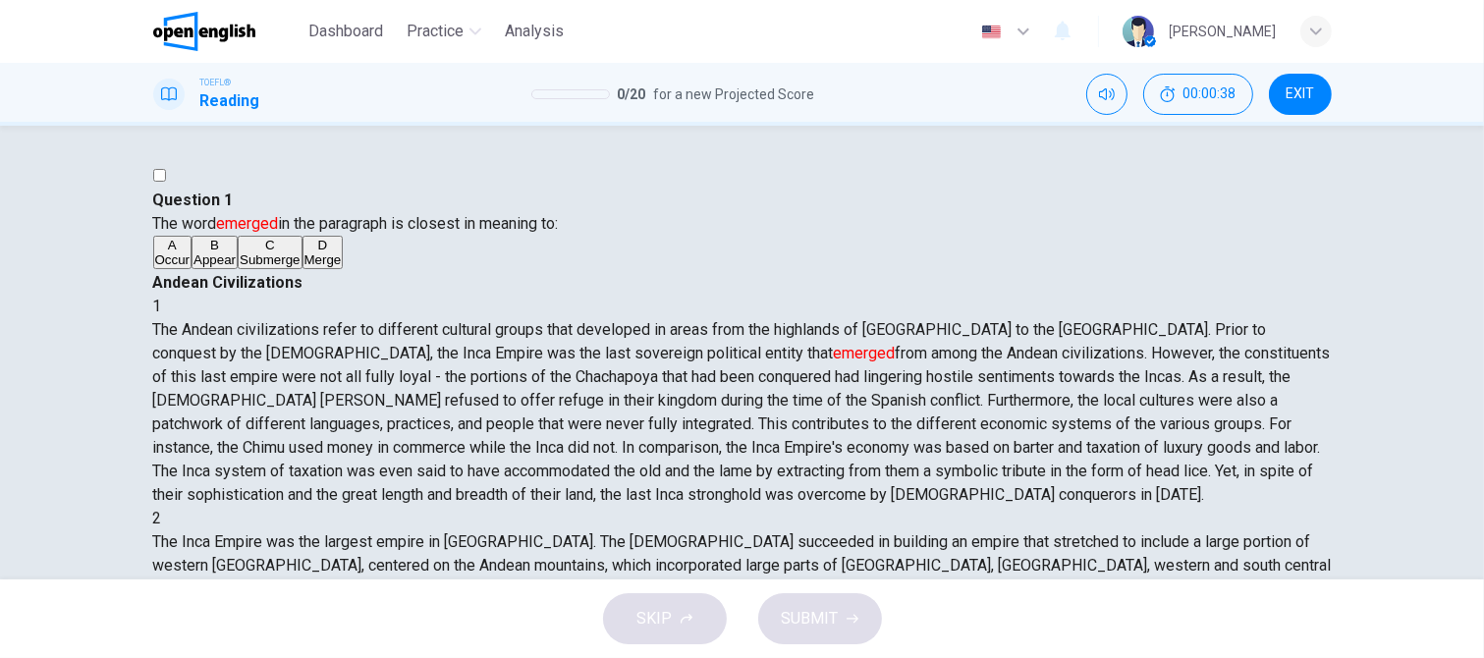
click at [236, 267] on span "Appear" at bounding box center [214, 259] width 42 height 15
click at [820, 616] on span "SUBMIT" at bounding box center [810, 618] width 57 height 27
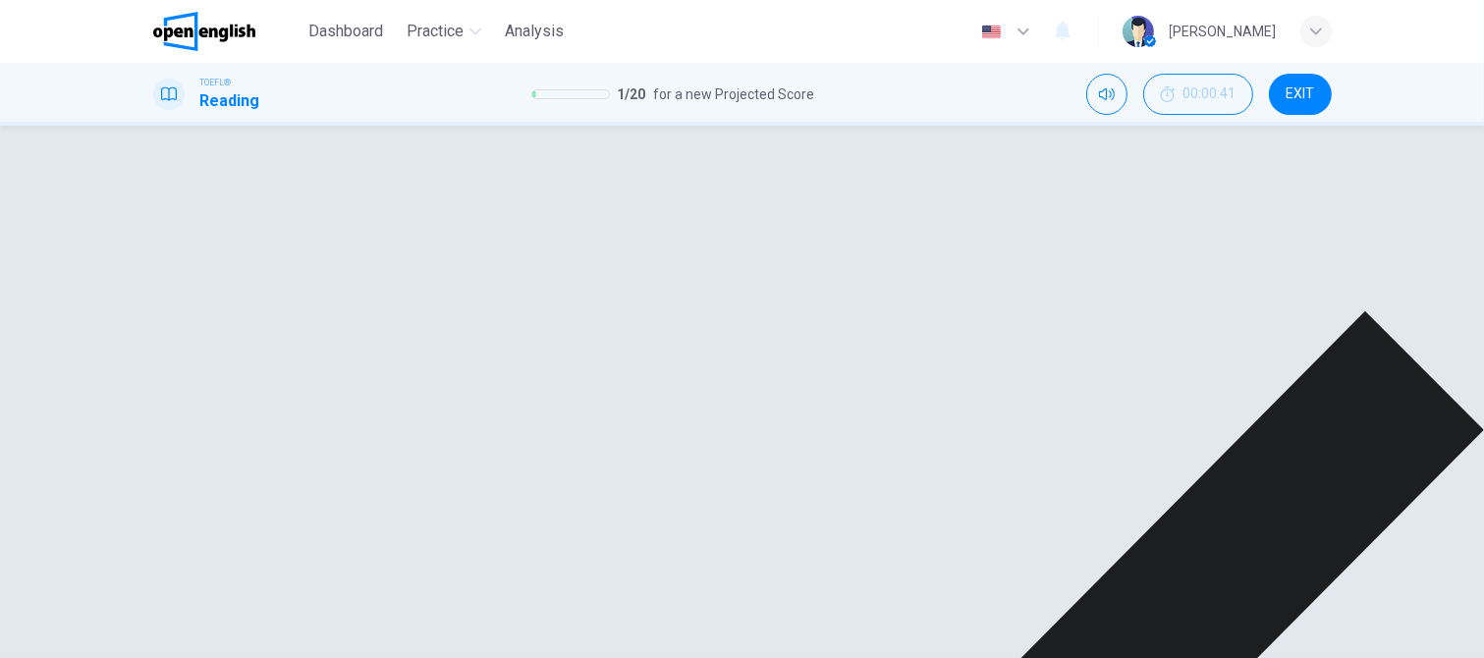
drag, startPoint x: 1014, startPoint y: 610, endPoint x: 958, endPoint y: 557, distance: 77.1
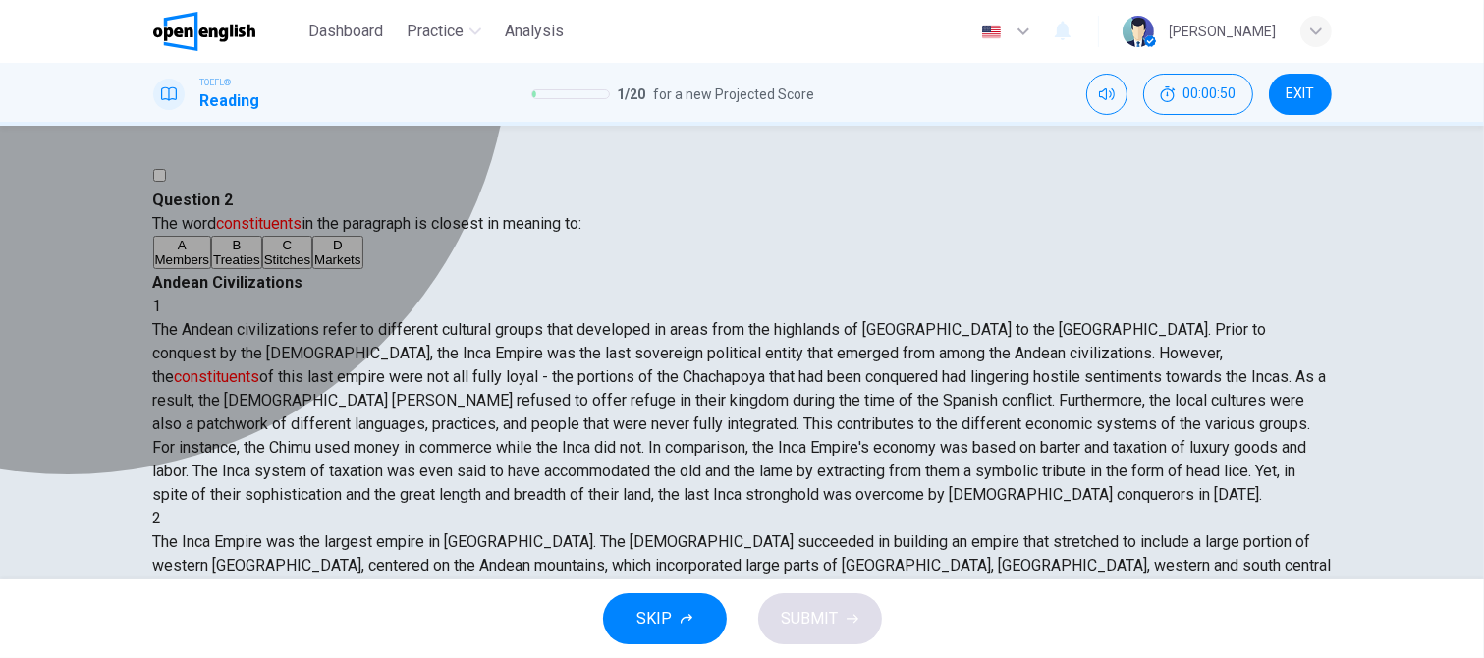
click at [210, 267] on span "Members" at bounding box center [182, 259] width 55 height 15
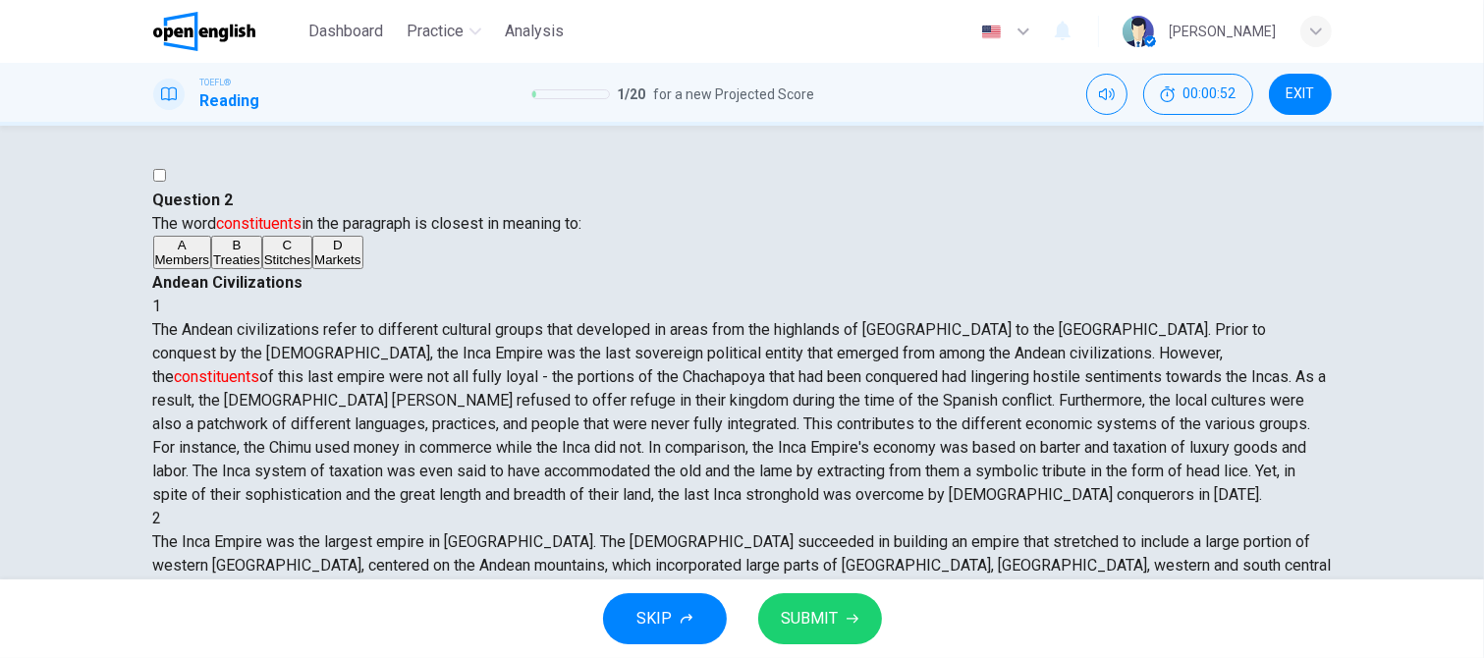
click at [821, 612] on span "SUBMIT" at bounding box center [810, 618] width 57 height 27
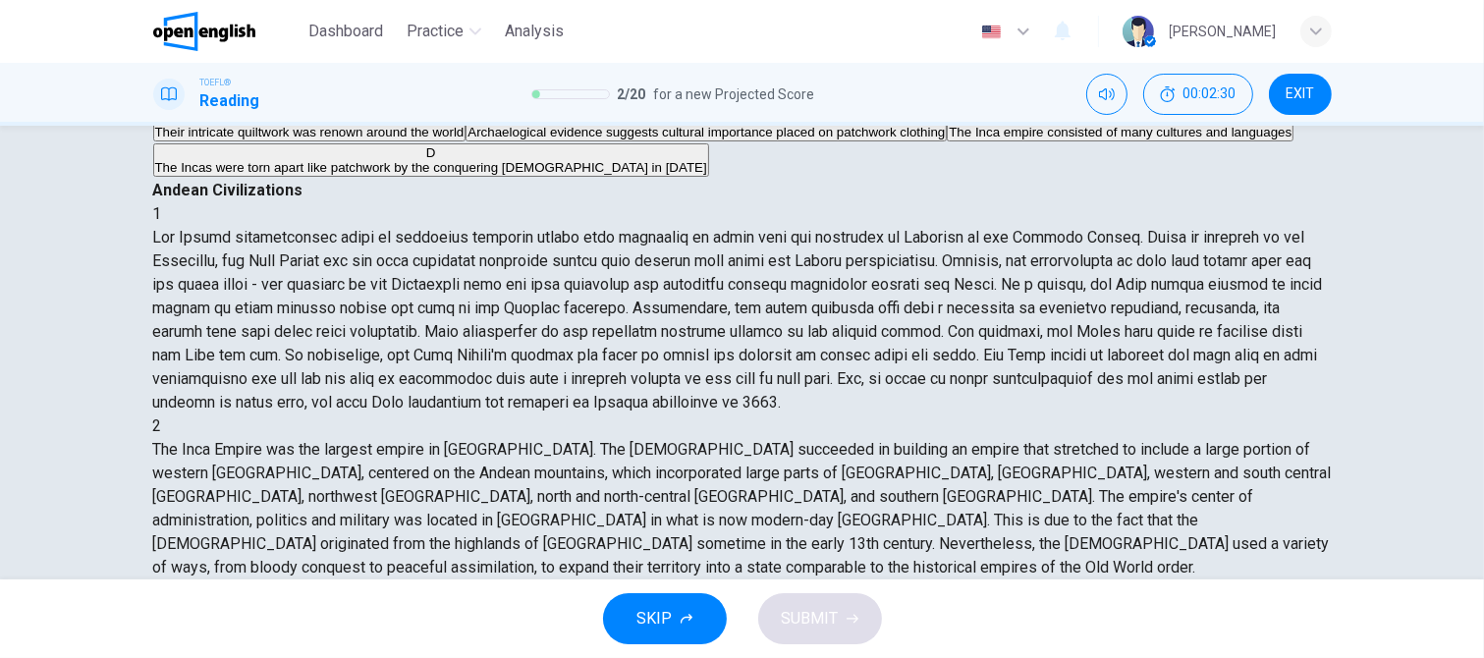
scroll to position [98, 0]
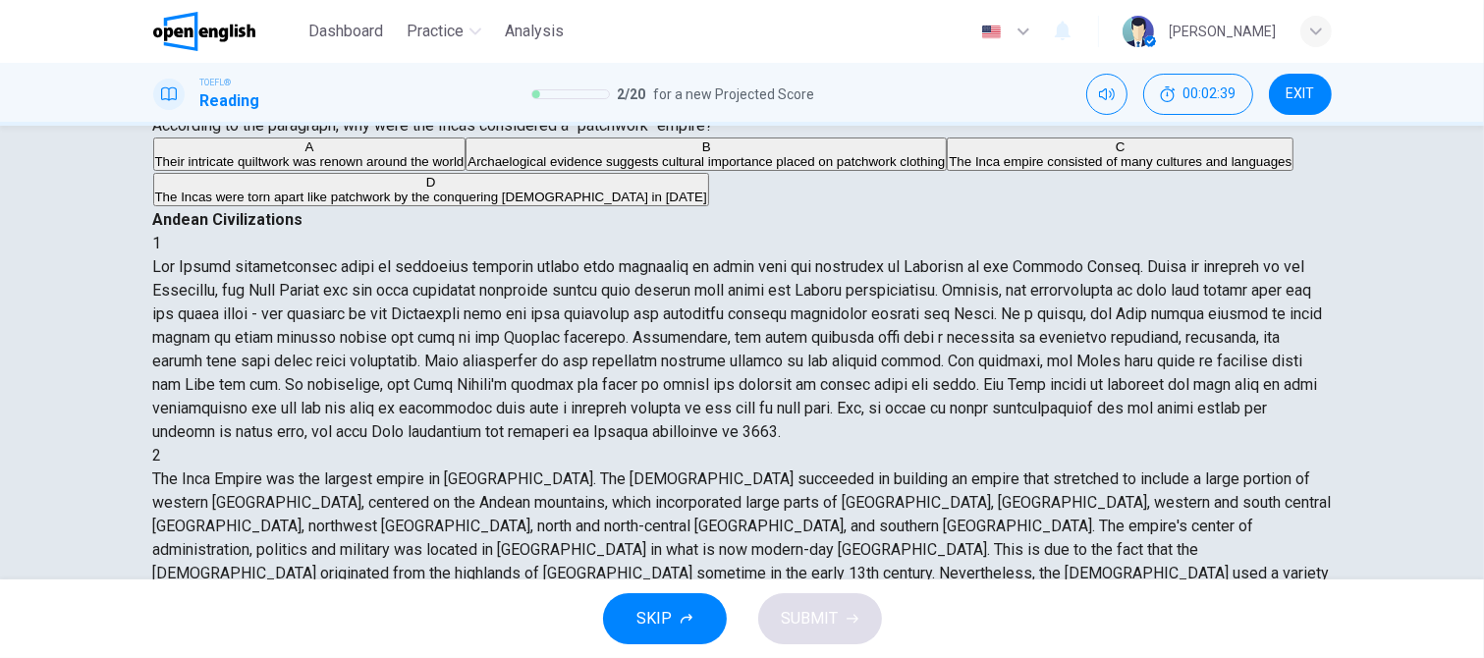
click at [467, 169] on span "Archaelogical evidence suggests cultural importance placed on patchwork clothing" at bounding box center [705, 161] width 477 height 15
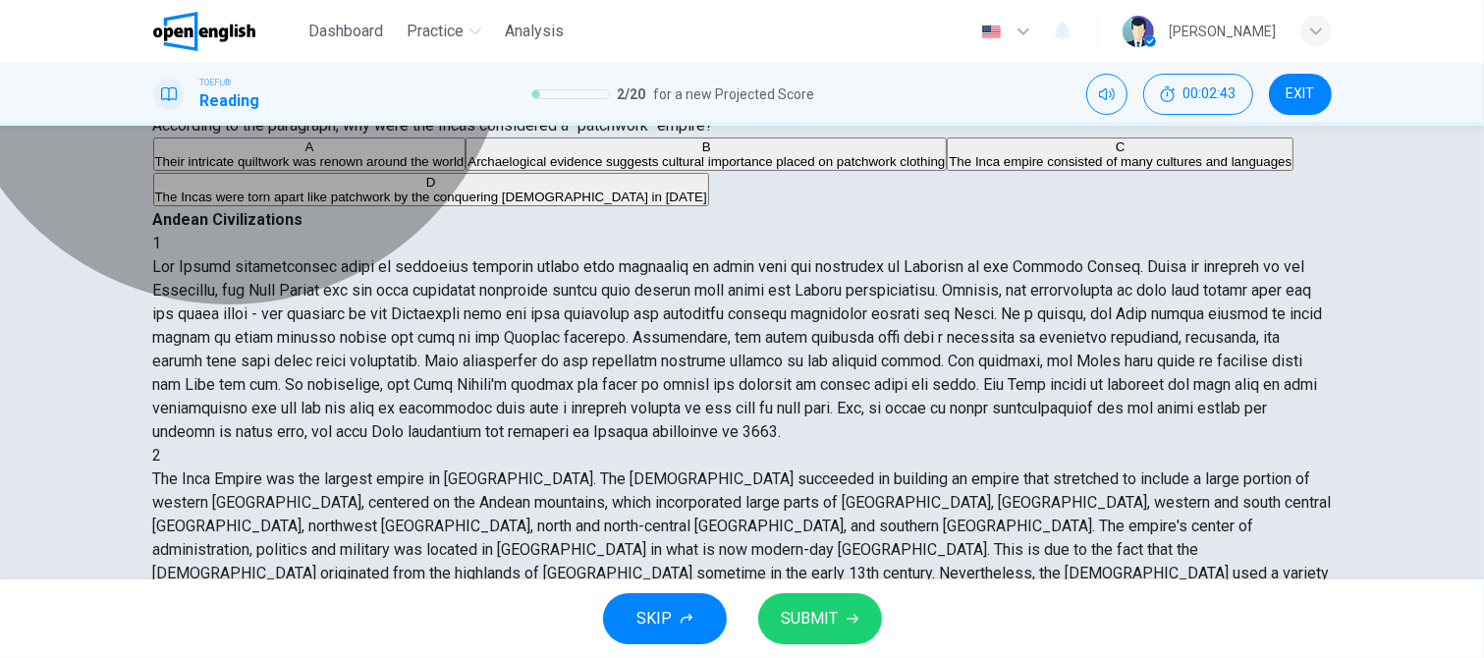
click at [949, 169] on span "The Inca empire consisted of many cultures and languages" at bounding box center [1120, 161] width 343 height 15
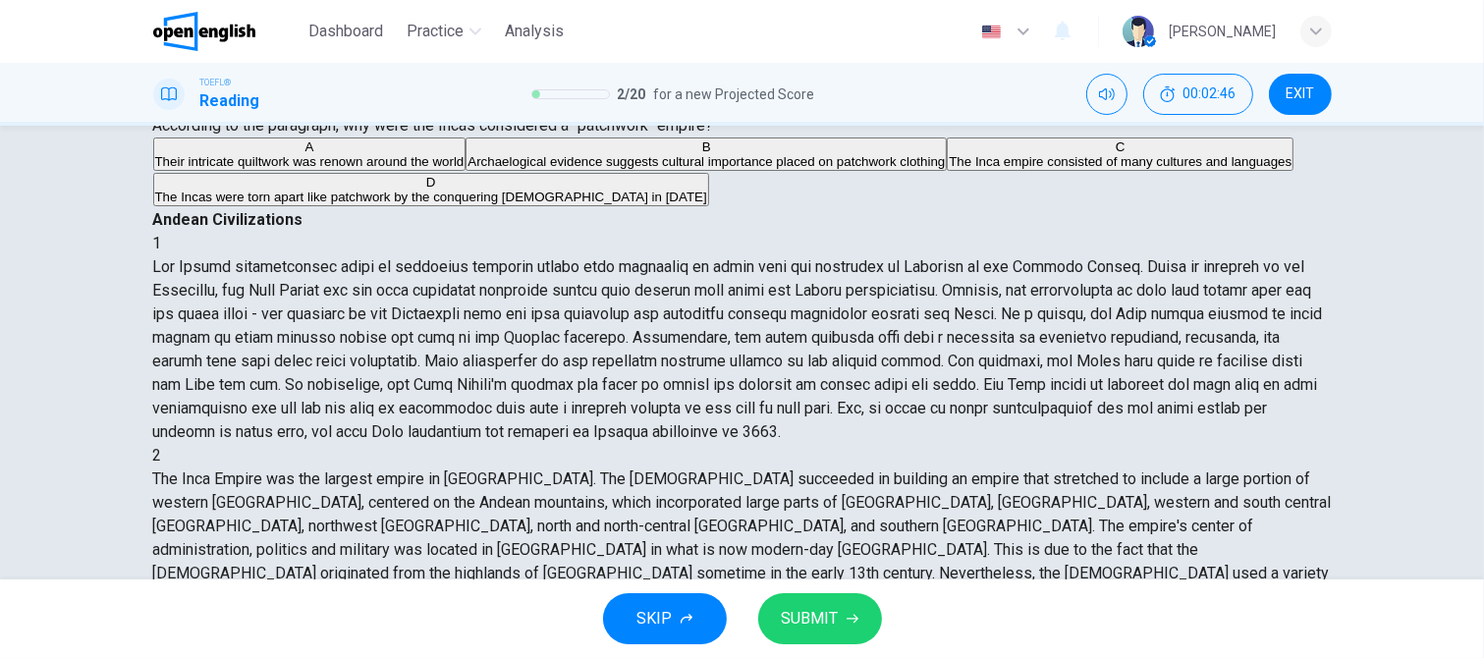
click at [833, 614] on span "SUBMIT" at bounding box center [810, 618] width 57 height 27
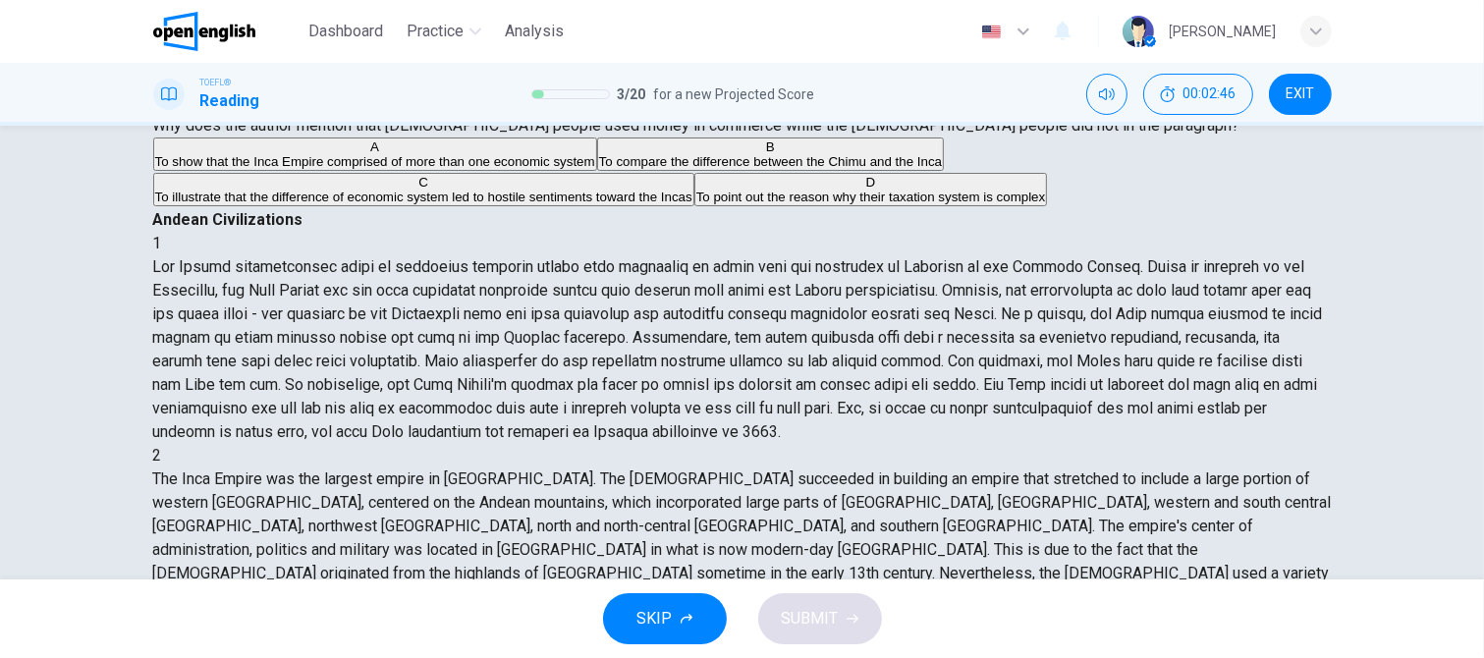
scroll to position [0, 0]
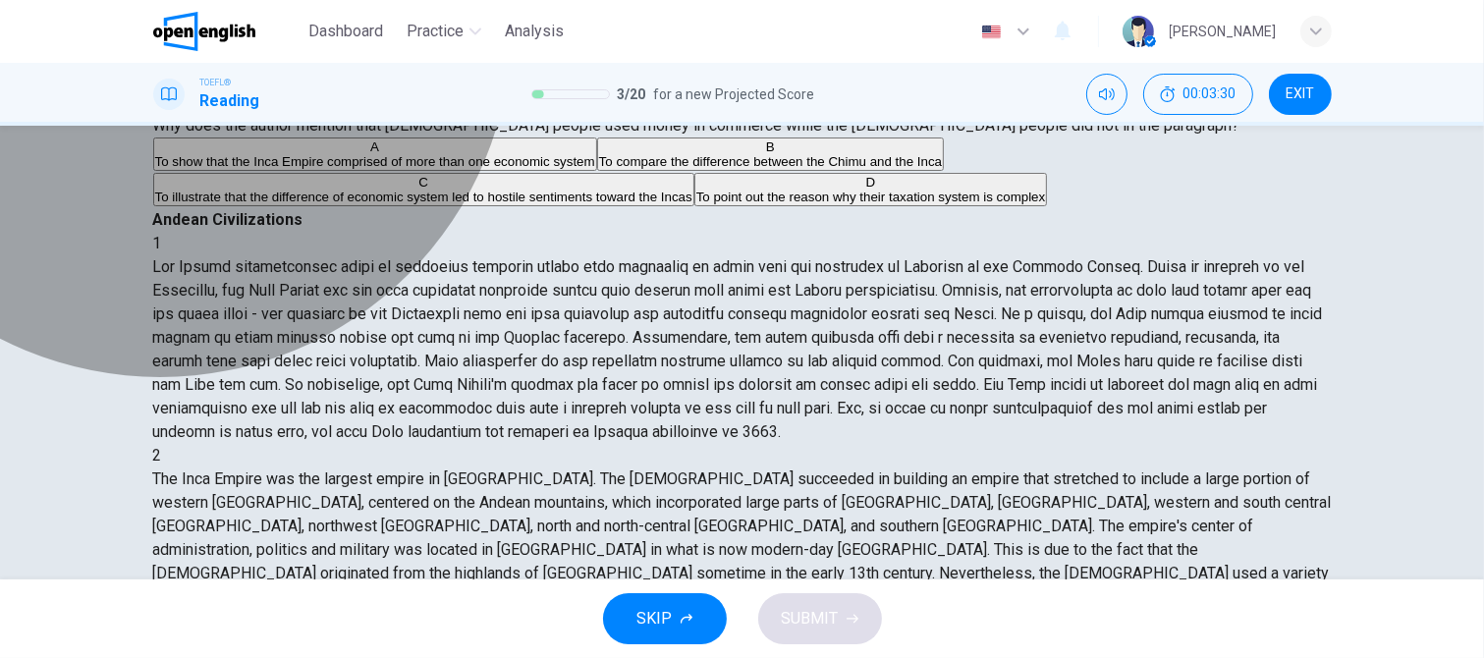
click at [348, 169] on span "To show that the Inca Empire comprised of more than one economic system" at bounding box center [375, 161] width 440 height 15
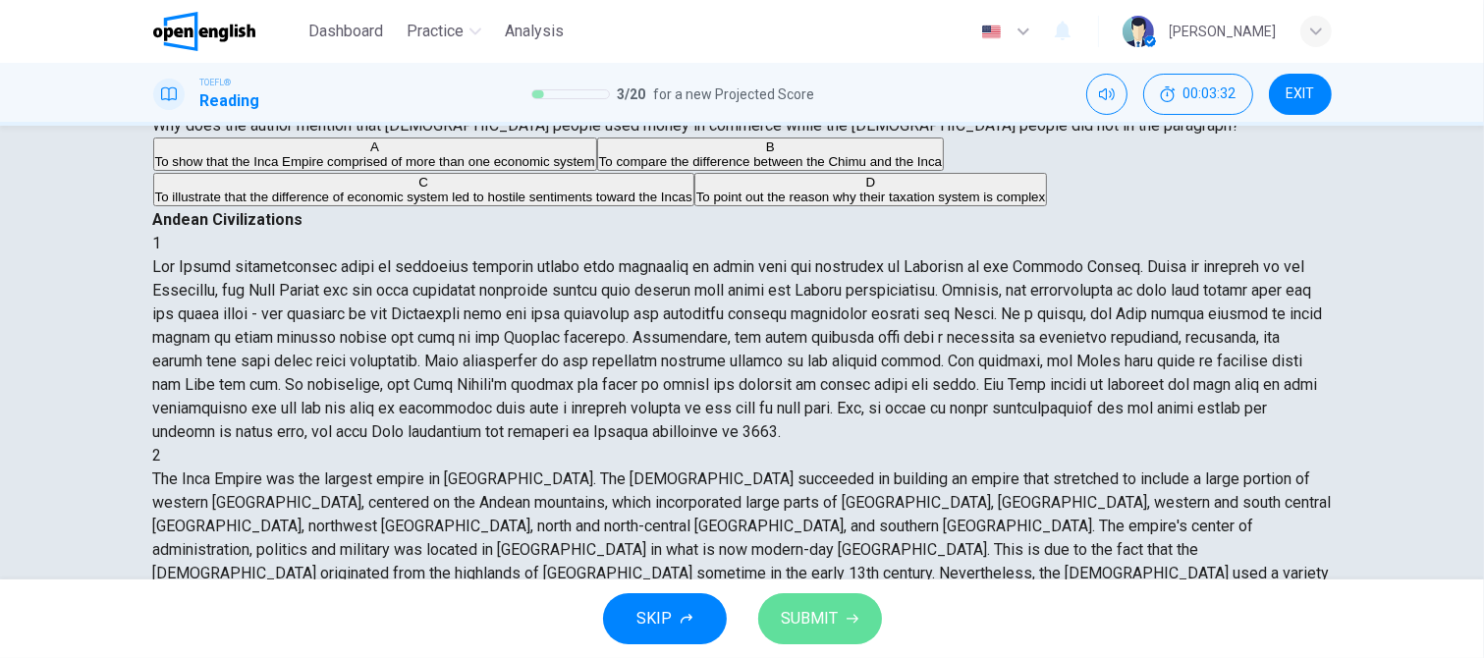
drag, startPoint x: 825, startPoint y: 618, endPoint x: 696, endPoint y: 513, distance: 166.1
click at [825, 619] on span "SUBMIT" at bounding box center [810, 618] width 57 height 27
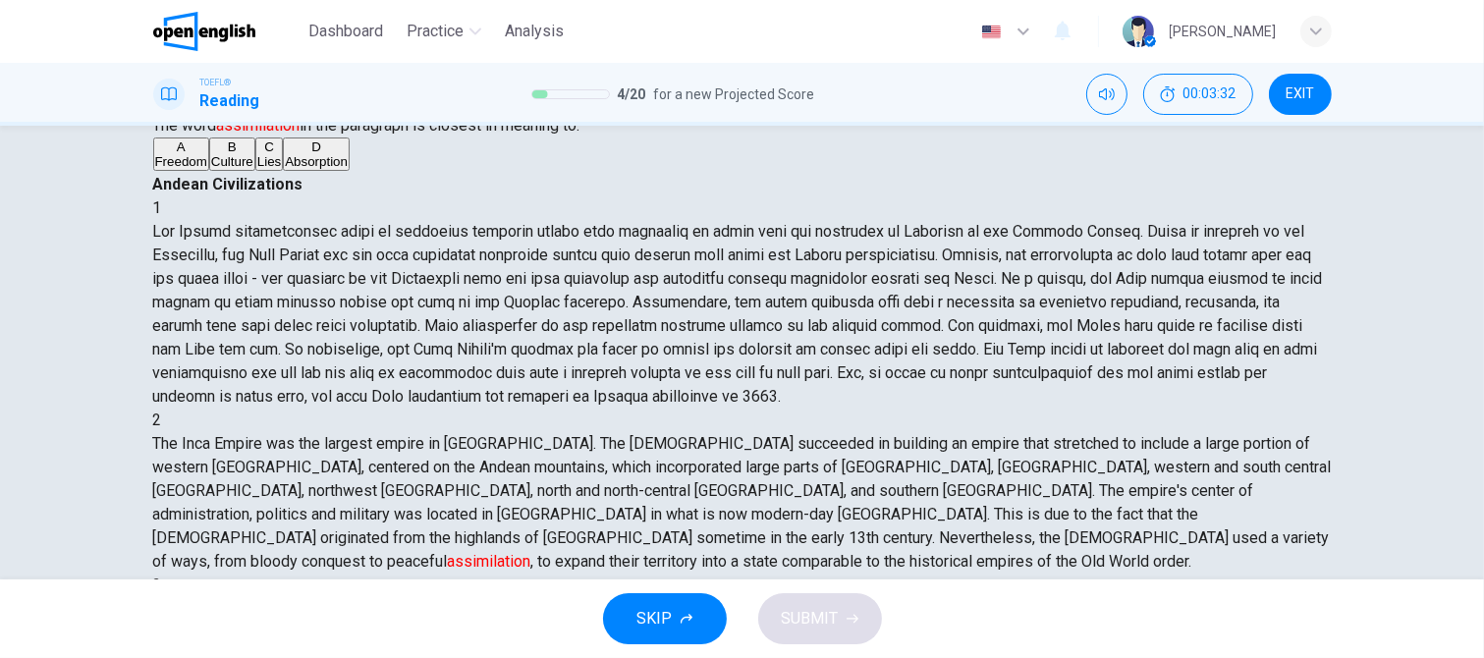
scroll to position [288, 0]
click at [285, 154] on div "D" at bounding box center [316, 146] width 63 height 15
drag, startPoint x: 793, startPoint y: 619, endPoint x: 779, endPoint y: 567, distance: 54.1
click at [794, 620] on span "SUBMIT" at bounding box center [810, 618] width 57 height 27
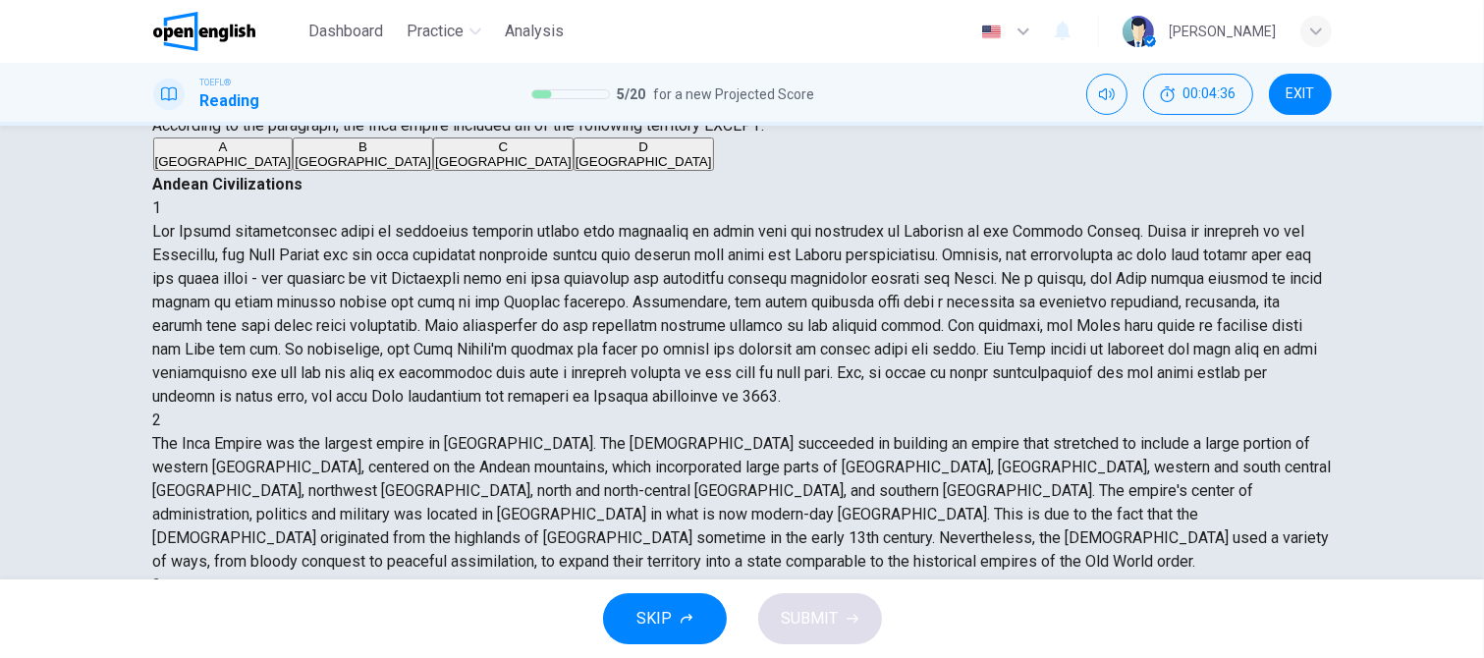
scroll to position [412, 0]
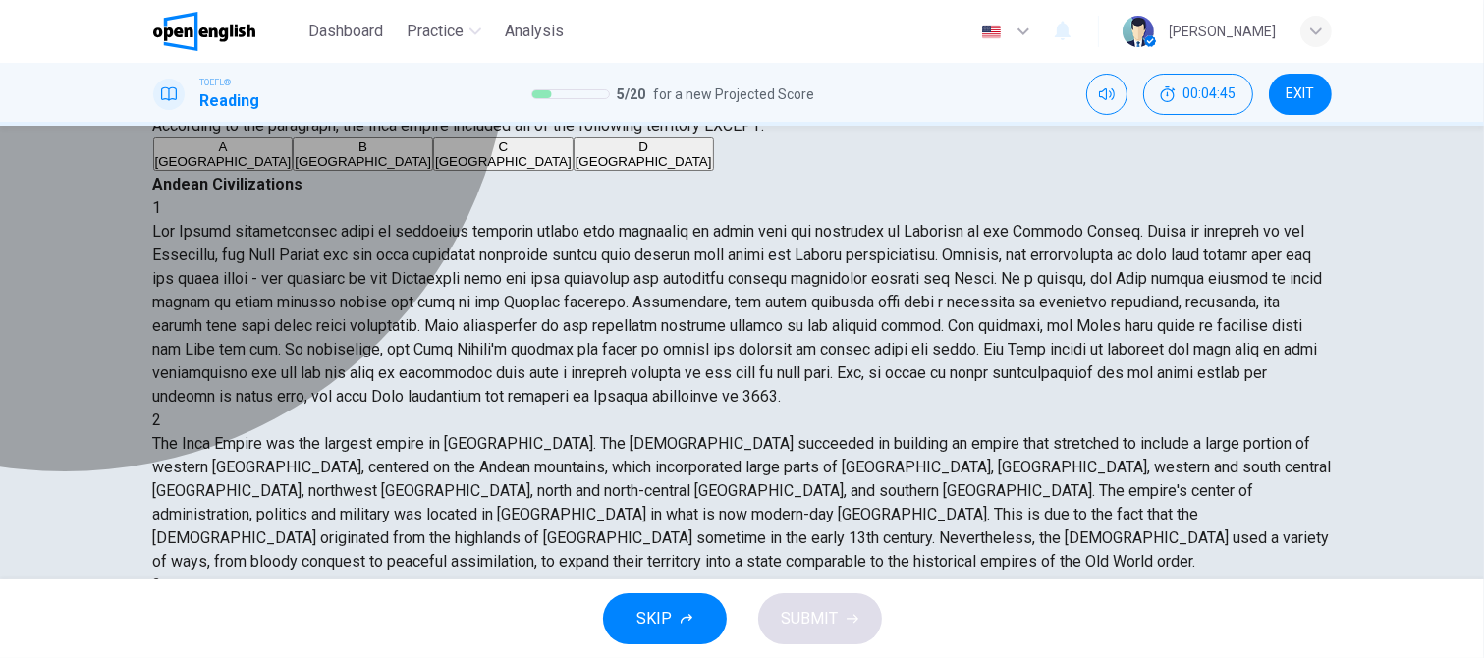
click at [295, 169] on span "Brazil" at bounding box center [363, 161] width 136 height 15
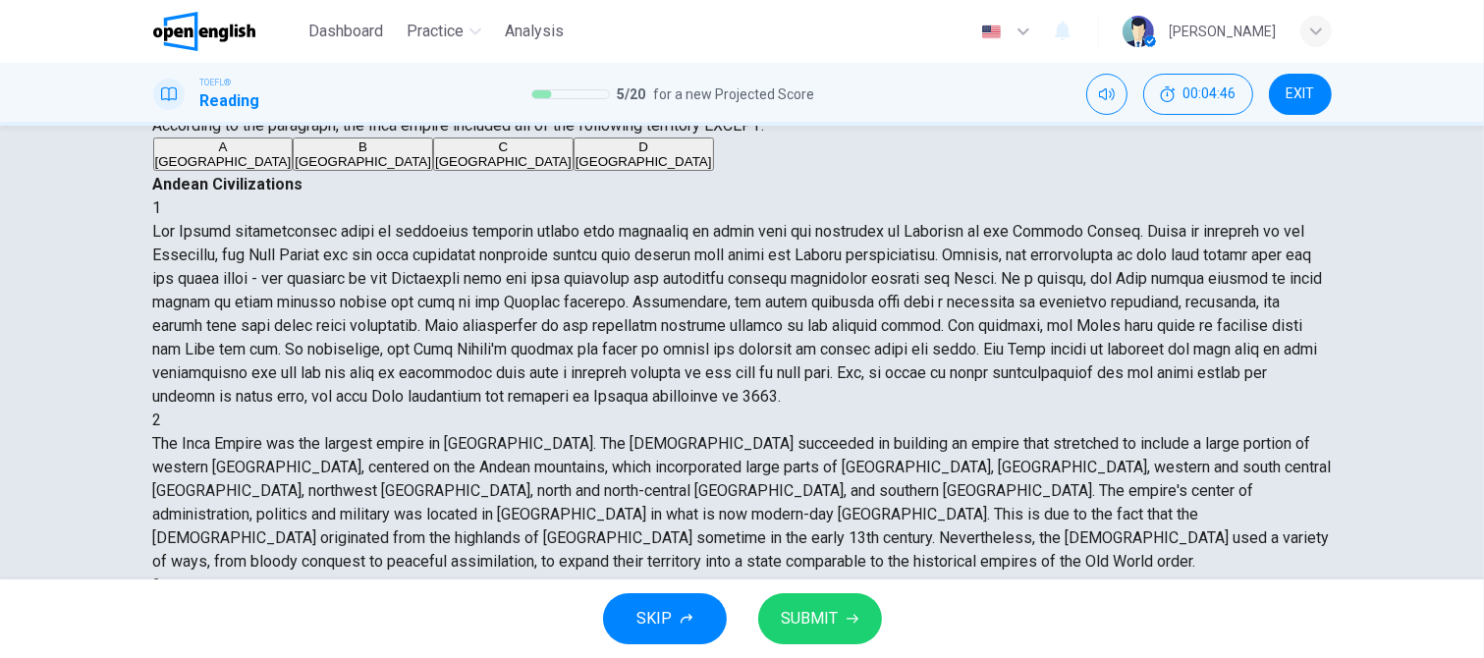
drag, startPoint x: 820, startPoint y: 620, endPoint x: 770, endPoint y: 502, distance: 128.0
click at [819, 621] on span "SUBMIT" at bounding box center [810, 618] width 57 height 27
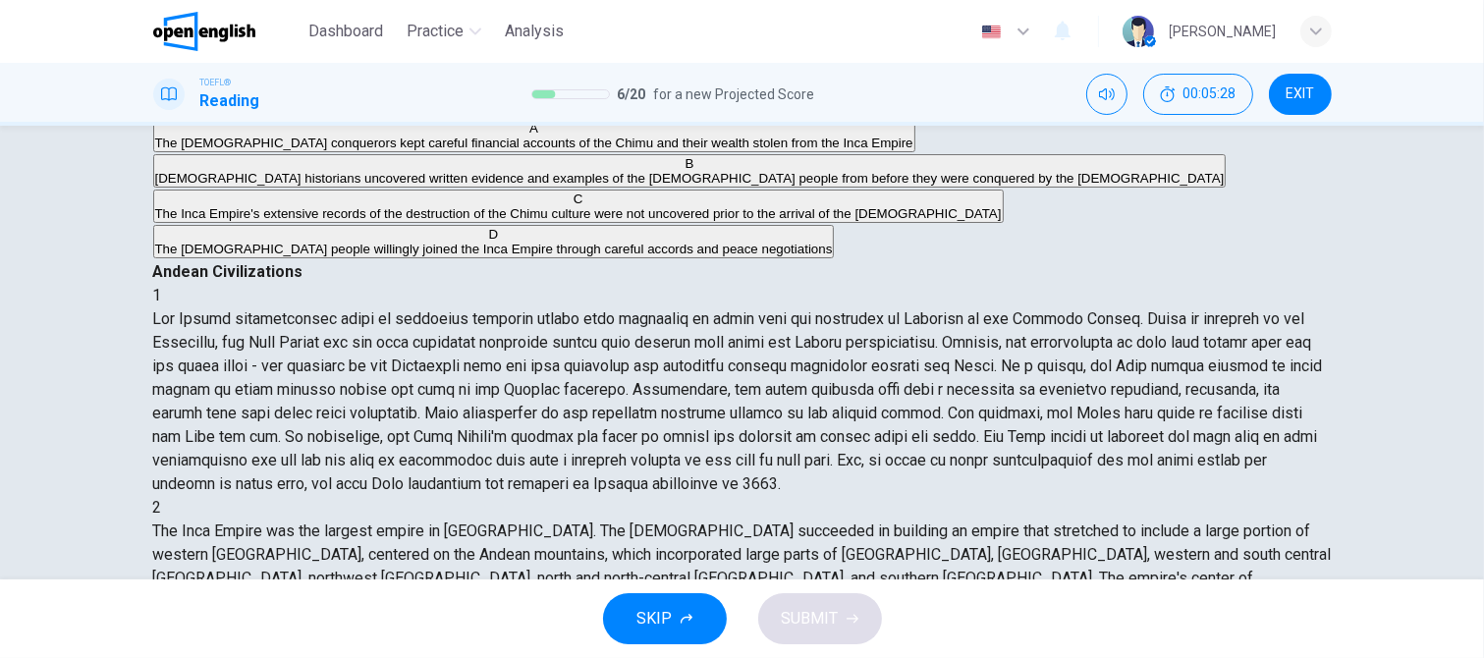
scroll to position [295, 0]
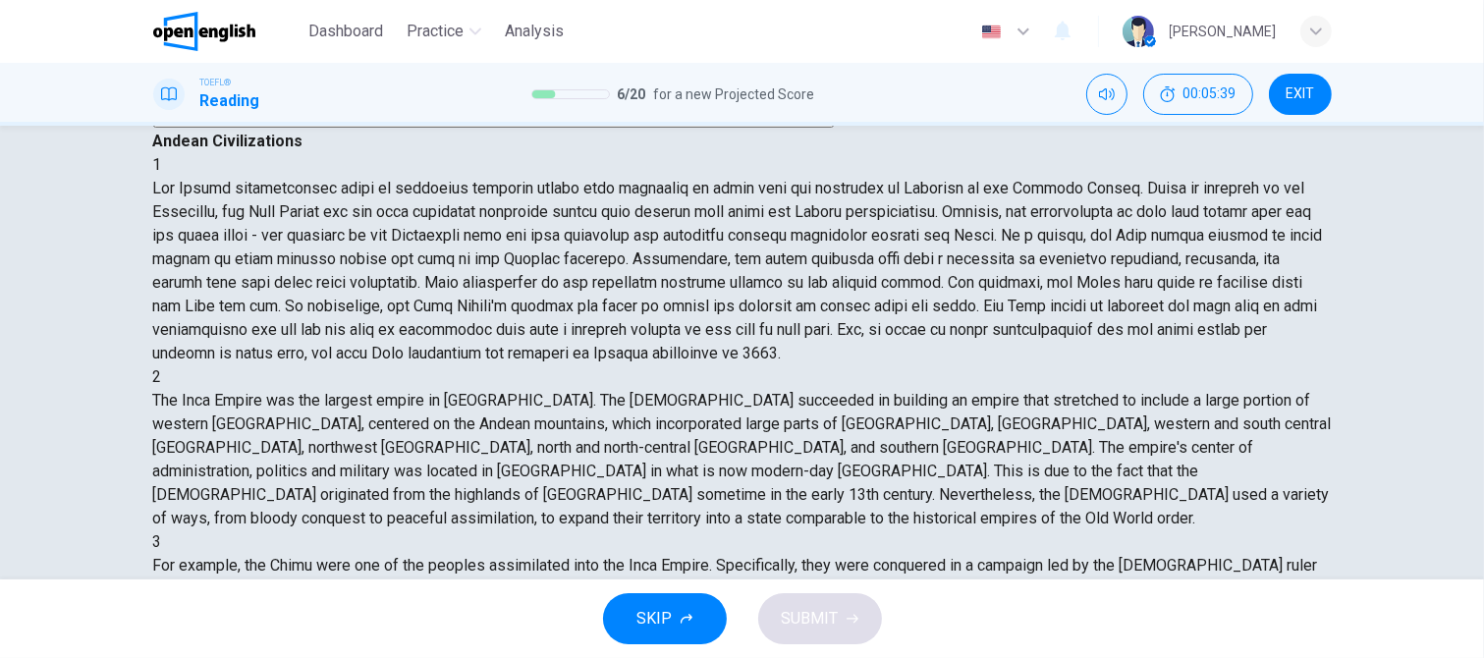
click at [422, 126] on span "The Chimu people willingly joined the Inca Empire through careful accords and p…" at bounding box center [494, 118] width 678 height 15
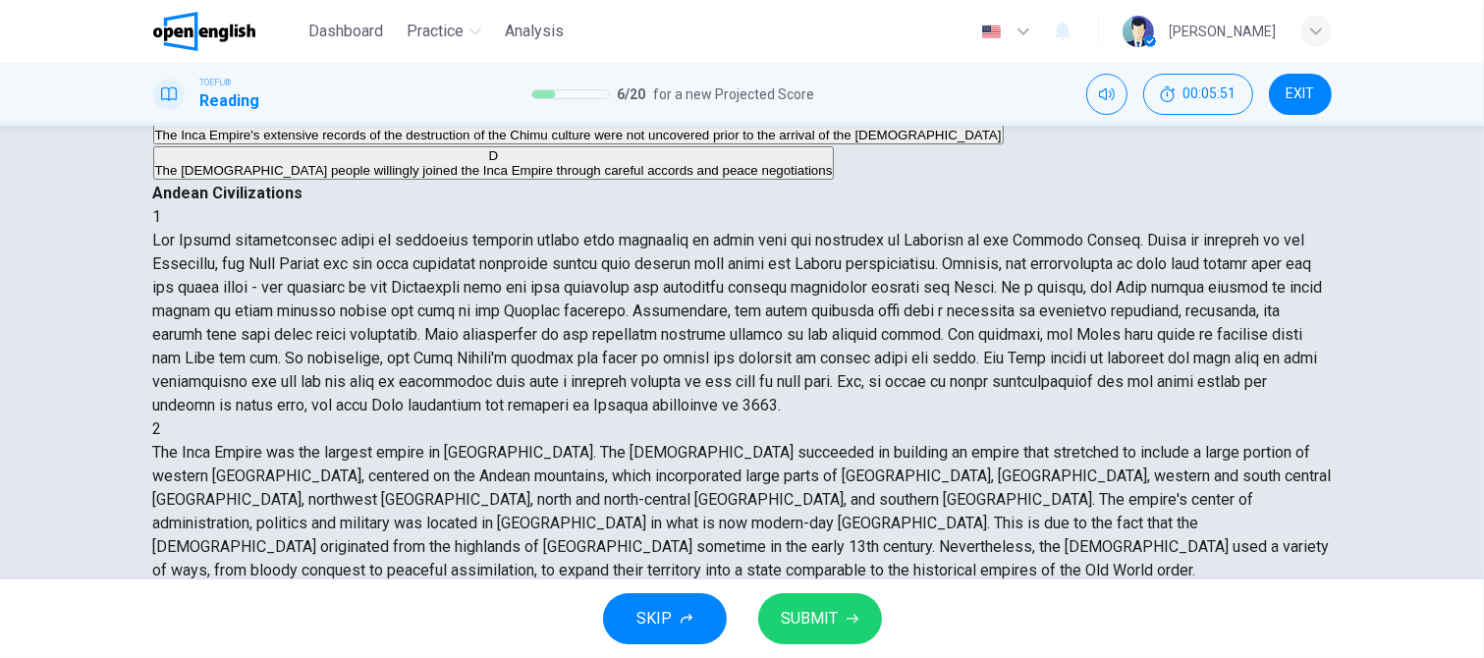
scroll to position [196, 0]
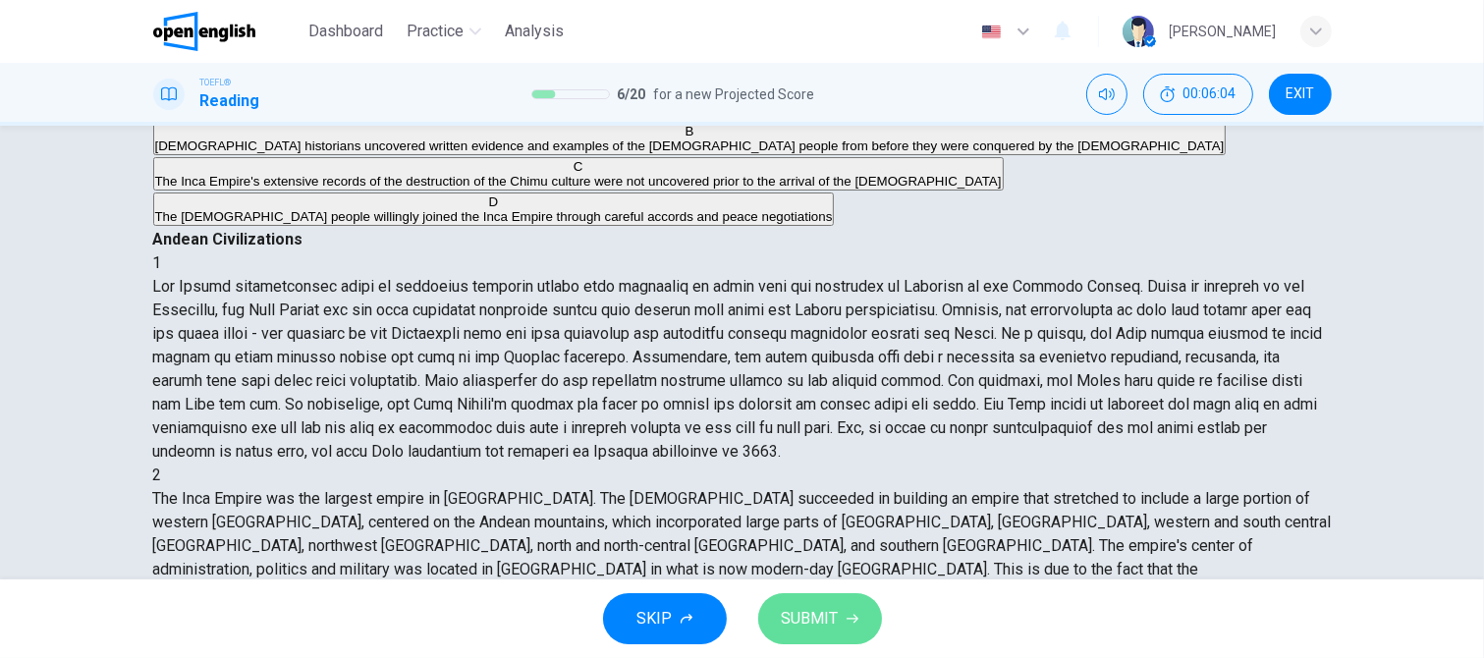
click at [823, 613] on span "SUBMIT" at bounding box center [810, 618] width 57 height 27
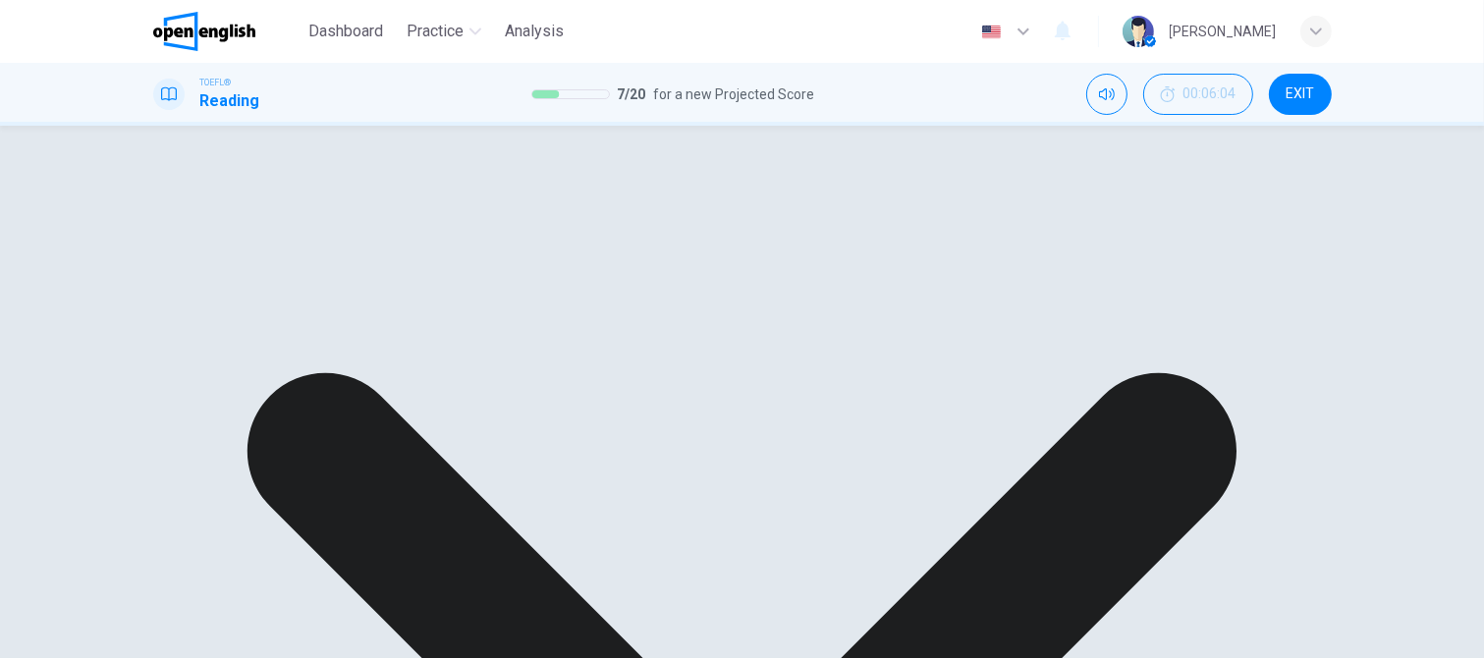
drag, startPoint x: 1031, startPoint y: 618, endPoint x: 990, endPoint y: 553, distance: 76.8
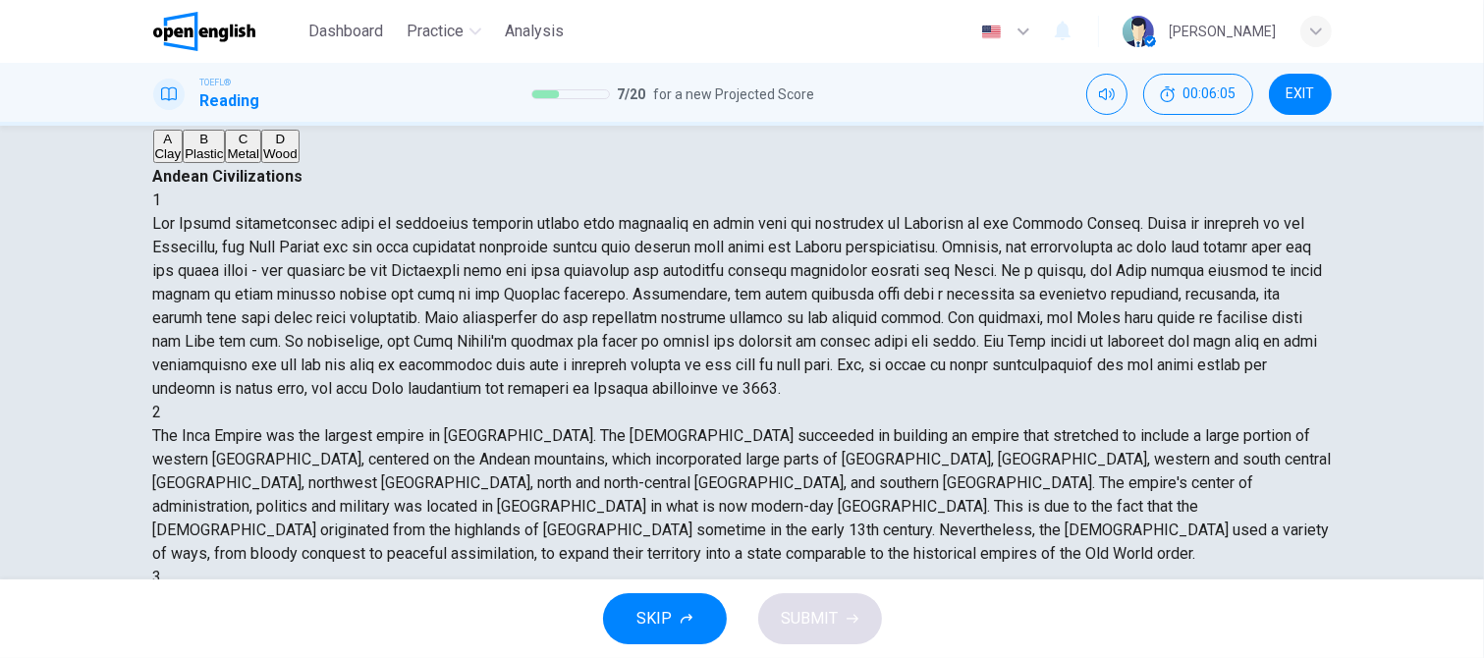
scroll to position [98, 0]
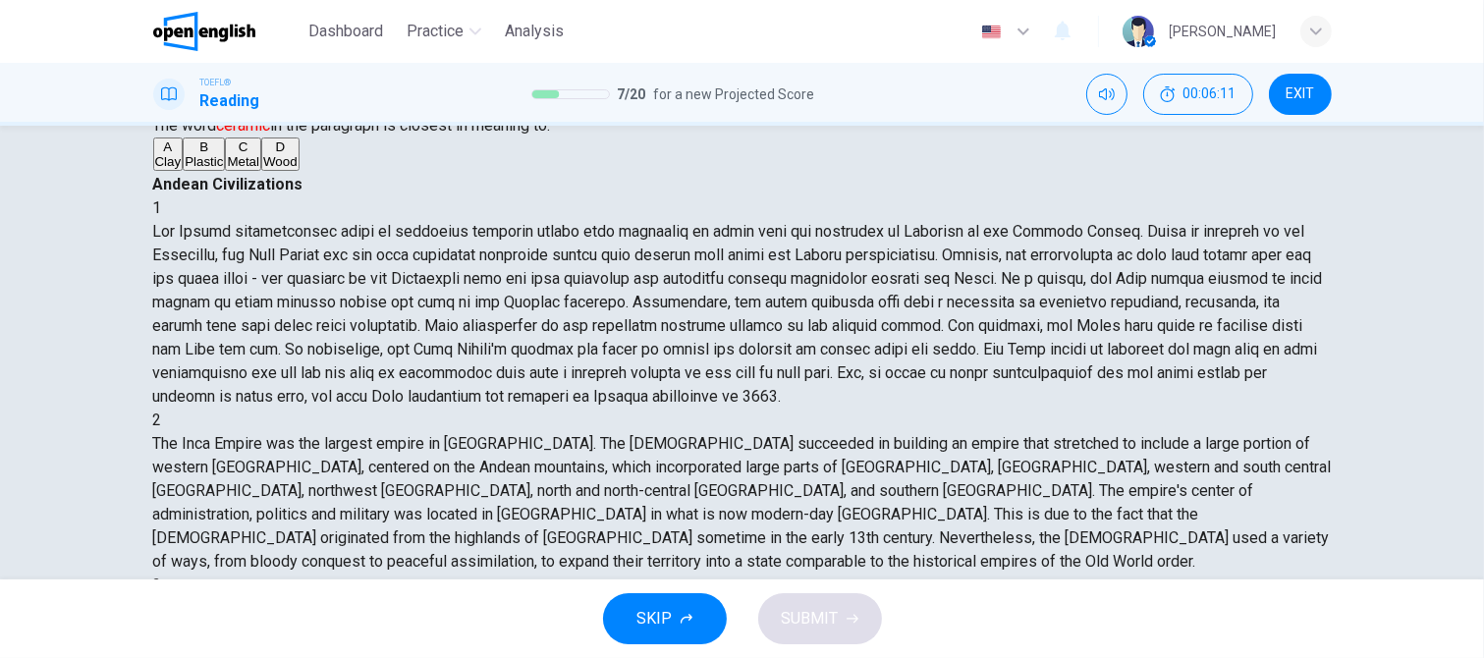
click at [182, 169] on span "Clay" at bounding box center [168, 161] width 27 height 15
click at [852, 617] on icon "button" at bounding box center [852, 619] width 12 height 12
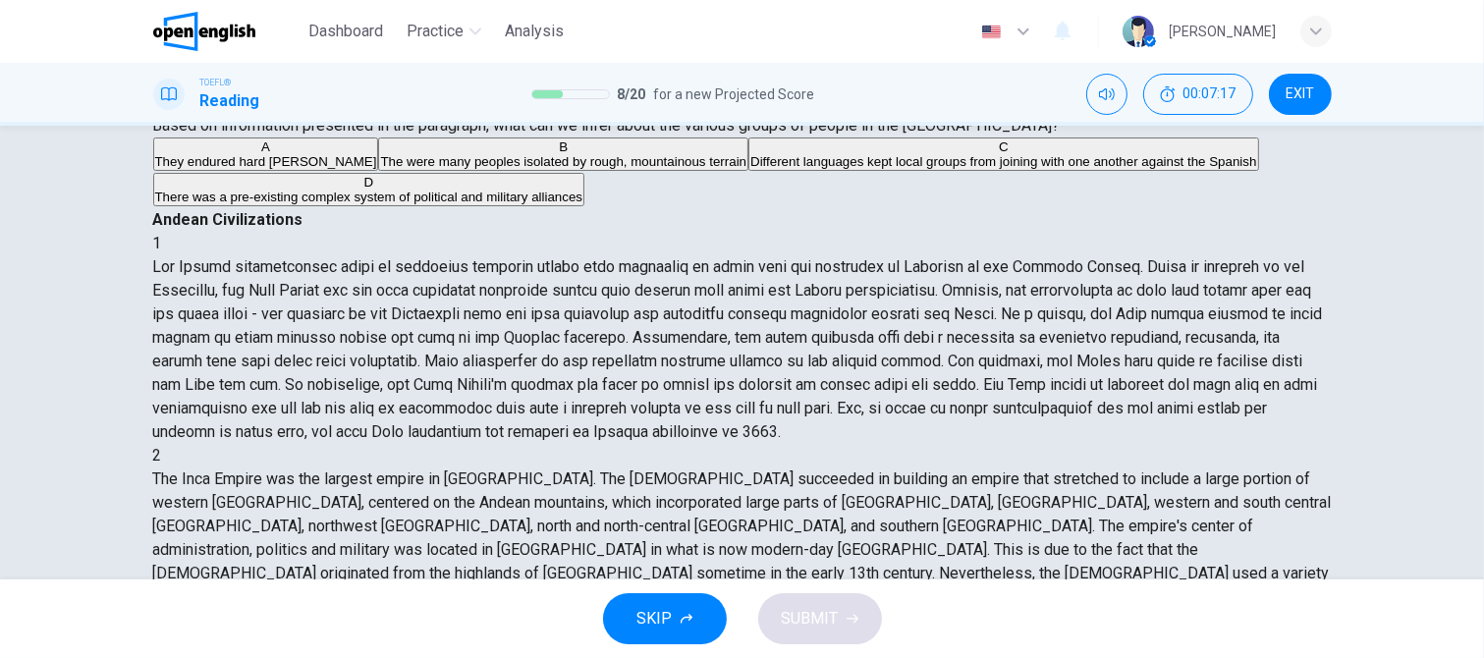
scroll to position [786, 0]
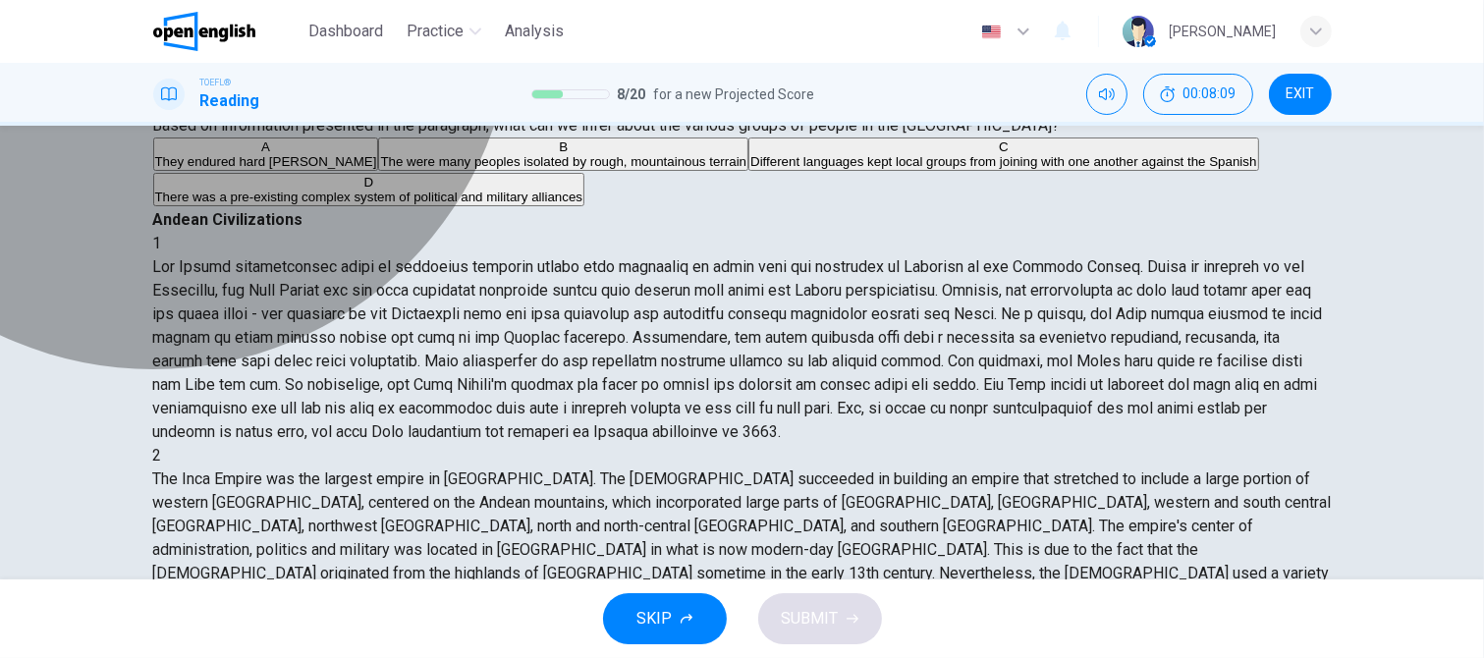
click at [341, 204] on span "There was a pre-existing complex system of political and military alliances" at bounding box center [369, 197] width 428 height 15
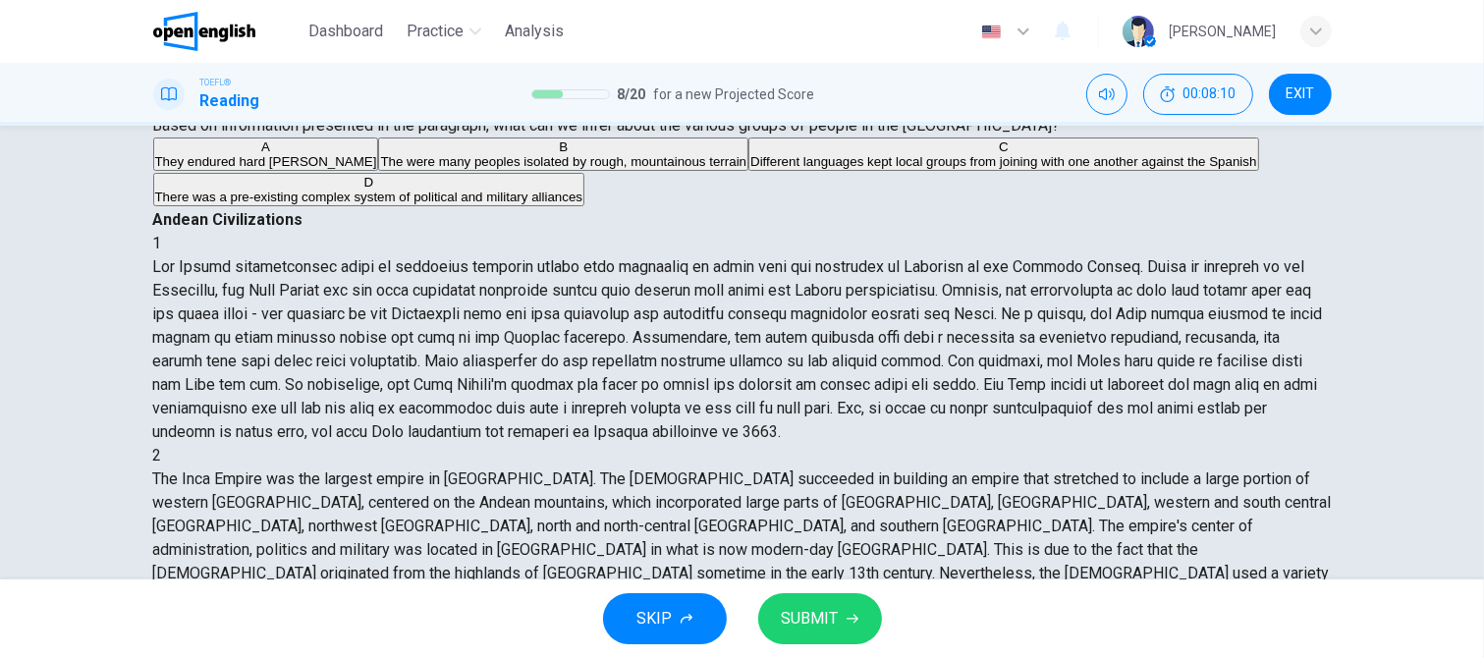
click at [801, 622] on span "SUBMIT" at bounding box center [810, 618] width 57 height 27
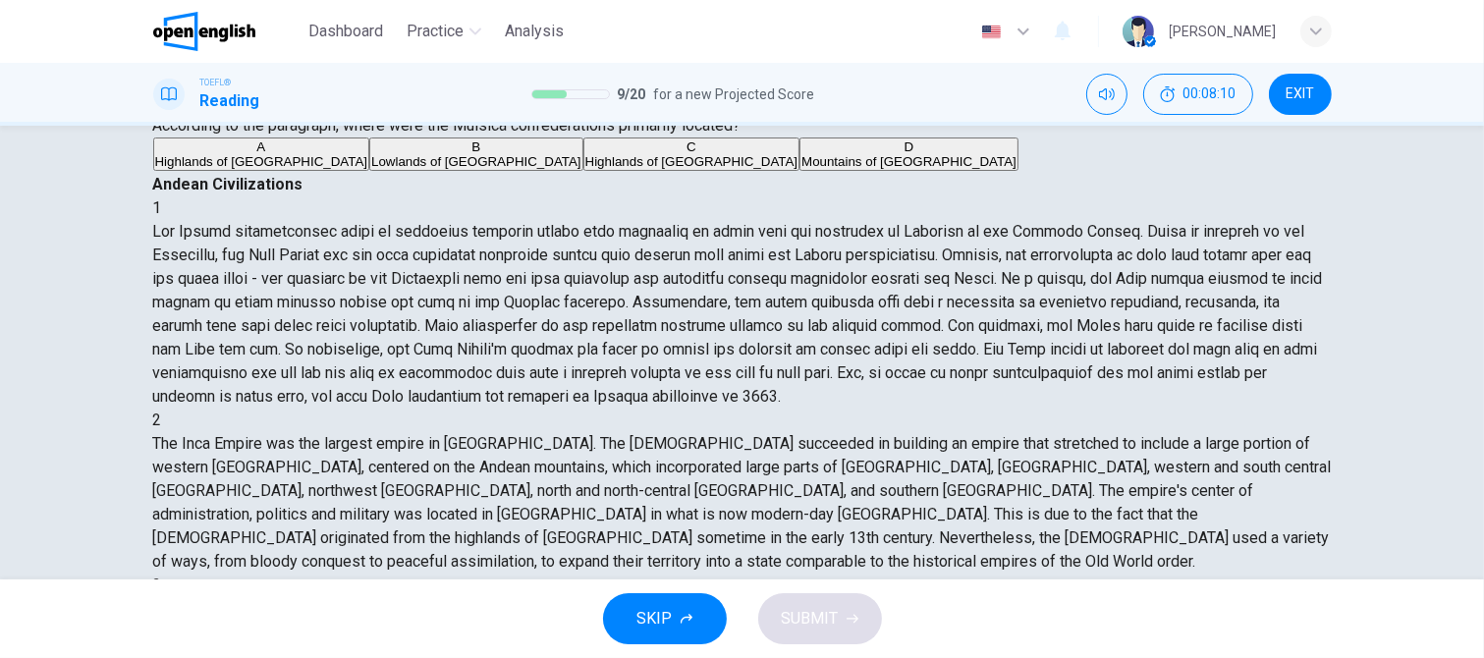
scroll to position [923, 0]
click at [585, 169] on span "Highlands of Colombia" at bounding box center [691, 161] width 213 height 15
click at [813, 626] on span "SUBMIT" at bounding box center [810, 618] width 57 height 27
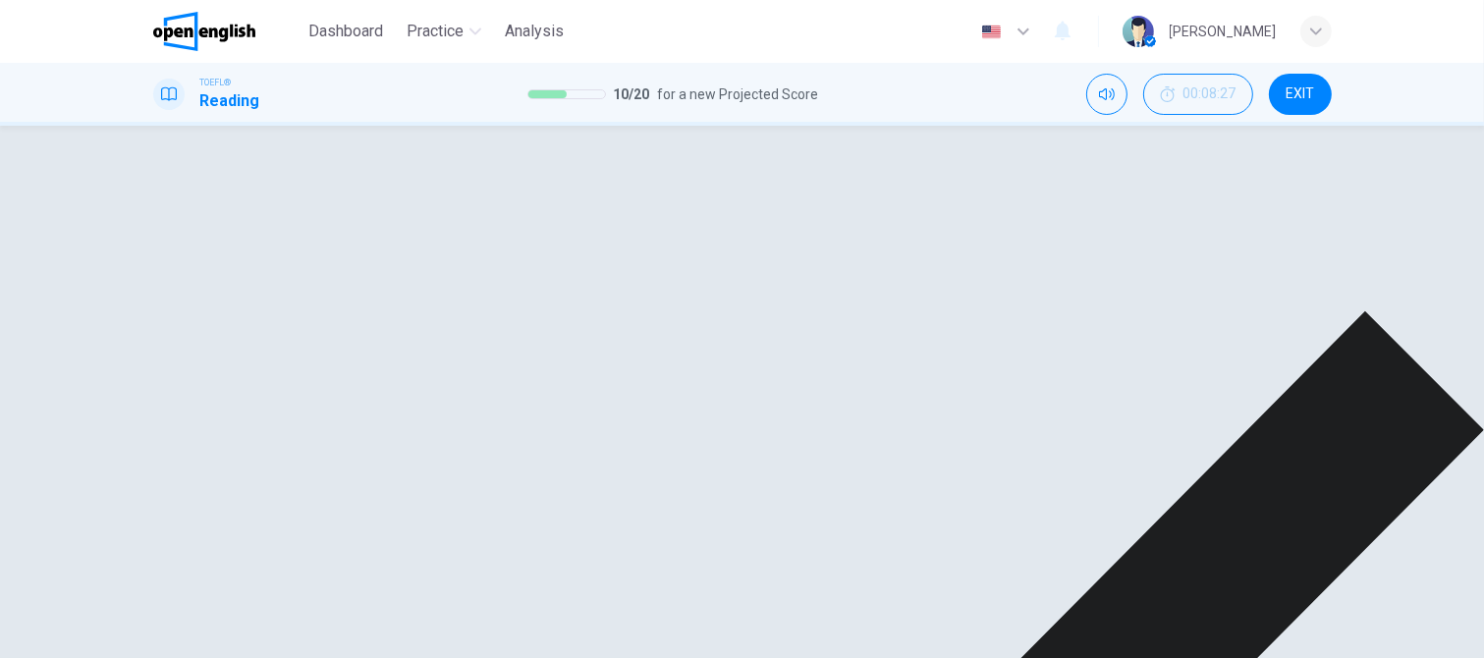
drag, startPoint x: 1035, startPoint y: 616, endPoint x: 880, endPoint y: 514, distance: 185.7
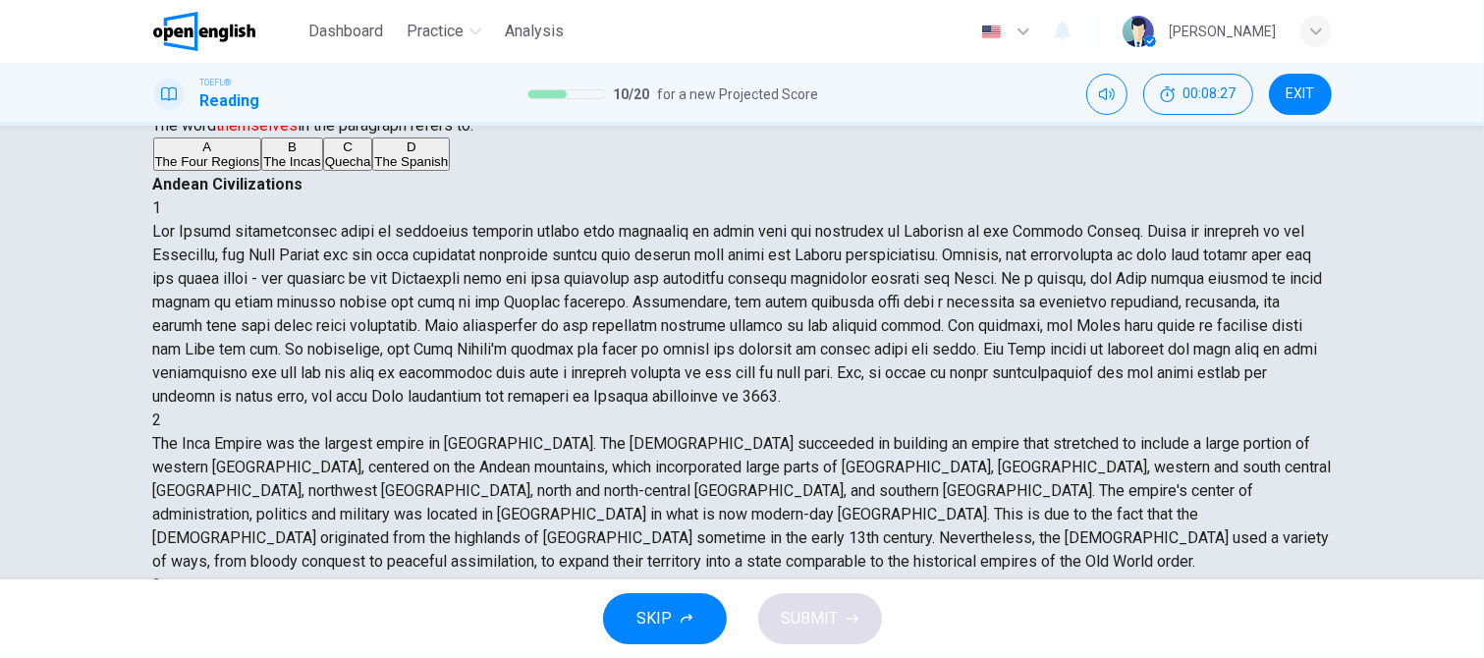
scroll to position [965, 0]
click at [263, 169] on span "The Incas" at bounding box center [292, 161] width 58 height 15
click at [805, 624] on span "SUBMIT" at bounding box center [810, 618] width 57 height 27
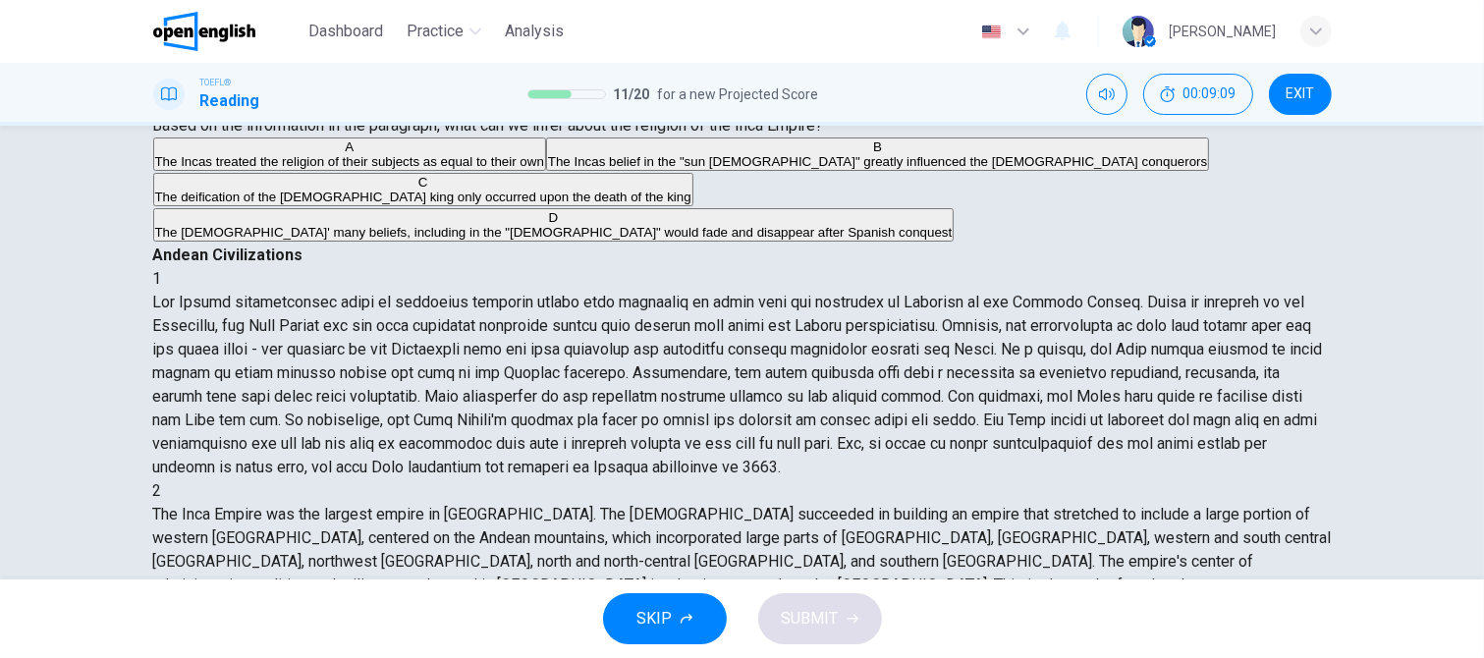
scroll to position [0, 0]
click at [453, 240] on span "The Incas' many beliefs, including in the "sun god" would fade and disappear af…" at bounding box center [553, 232] width 797 height 15
drag, startPoint x: 844, startPoint y: 612, endPoint x: 827, endPoint y: 545, distance: 68.8
click at [844, 613] on button "SUBMIT" at bounding box center [820, 618] width 124 height 51
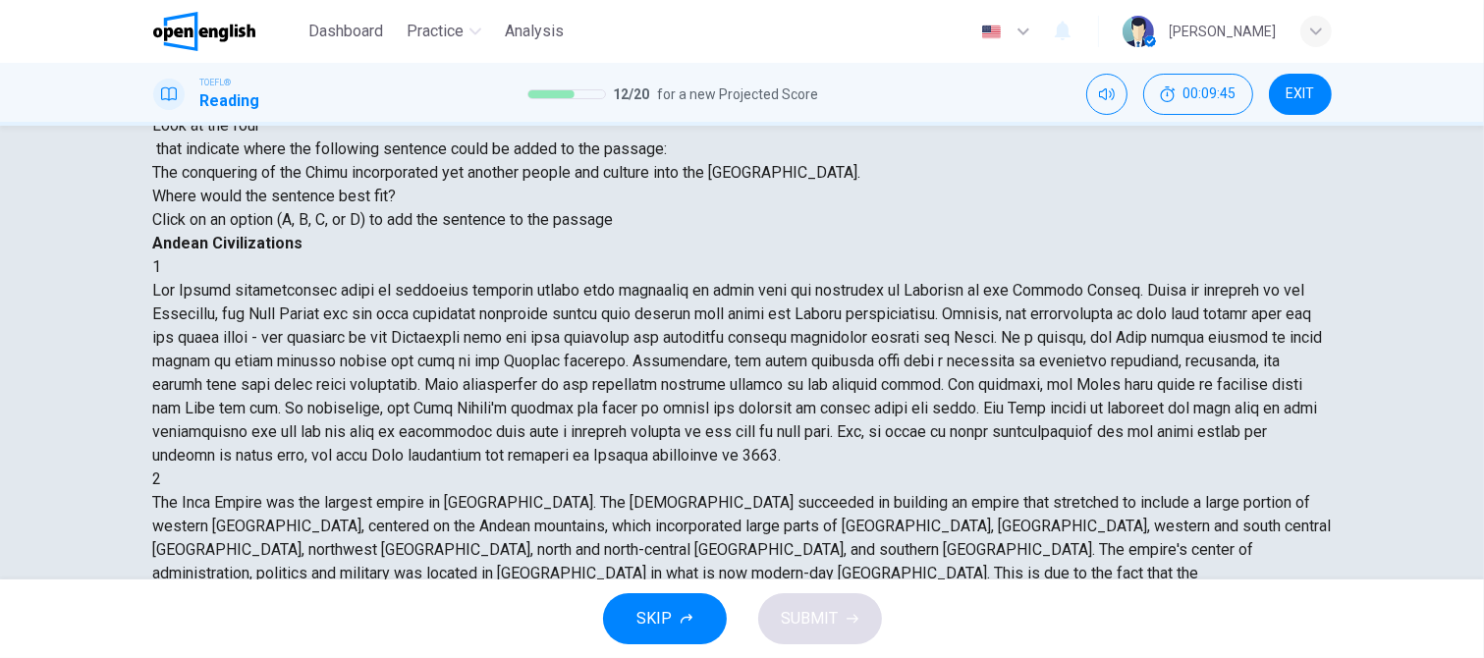
scroll to position [531, 0]
click at [824, 616] on span "SUBMIT" at bounding box center [810, 618] width 57 height 27
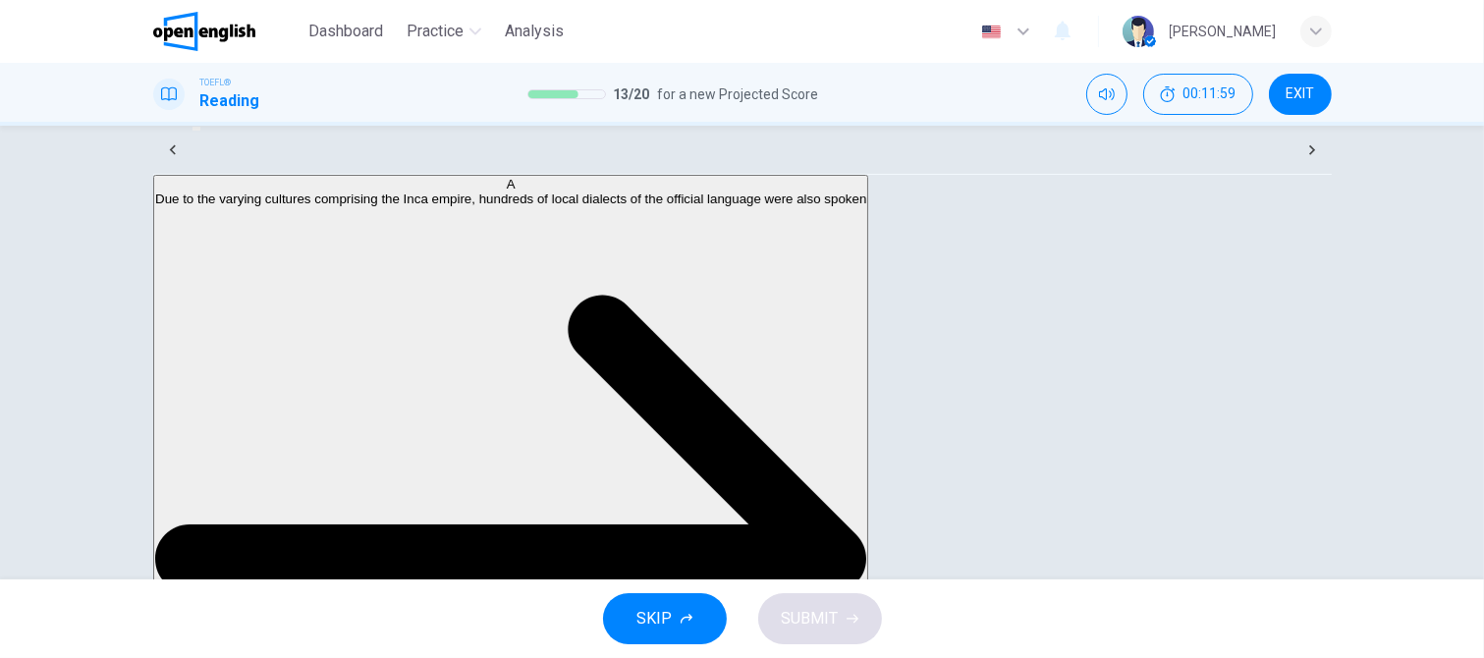
scroll to position [0, 0]
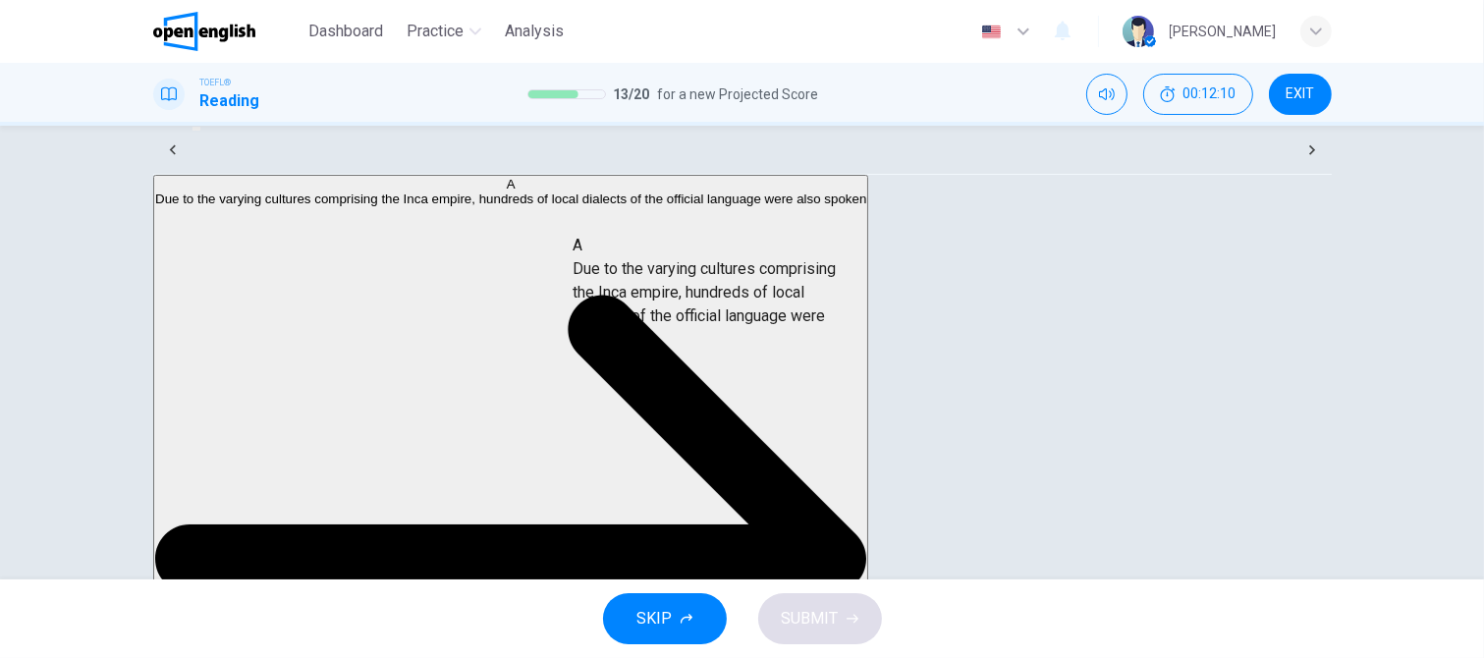
drag, startPoint x: 320, startPoint y: 279, endPoint x: 719, endPoint y: 319, distance: 400.7
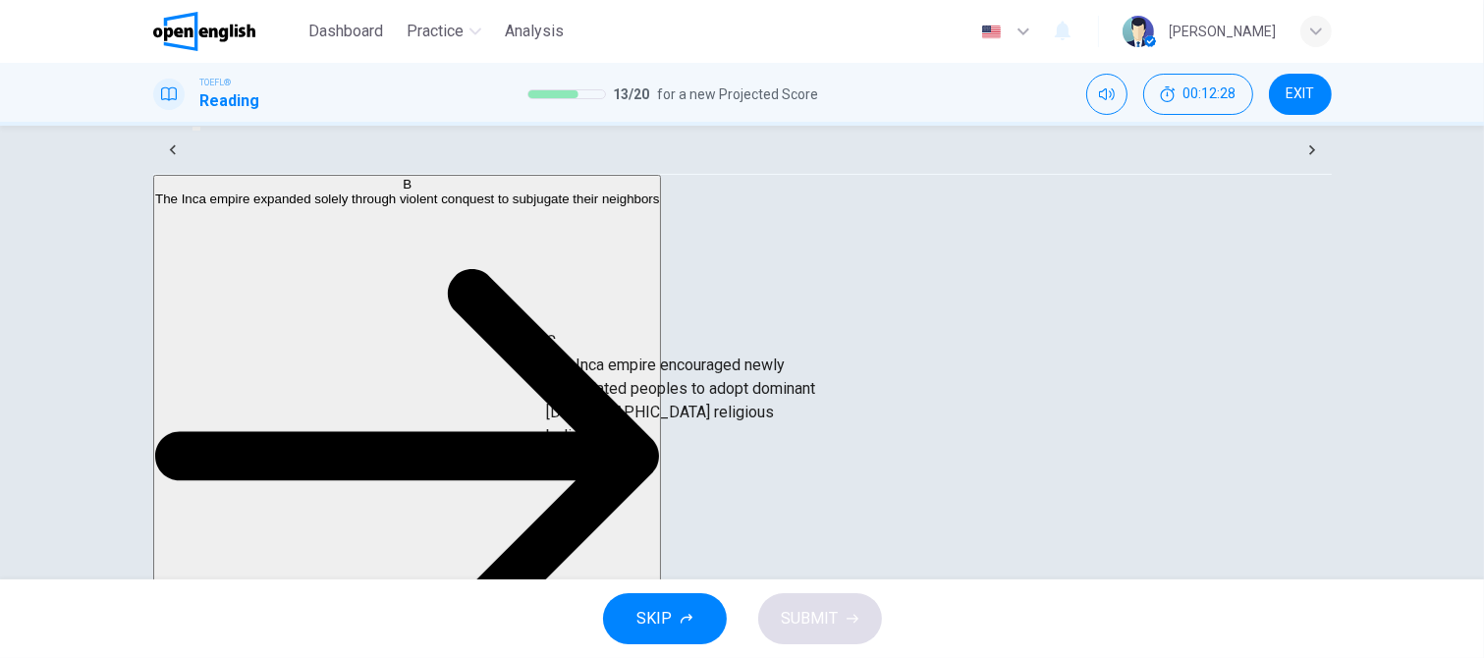
drag, startPoint x: 317, startPoint y: 364, endPoint x: 689, endPoint y: 384, distance: 372.7
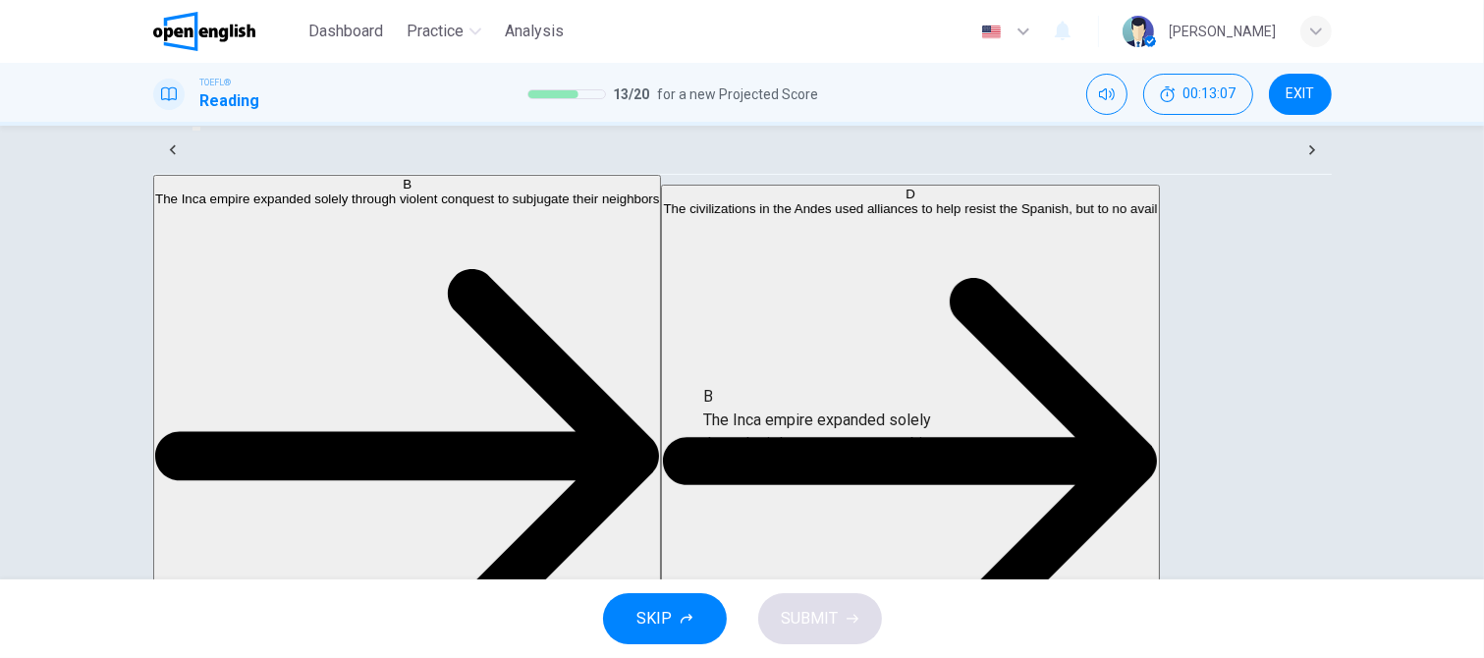
drag, startPoint x: 350, startPoint y: 230, endPoint x: 868, endPoint y: 427, distance: 554.8
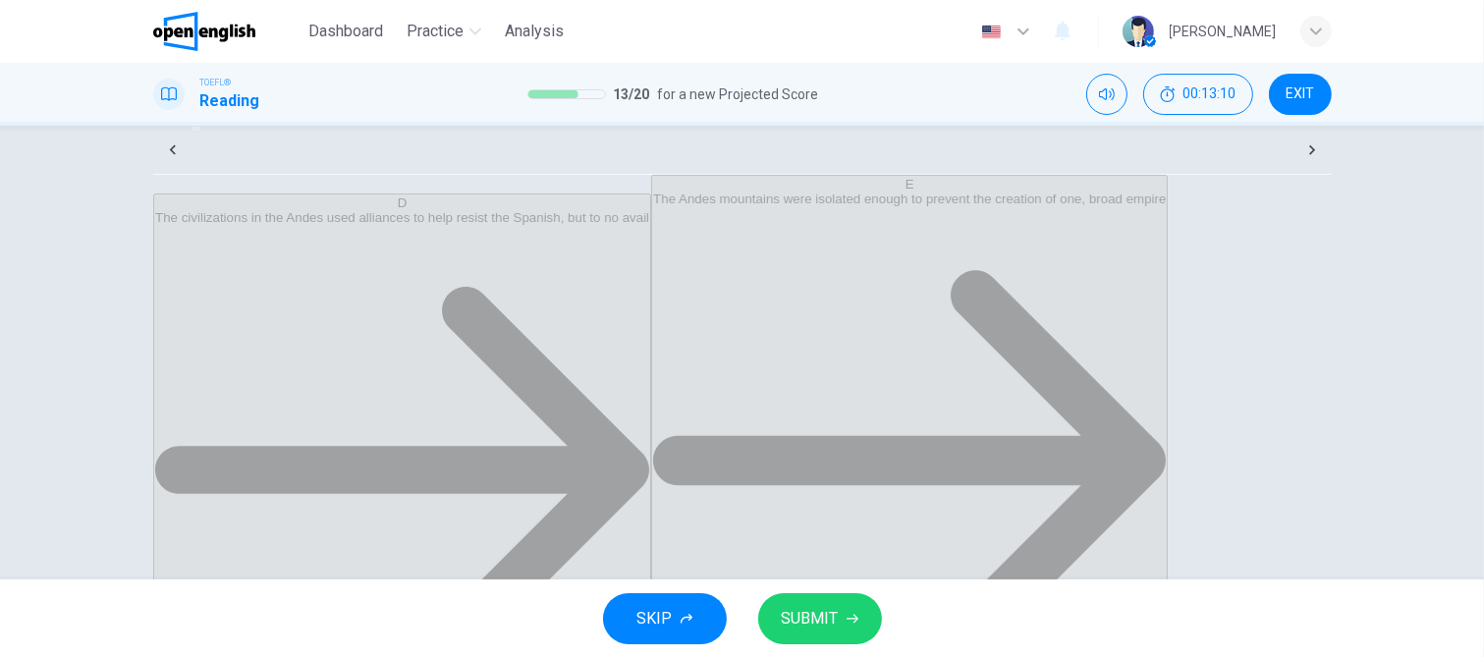
click at [810, 617] on span "SUBMIT" at bounding box center [810, 618] width 57 height 27
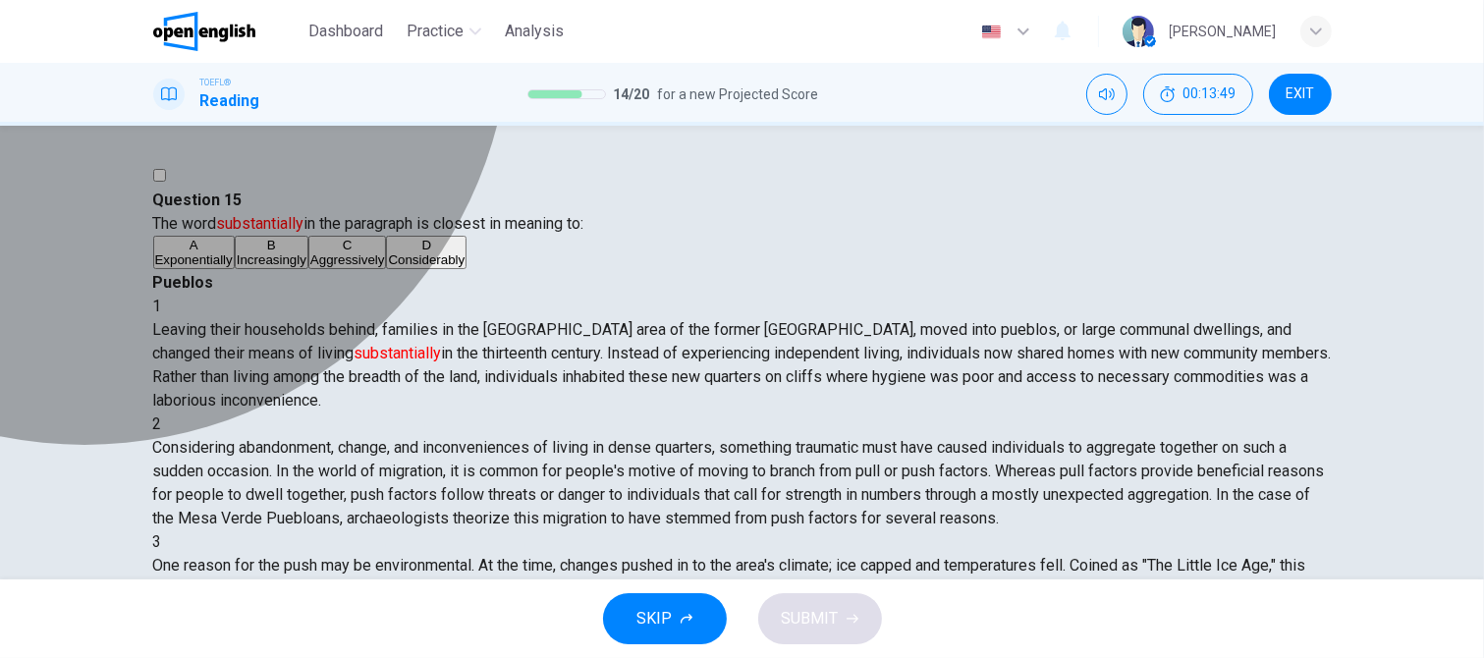
click at [388, 267] on span "Considerably" at bounding box center [426, 259] width 77 height 15
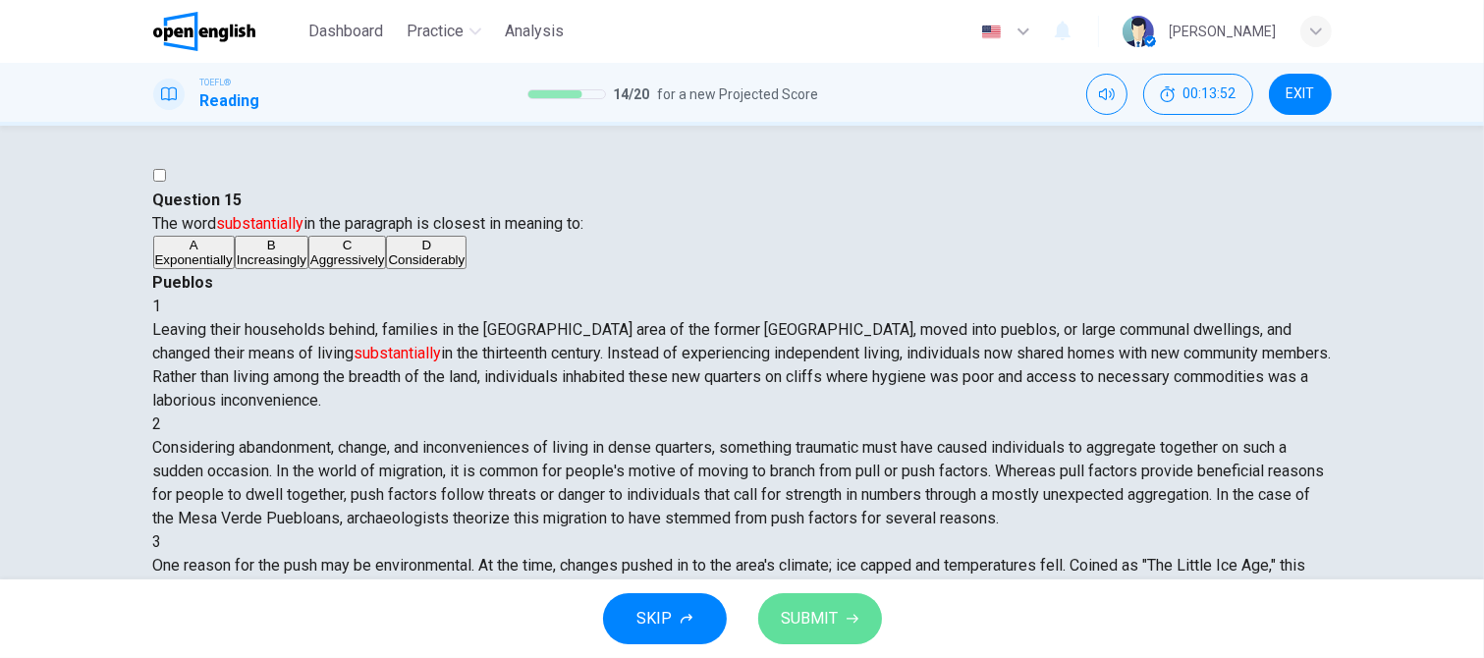
click at [795, 621] on span "SUBMIT" at bounding box center [810, 618] width 57 height 27
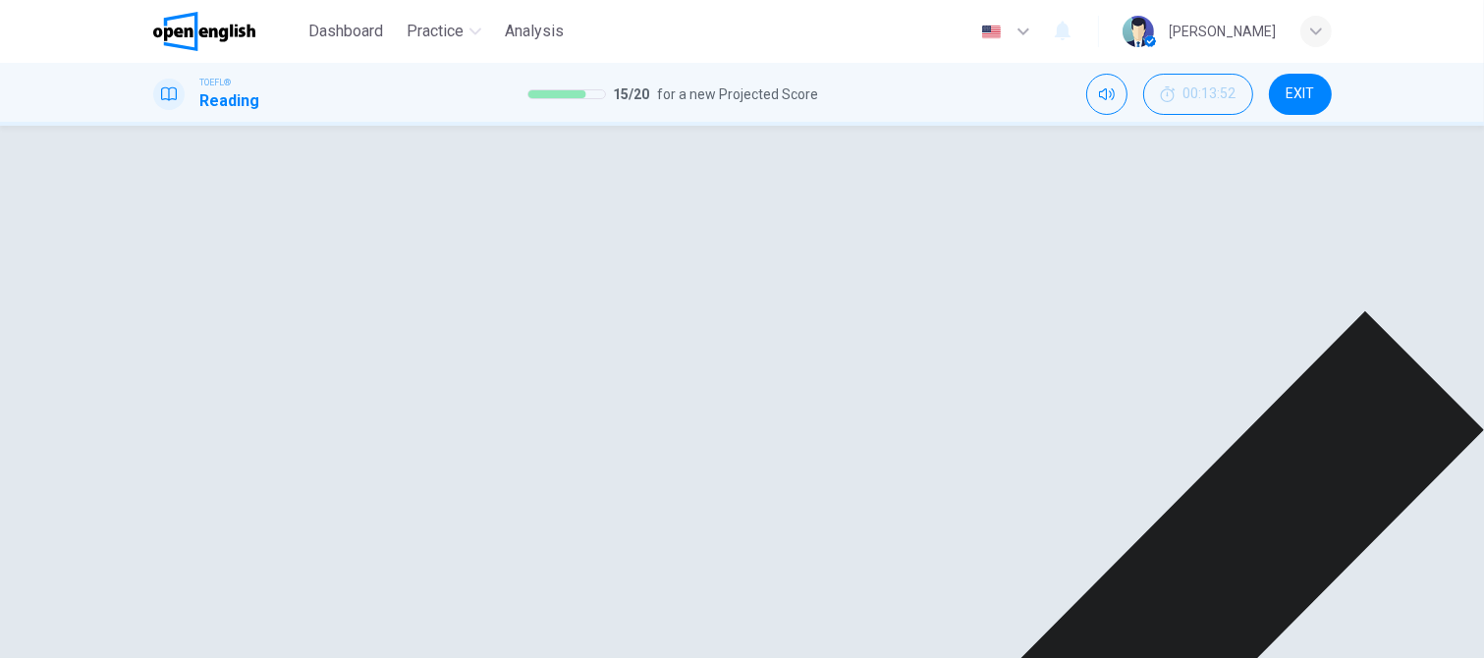
drag, startPoint x: 1013, startPoint y: 622, endPoint x: 903, endPoint y: 484, distance: 176.1
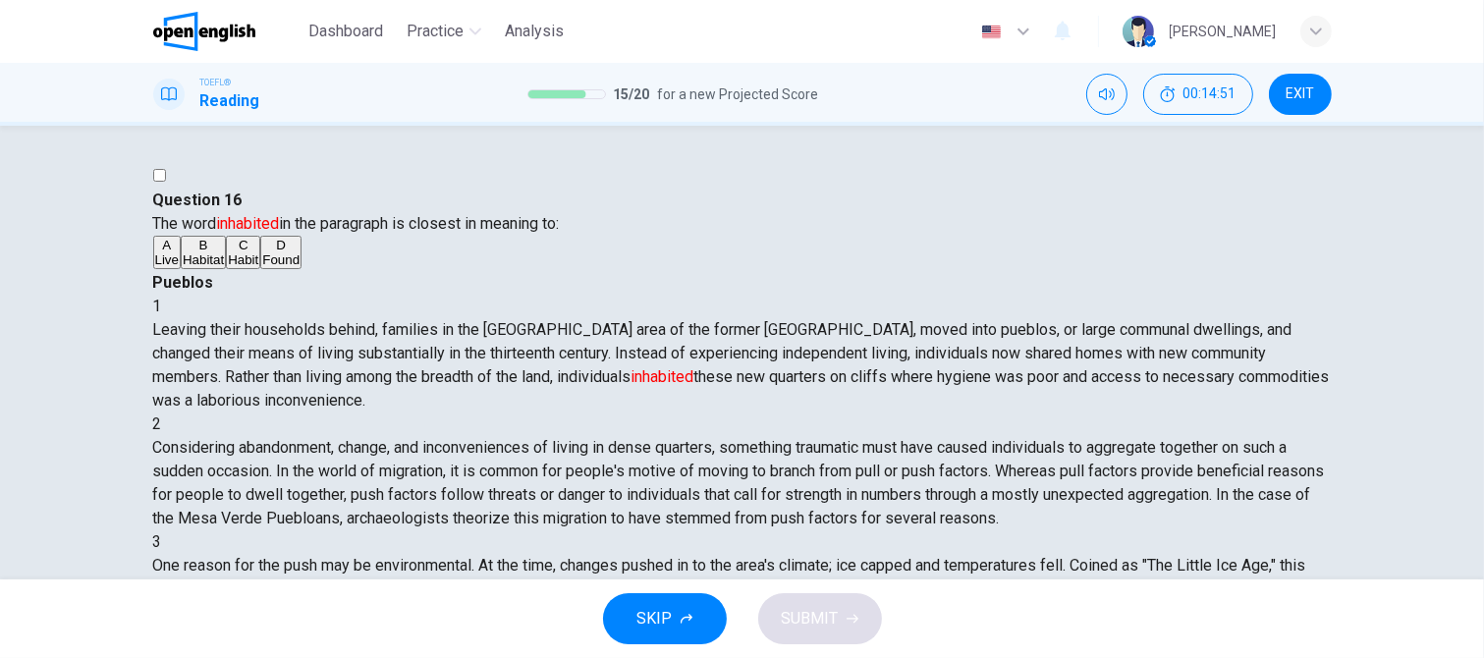
click at [181, 269] on button "A Live" at bounding box center [166, 252] width 27 height 33
click at [833, 638] on button "SUBMIT" at bounding box center [820, 618] width 124 height 51
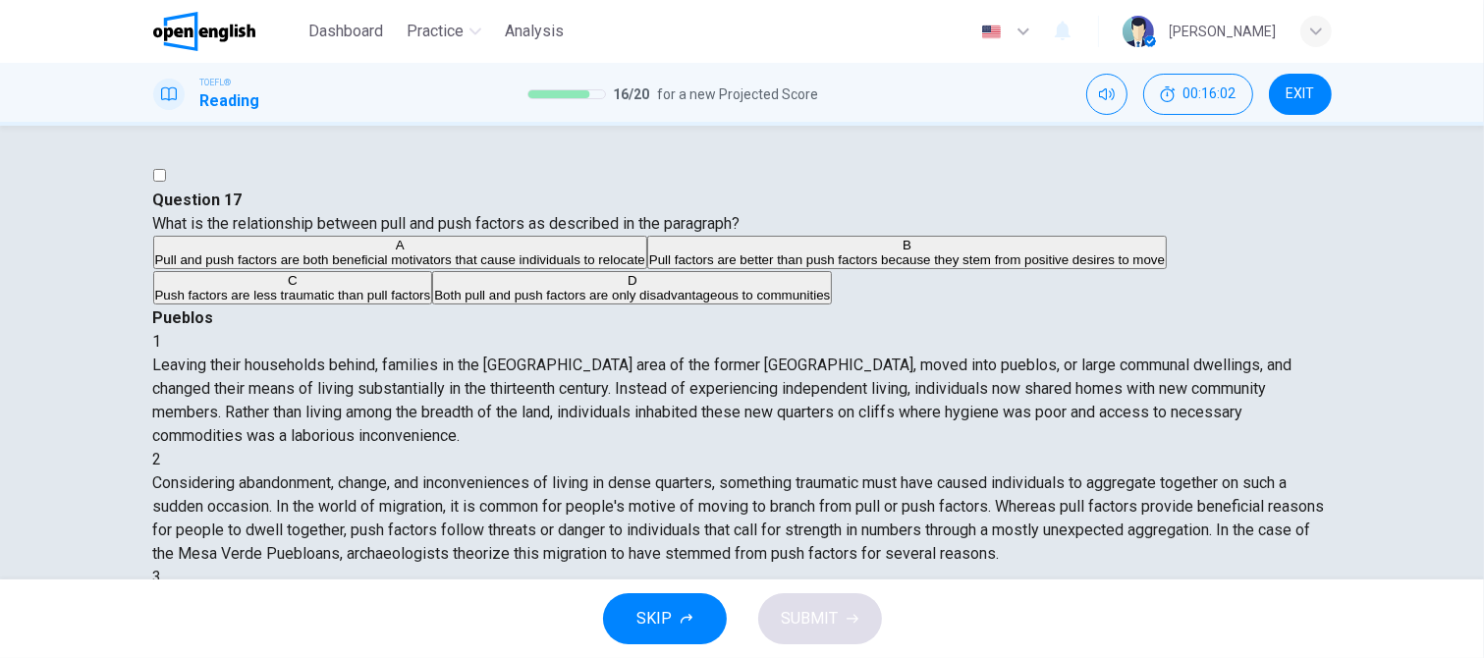
scroll to position [98, 0]
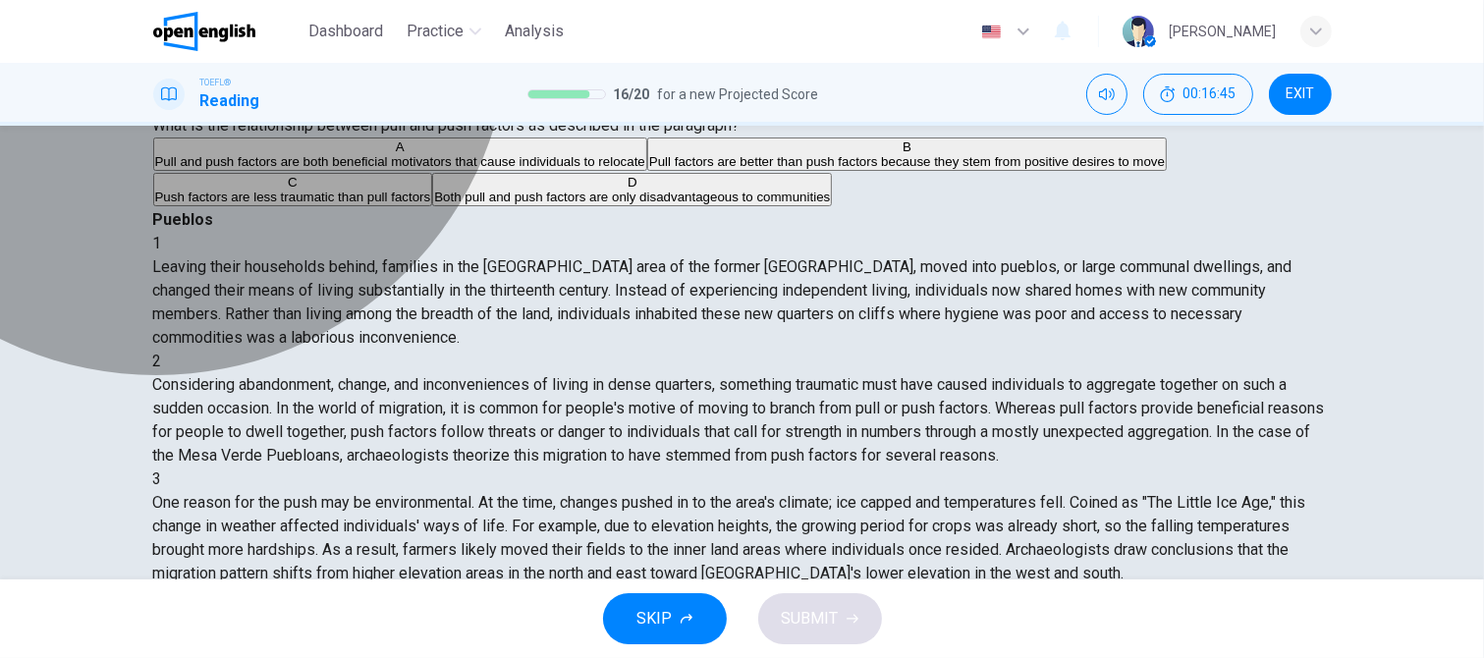
click at [344, 204] on span "Push factors are less traumatic than pull factors" at bounding box center [293, 197] width 276 height 15
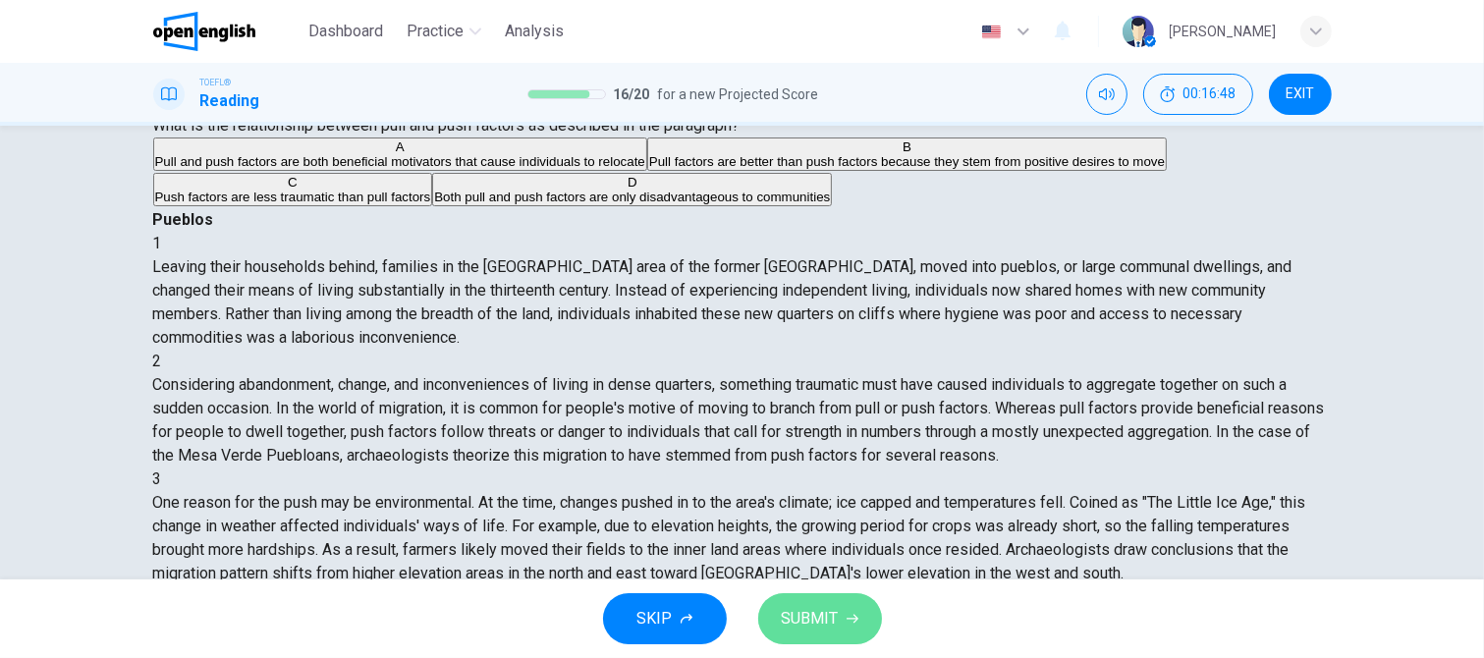
click at [811, 616] on span "SUBMIT" at bounding box center [810, 618] width 57 height 27
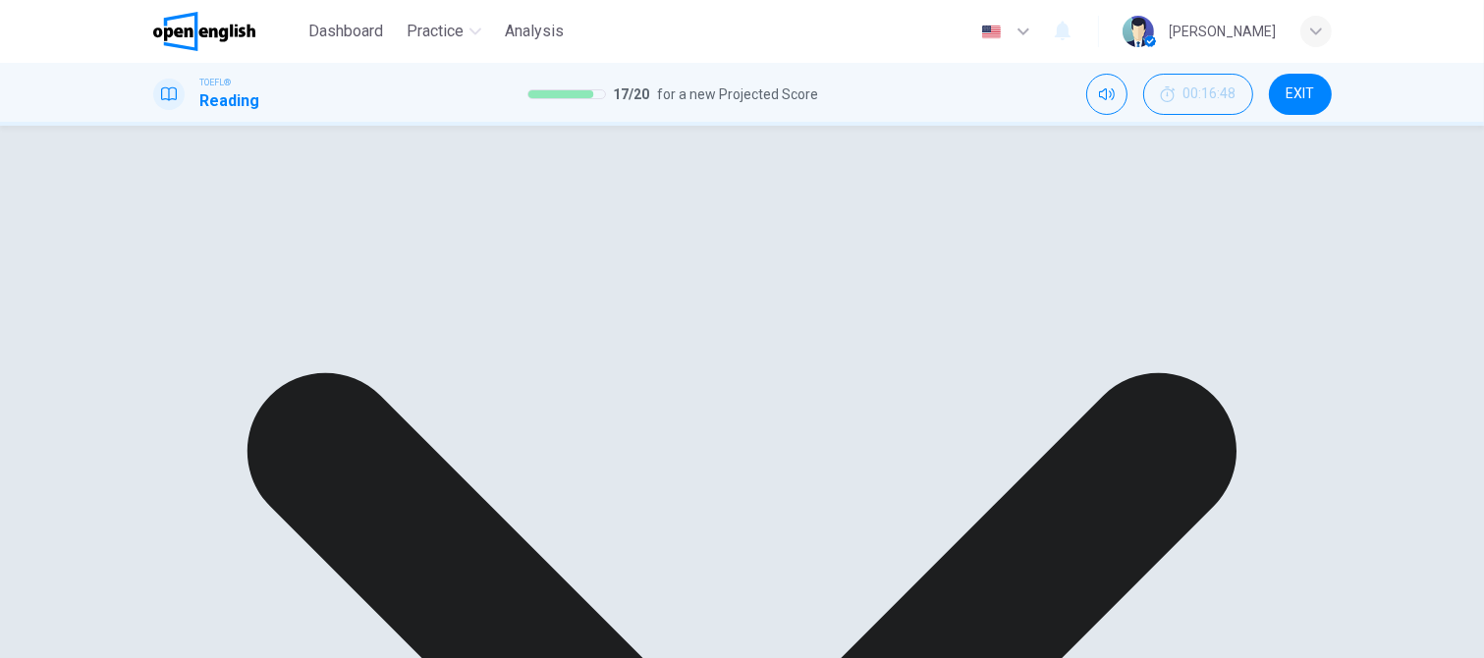
drag, startPoint x: 991, startPoint y: 608, endPoint x: 975, endPoint y: 596, distance: 19.6
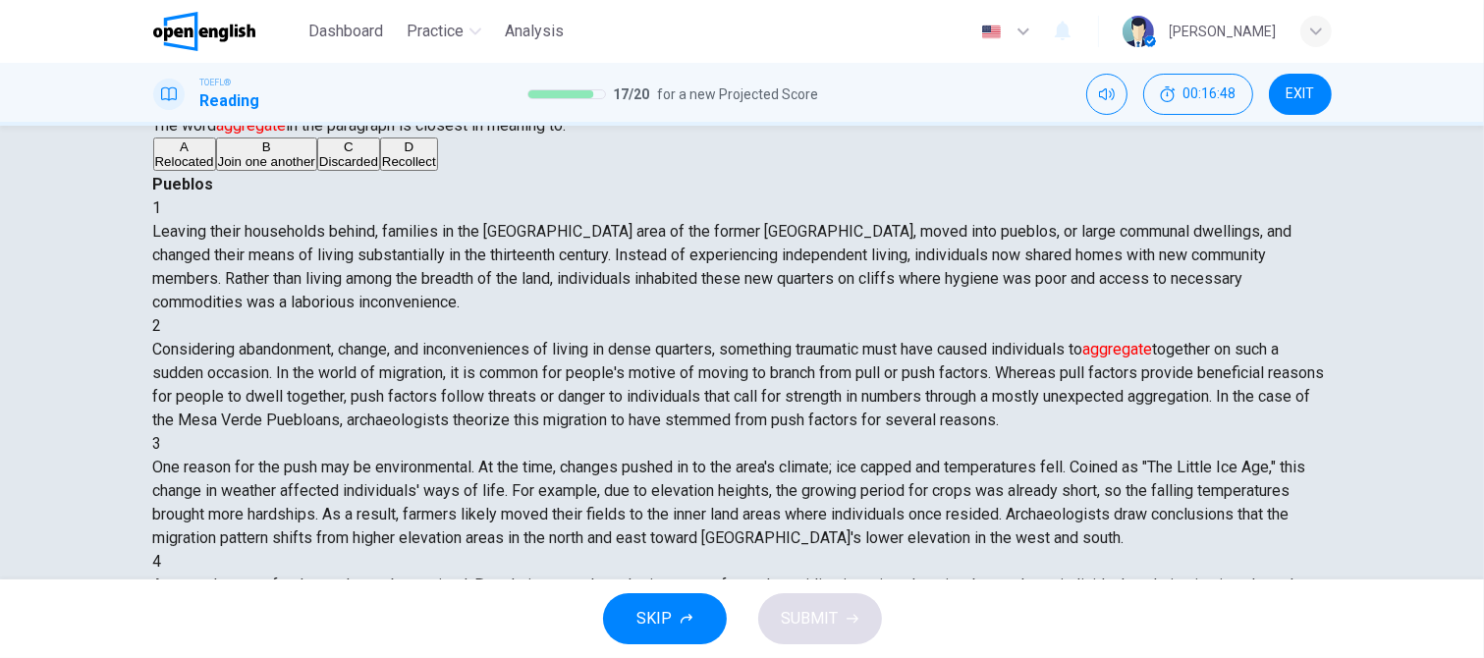
scroll to position [193, 0]
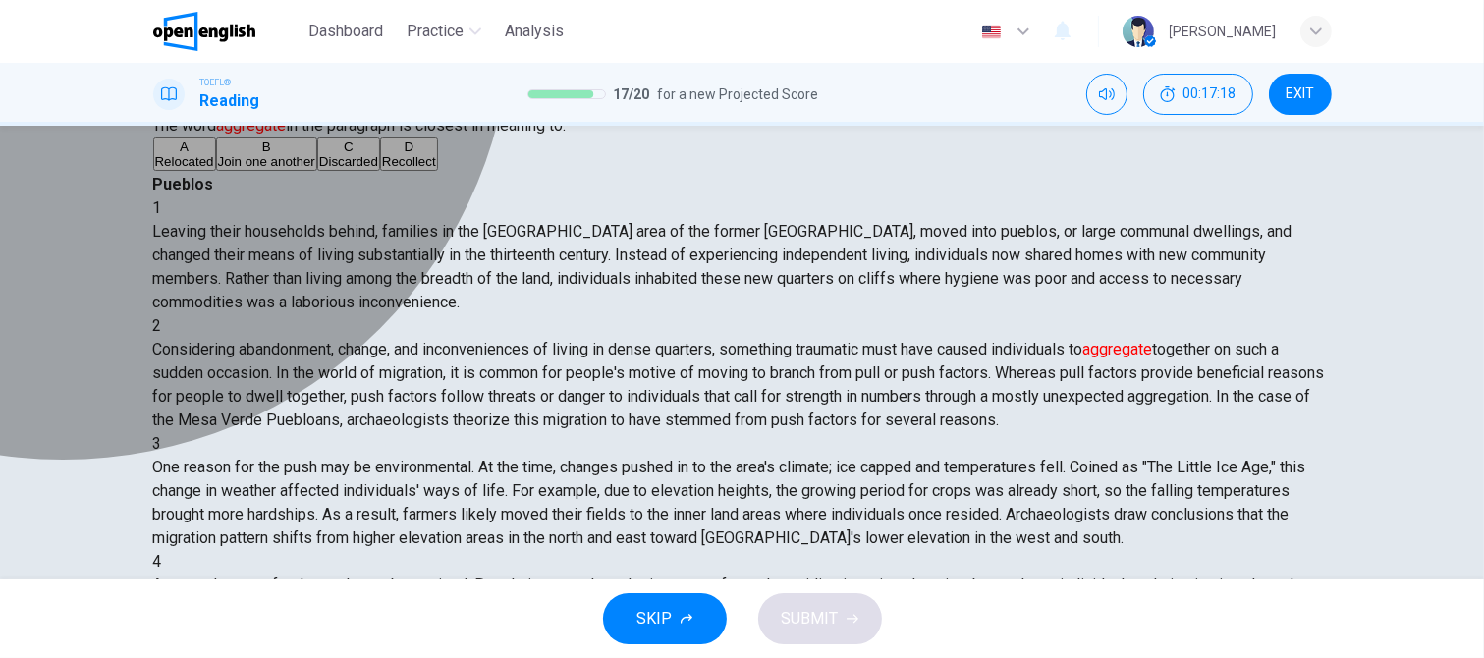
click at [214, 169] on span "Relocated" at bounding box center [184, 161] width 59 height 15
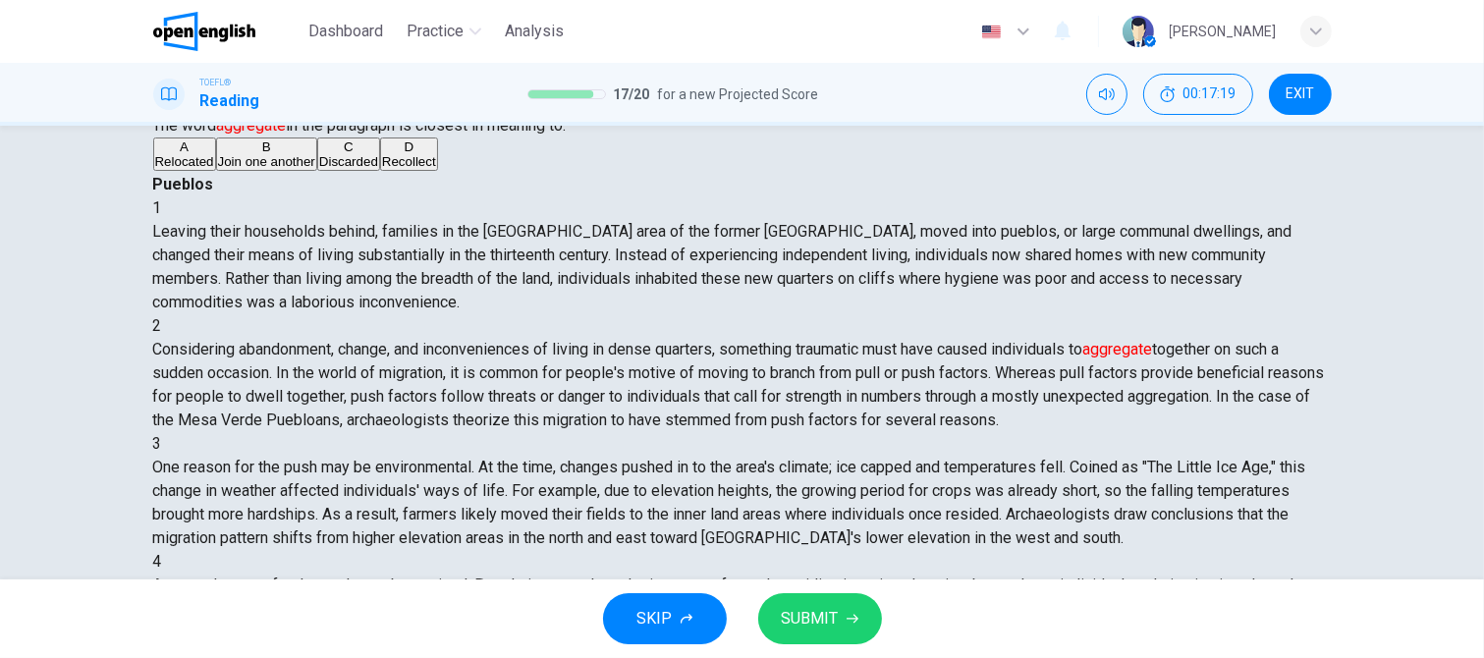
click at [844, 608] on button "SUBMIT" at bounding box center [820, 618] width 124 height 51
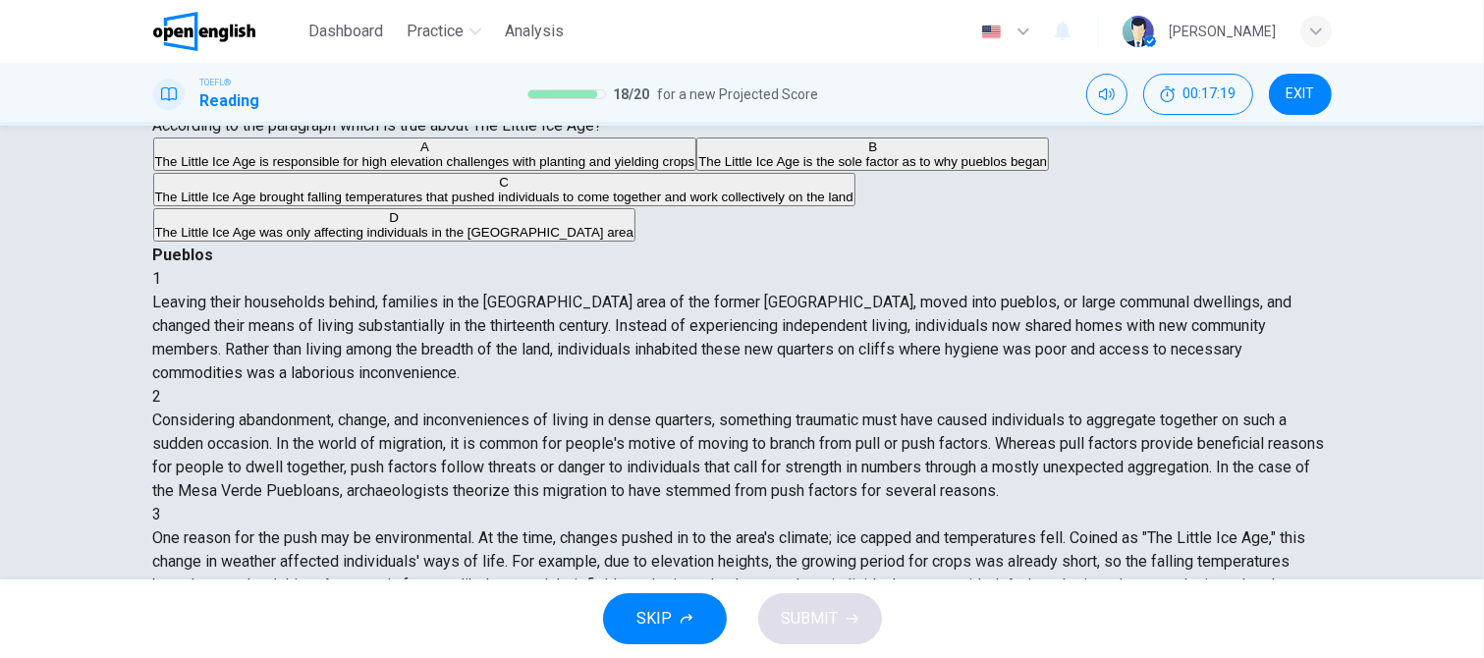
scroll to position [239, 0]
click at [523, 240] on span "The Little Ice Age was only affecting individuals in the Mesa Verde area" at bounding box center [394, 232] width 478 height 15
click at [821, 620] on span "SUBMIT" at bounding box center [810, 618] width 57 height 27
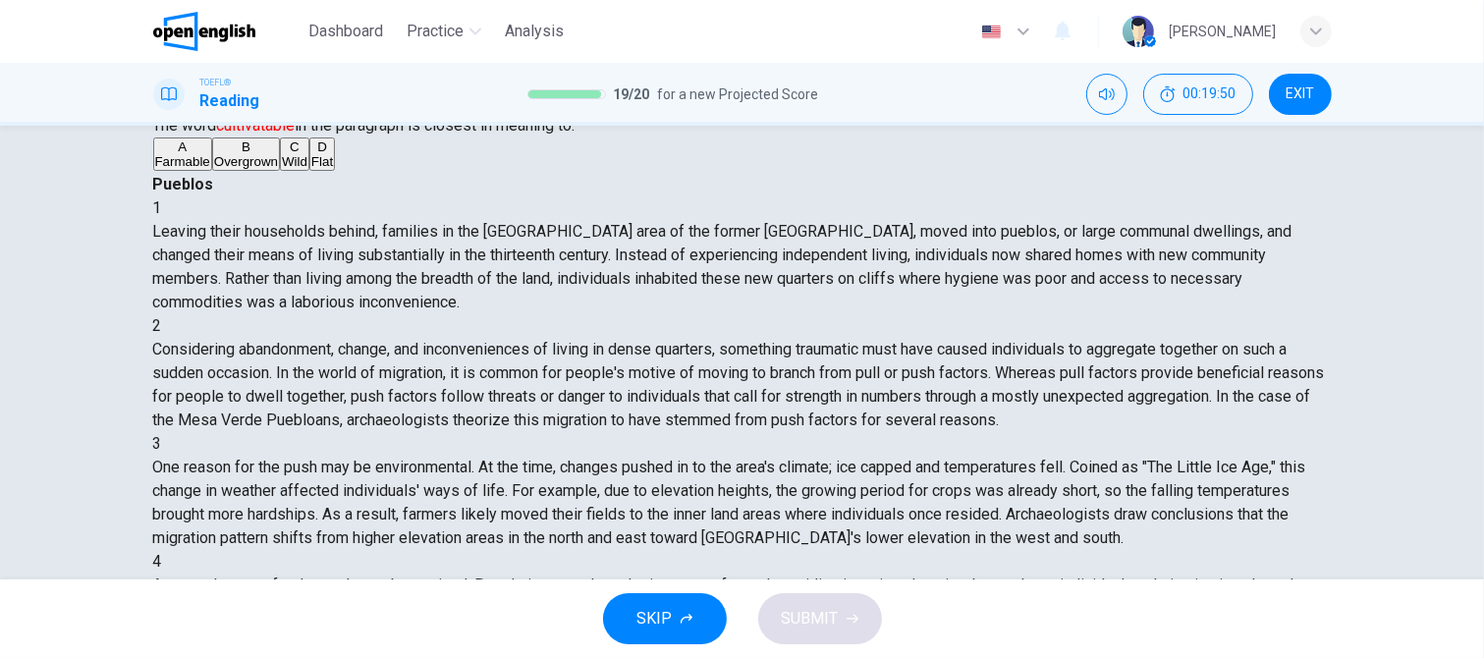
scroll to position [506, 0]
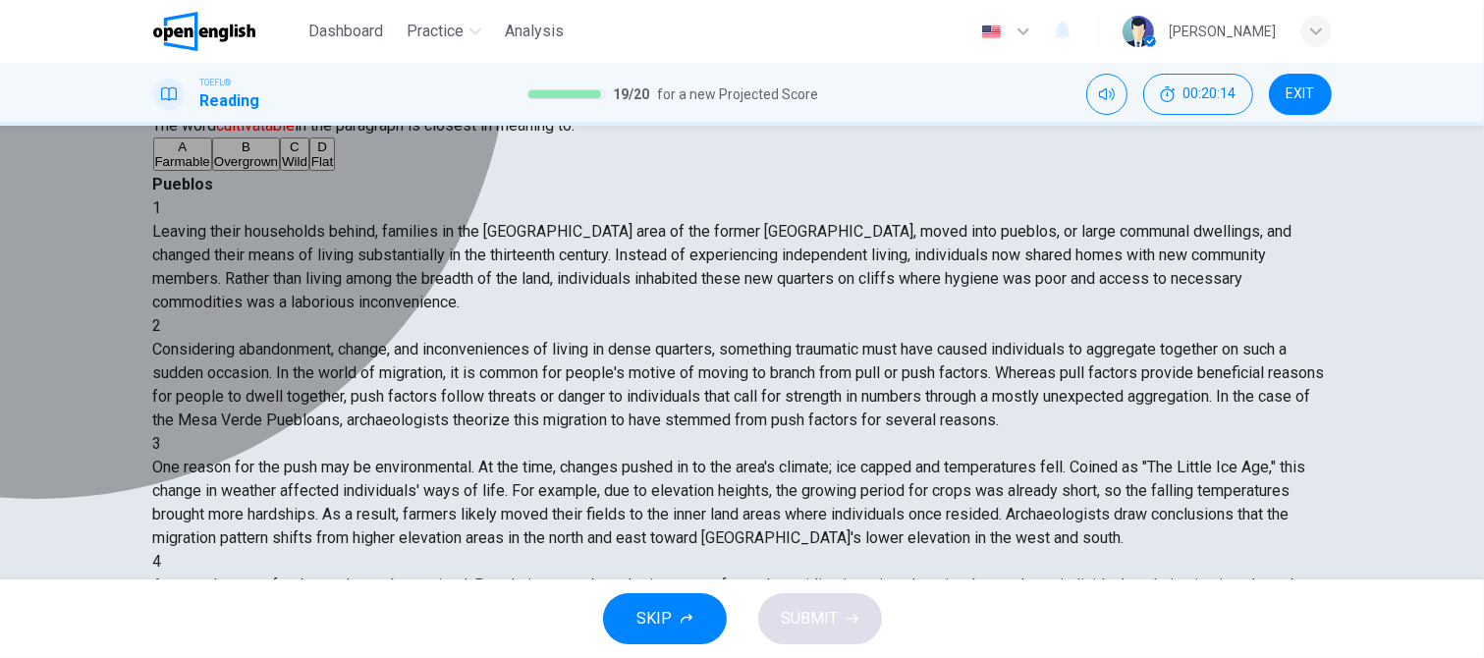
click at [210, 154] on div "A" at bounding box center [182, 146] width 55 height 15
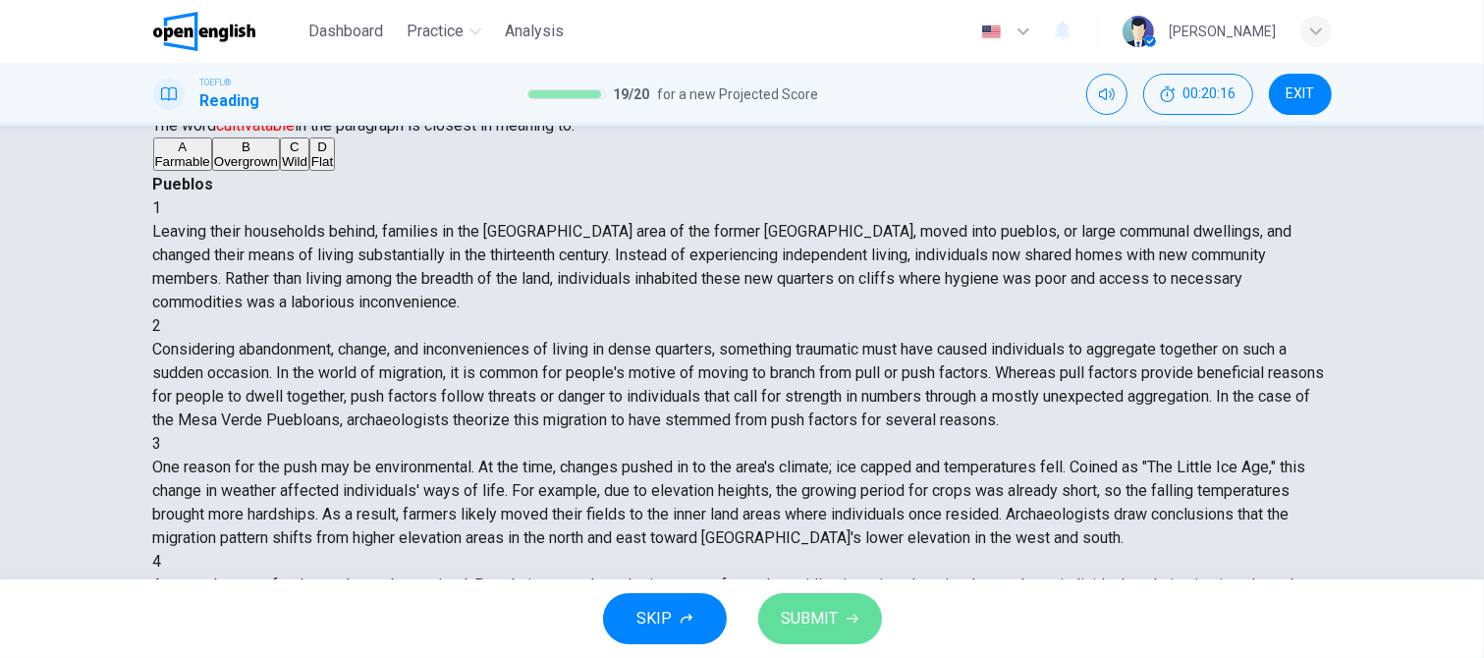
click at [850, 615] on icon "button" at bounding box center [852, 619] width 12 height 12
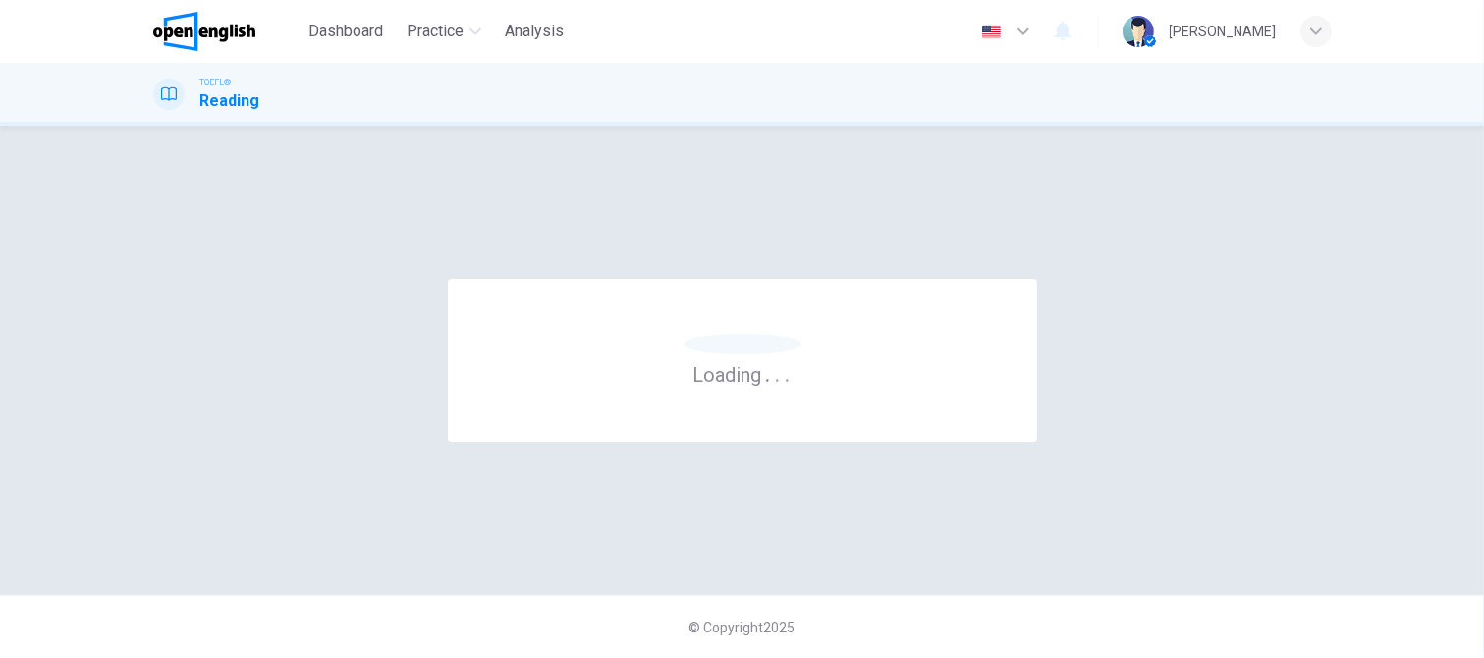
scroll to position [0, 0]
